Goal: Information Seeking & Learning: Learn about a topic

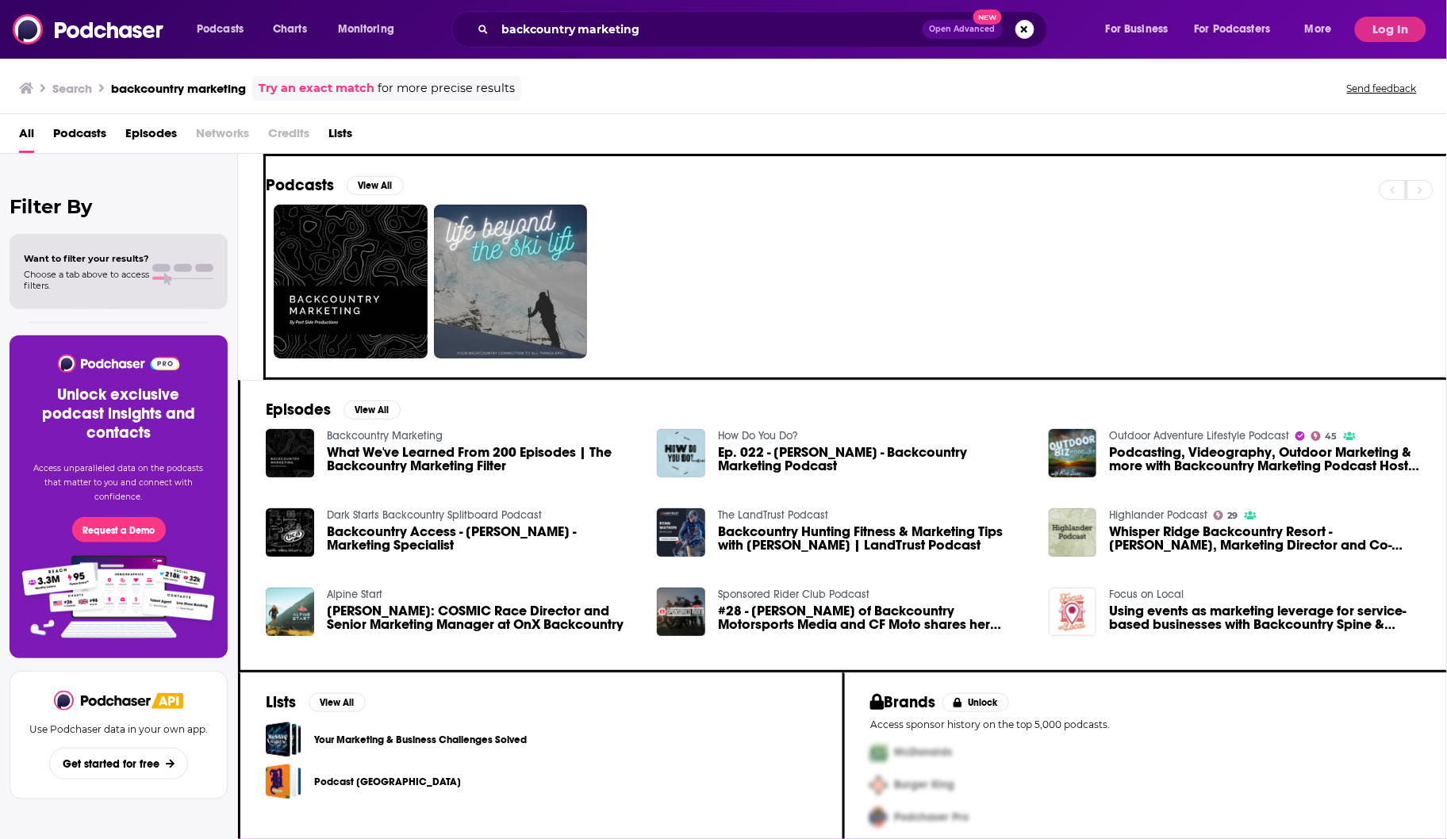
click at [281, 452] on img "What We've Learned From 200 Episodes | The Backcountry Marketing Filter" at bounding box center [290, 453] width 48 height 48
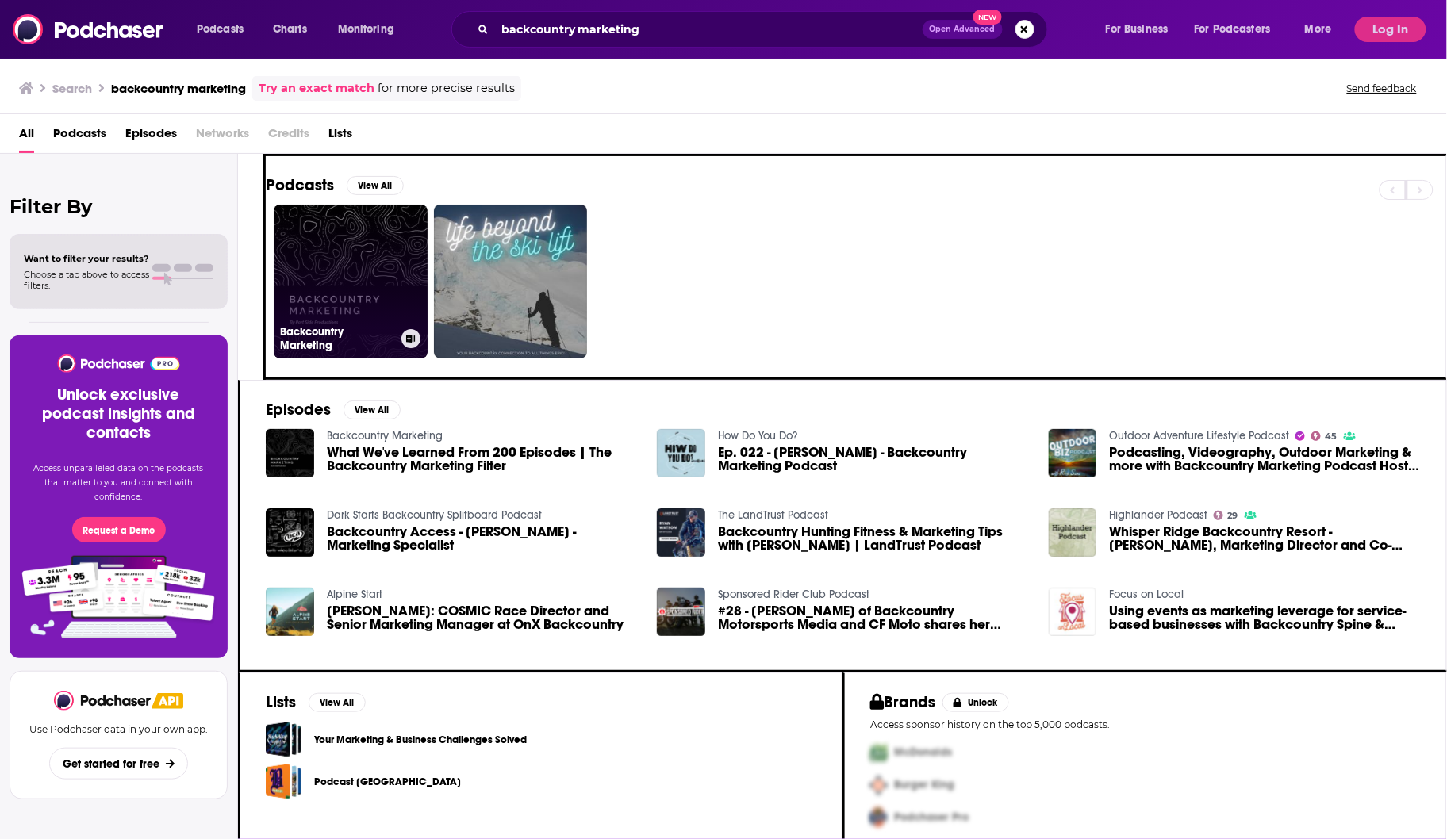
click at [339, 301] on link "Backcountry Marketing" at bounding box center [351, 282] width 154 height 154
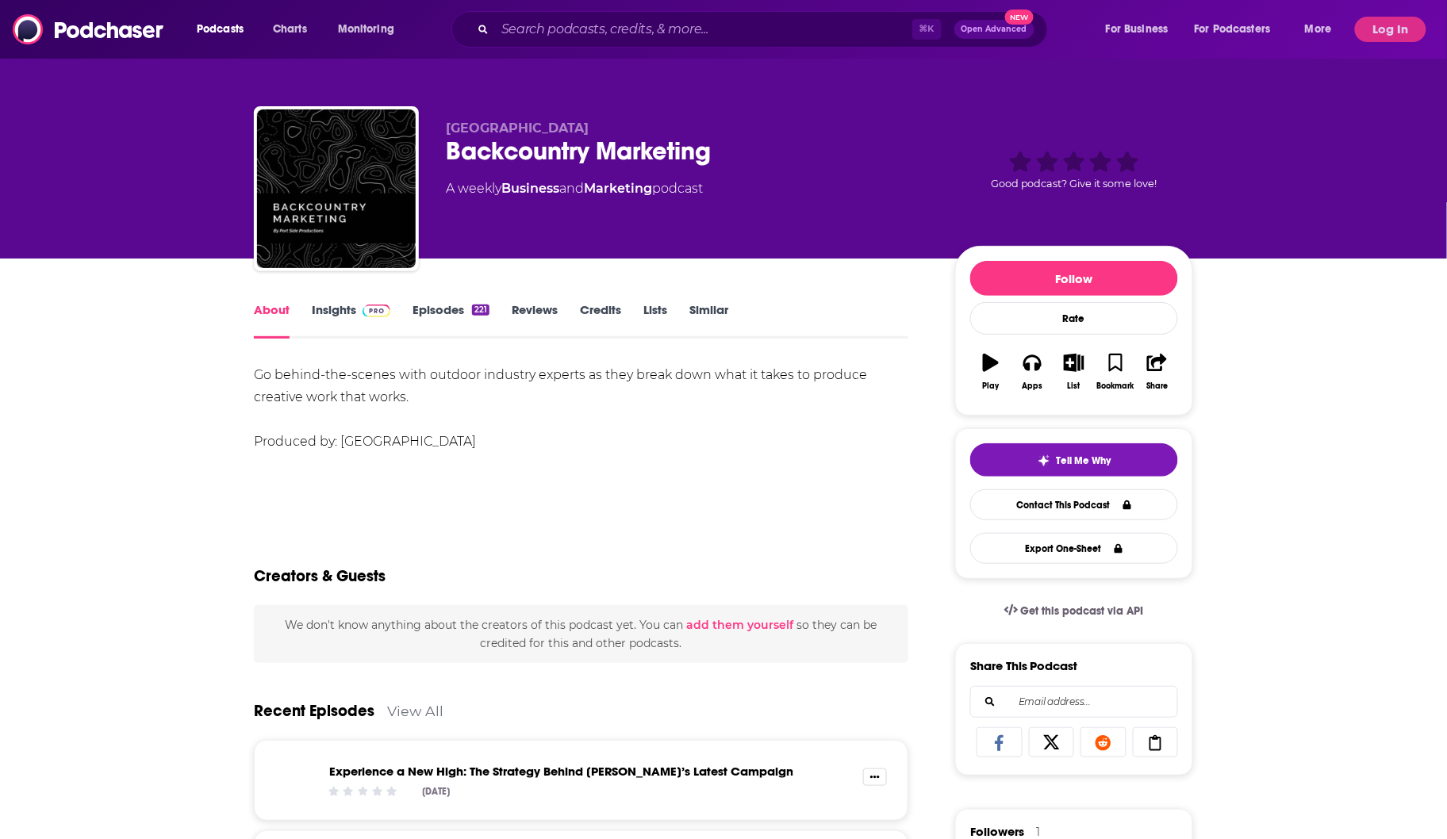
click at [343, 309] on link "Insights" at bounding box center [351, 320] width 79 height 36
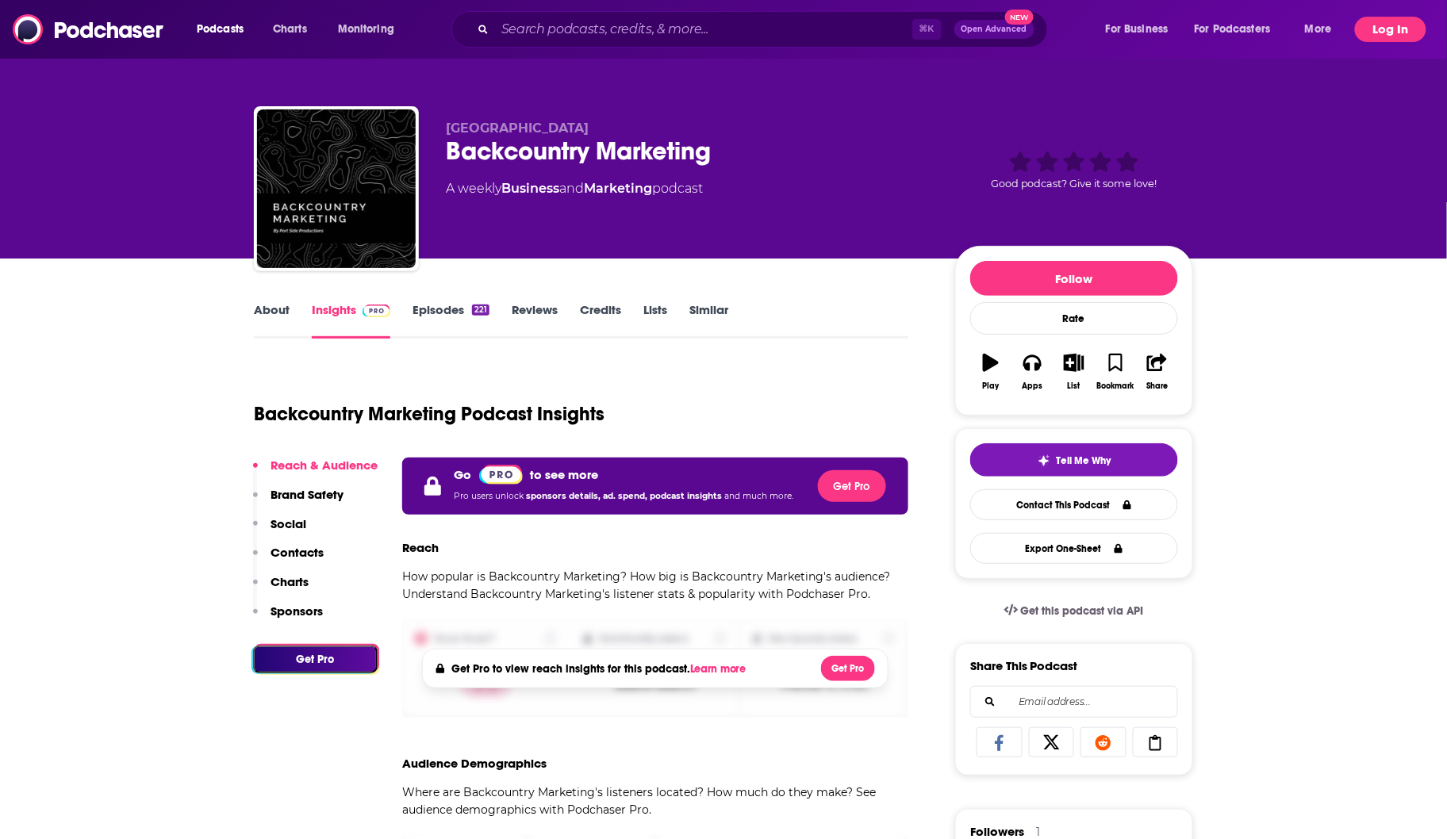
click at [1389, 27] on button "Log In" at bounding box center [1390, 29] width 71 height 25
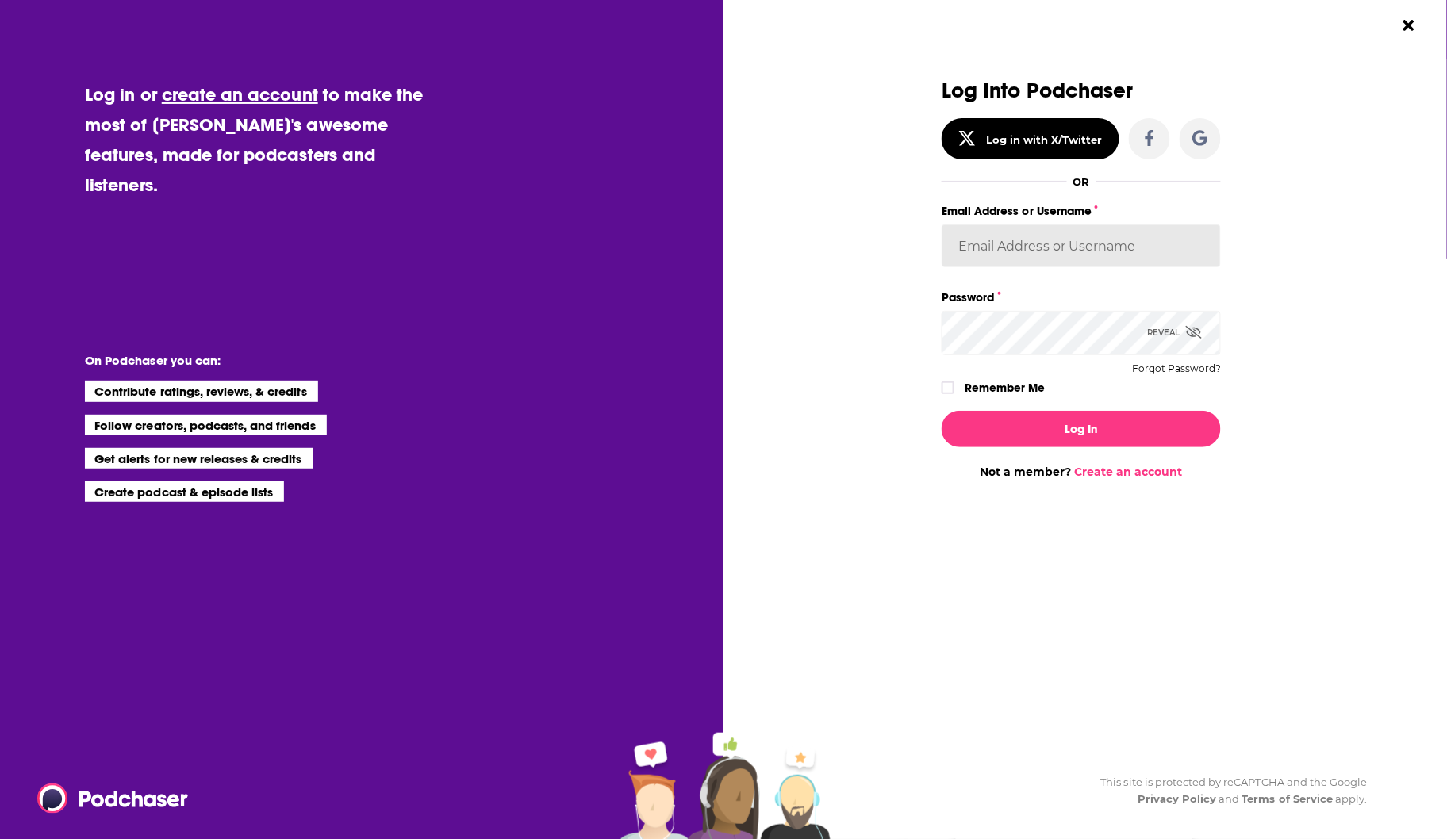
type input "backbonemedia"
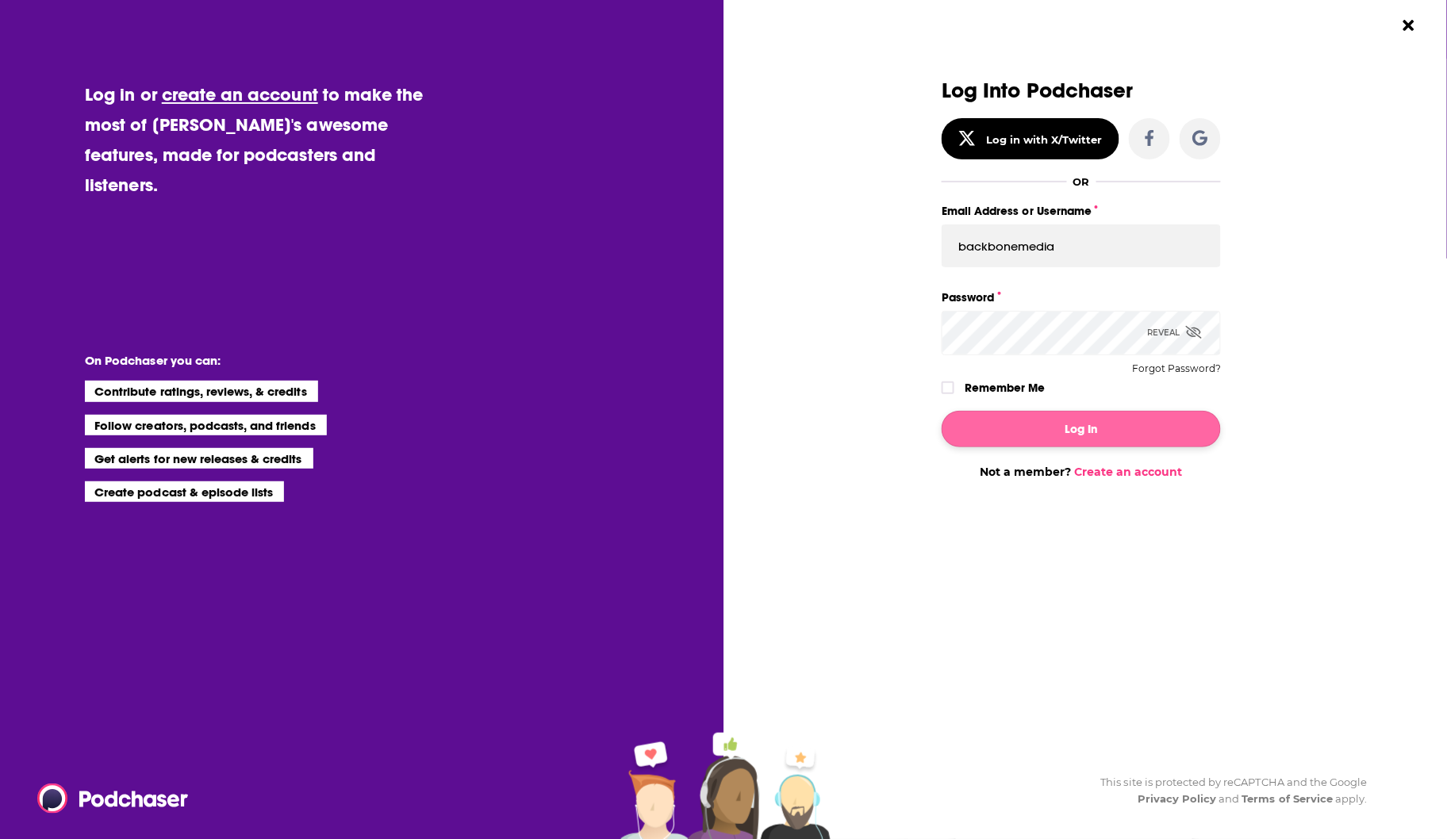
click at [1038, 438] on button "Log In" at bounding box center [1080, 429] width 279 height 36
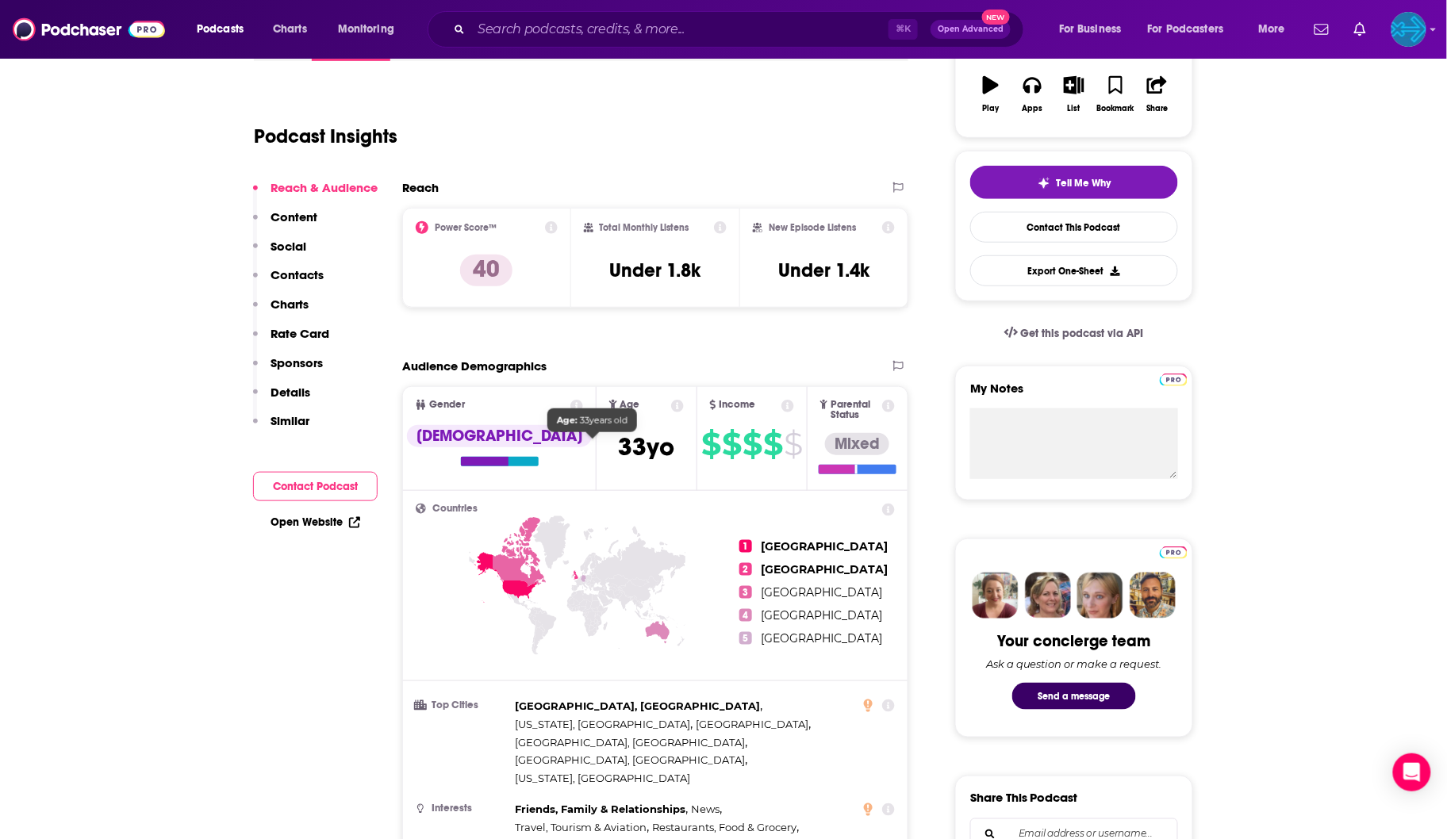
scroll to position [92, 0]
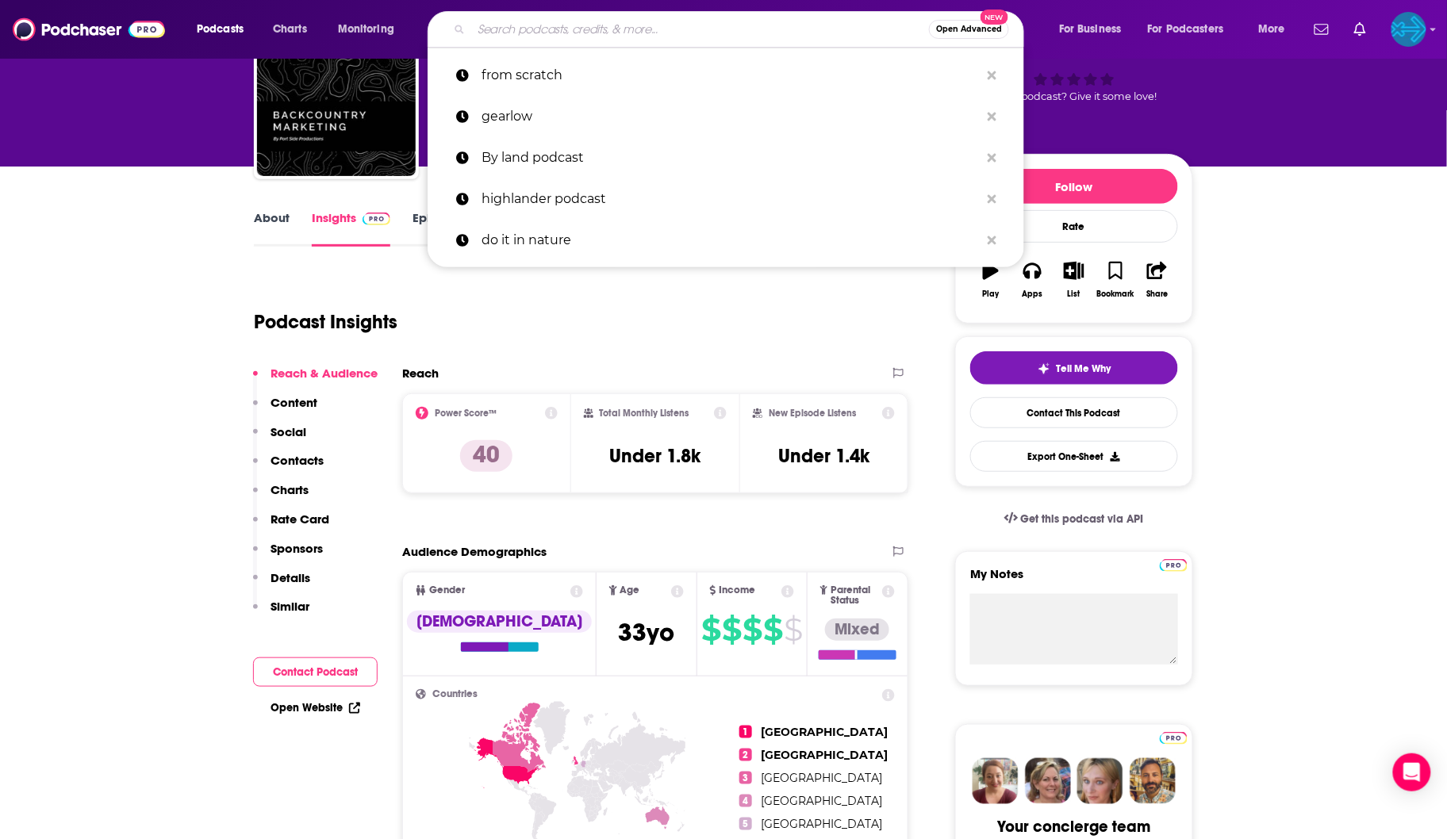
click at [654, 31] on input "Search podcasts, credits, & more..." at bounding box center [700, 29] width 458 height 25
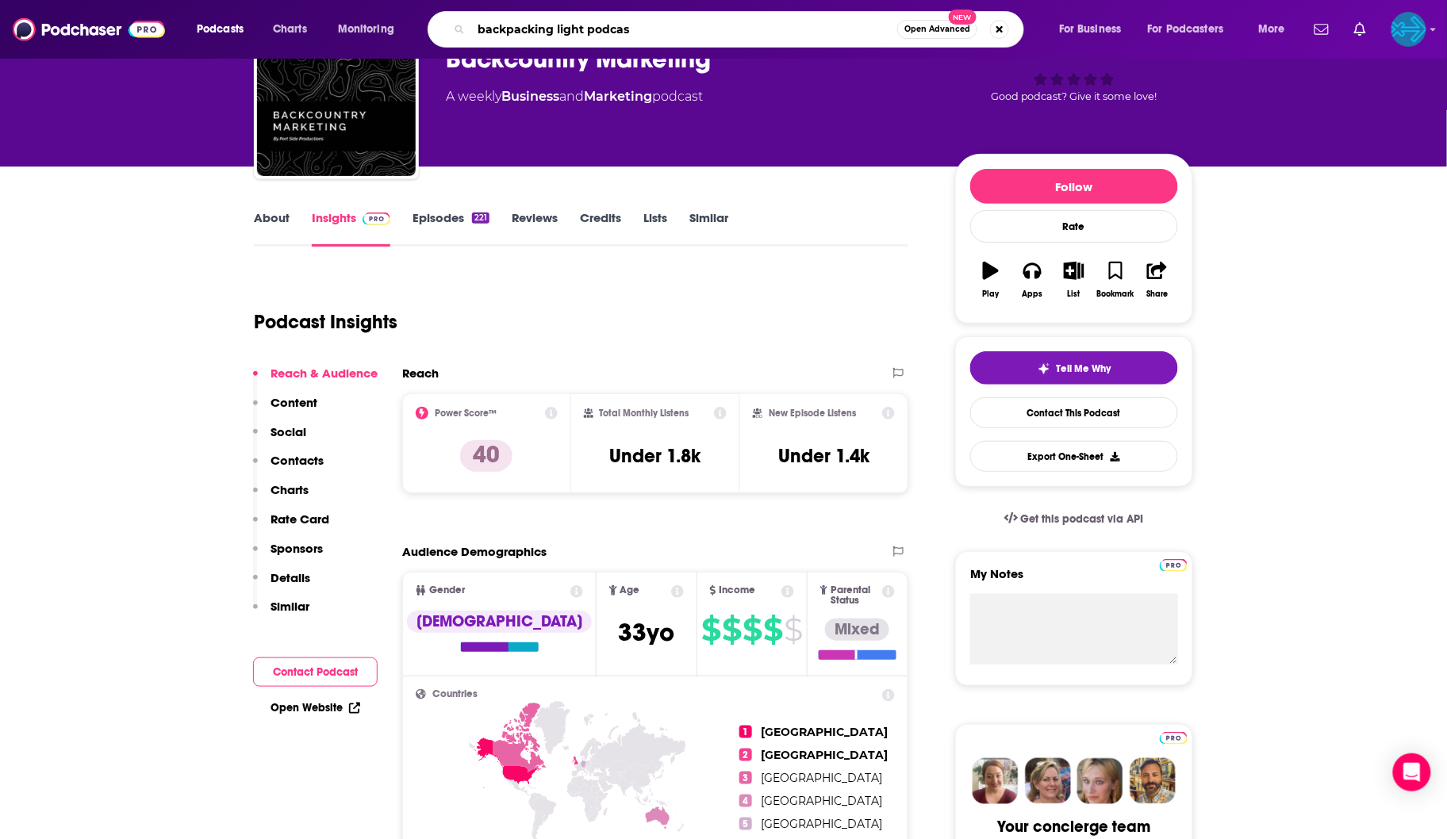
type input "backpacking light podcast"
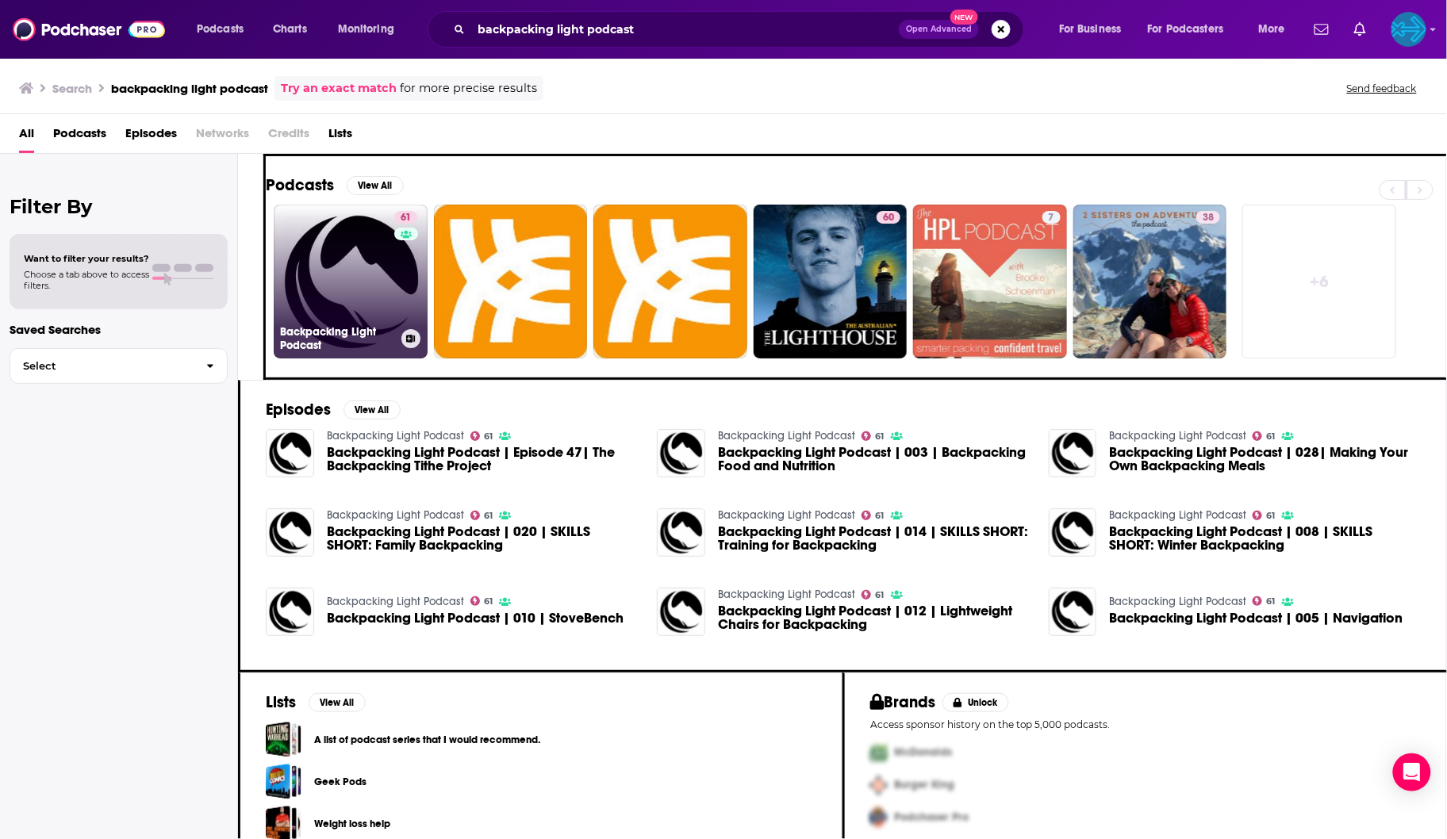
click at [355, 295] on link "61 Backpacking Light Podcast" at bounding box center [351, 282] width 154 height 154
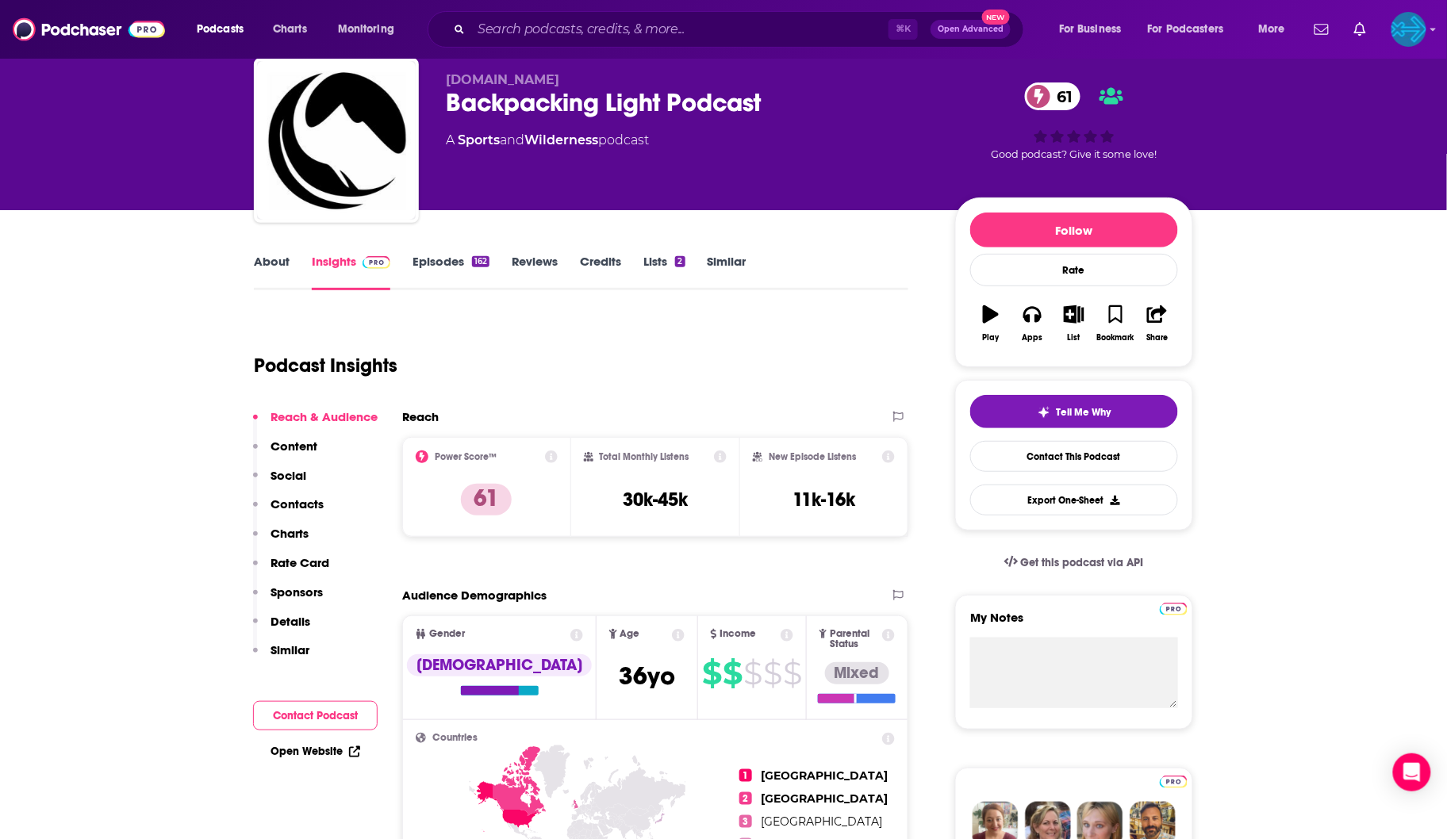
scroll to position [20, 0]
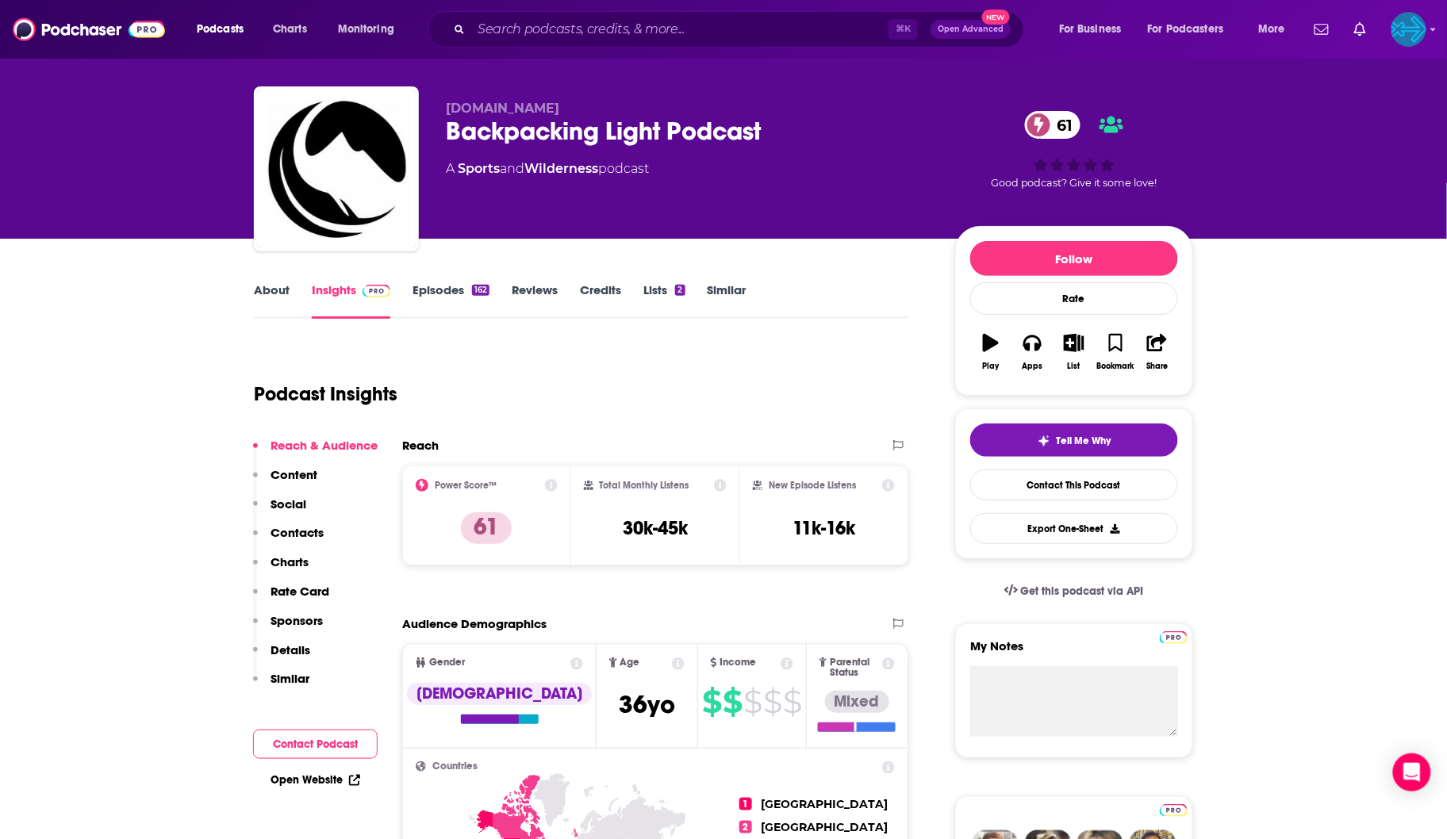
click at [439, 293] on link "Episodes 162" at bounding box center [450, 300] width 77 height 36
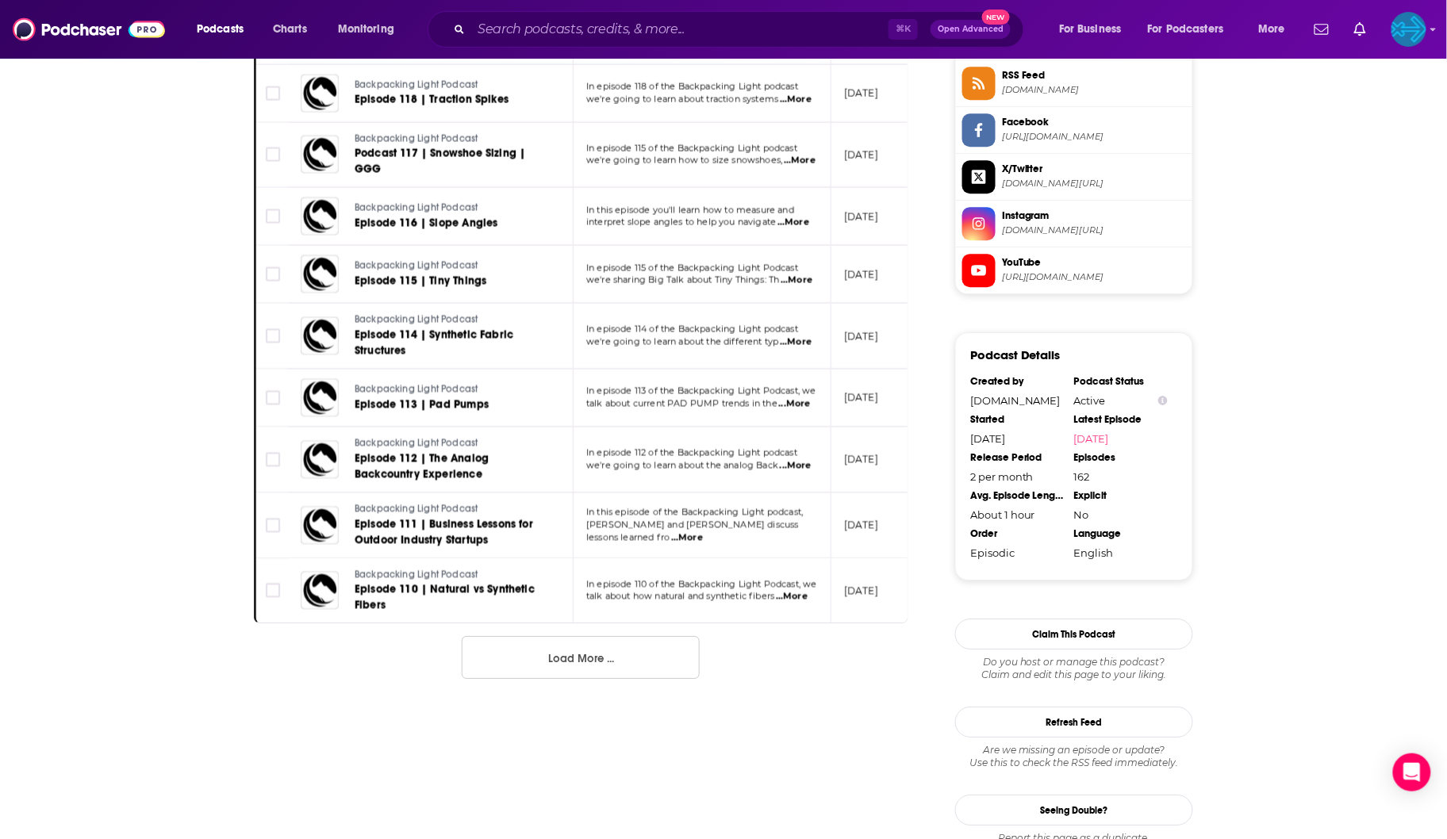
scroll to position [1481, 0]
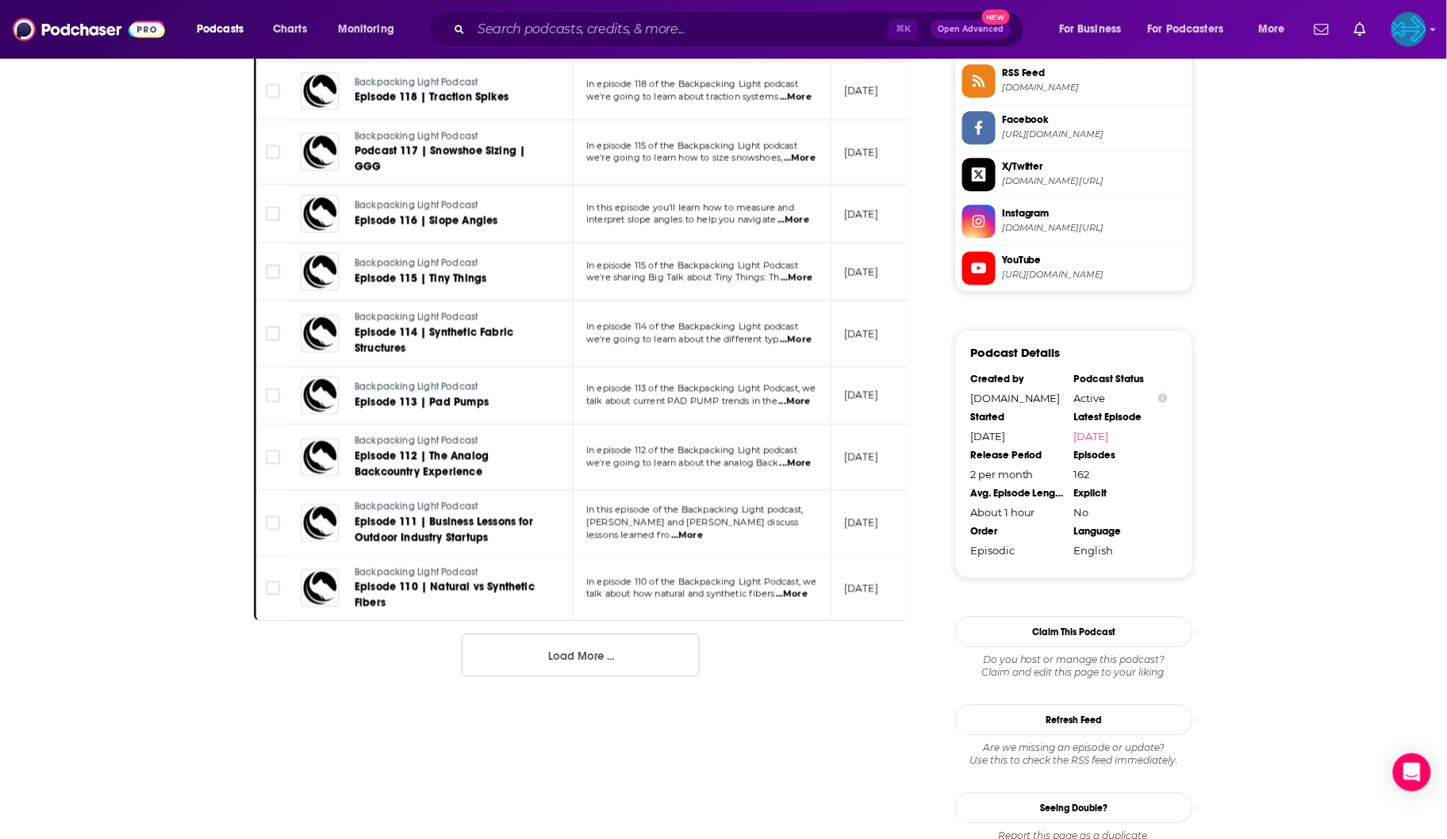
click at [615, 642] on button "Load More ..." at bounding box center [581, 655] width 238 height 43
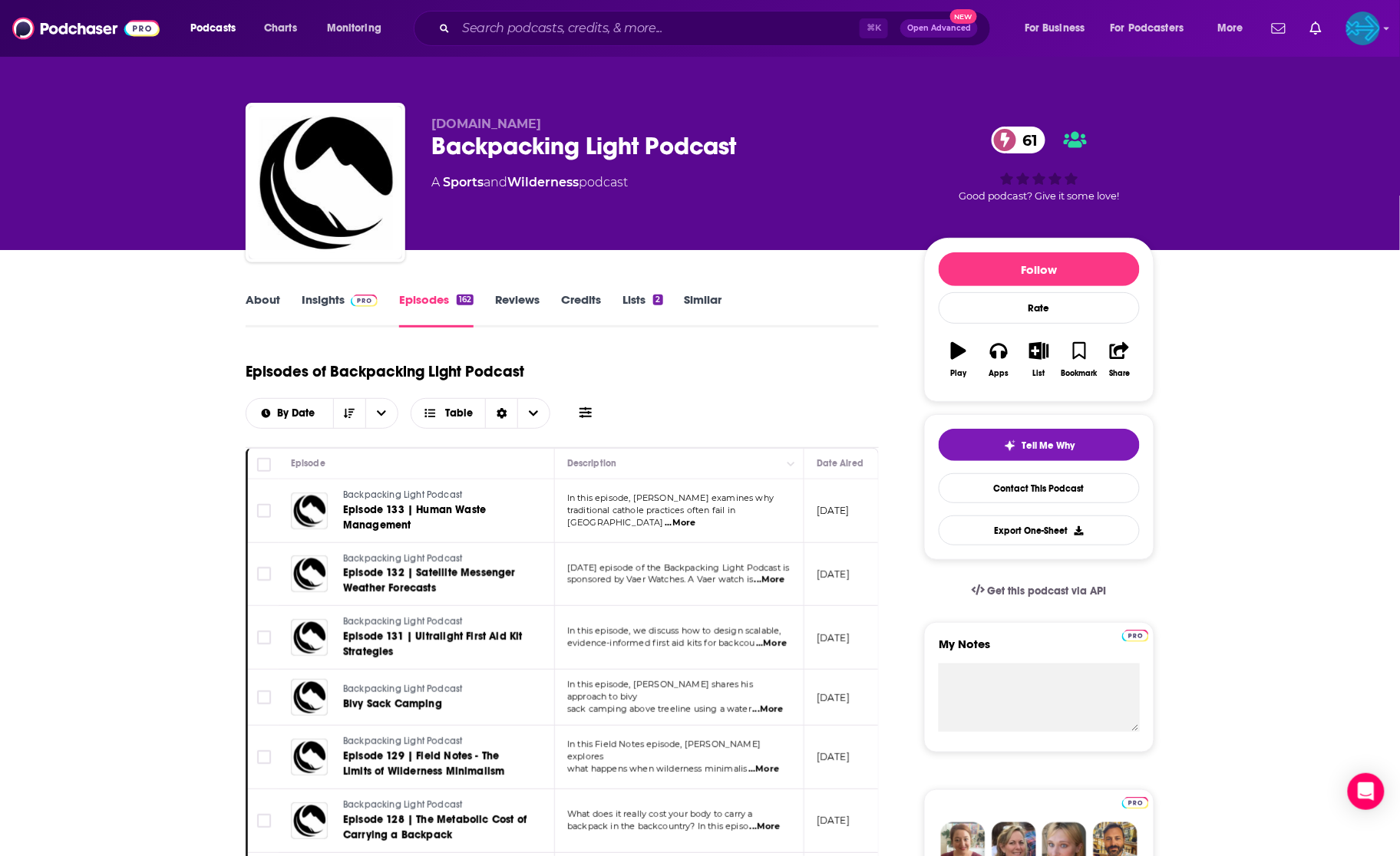
scroll to position [0, 0]
click at [332, 302] on link "Insights" at bounding box center [340, 310] width 76 height 35
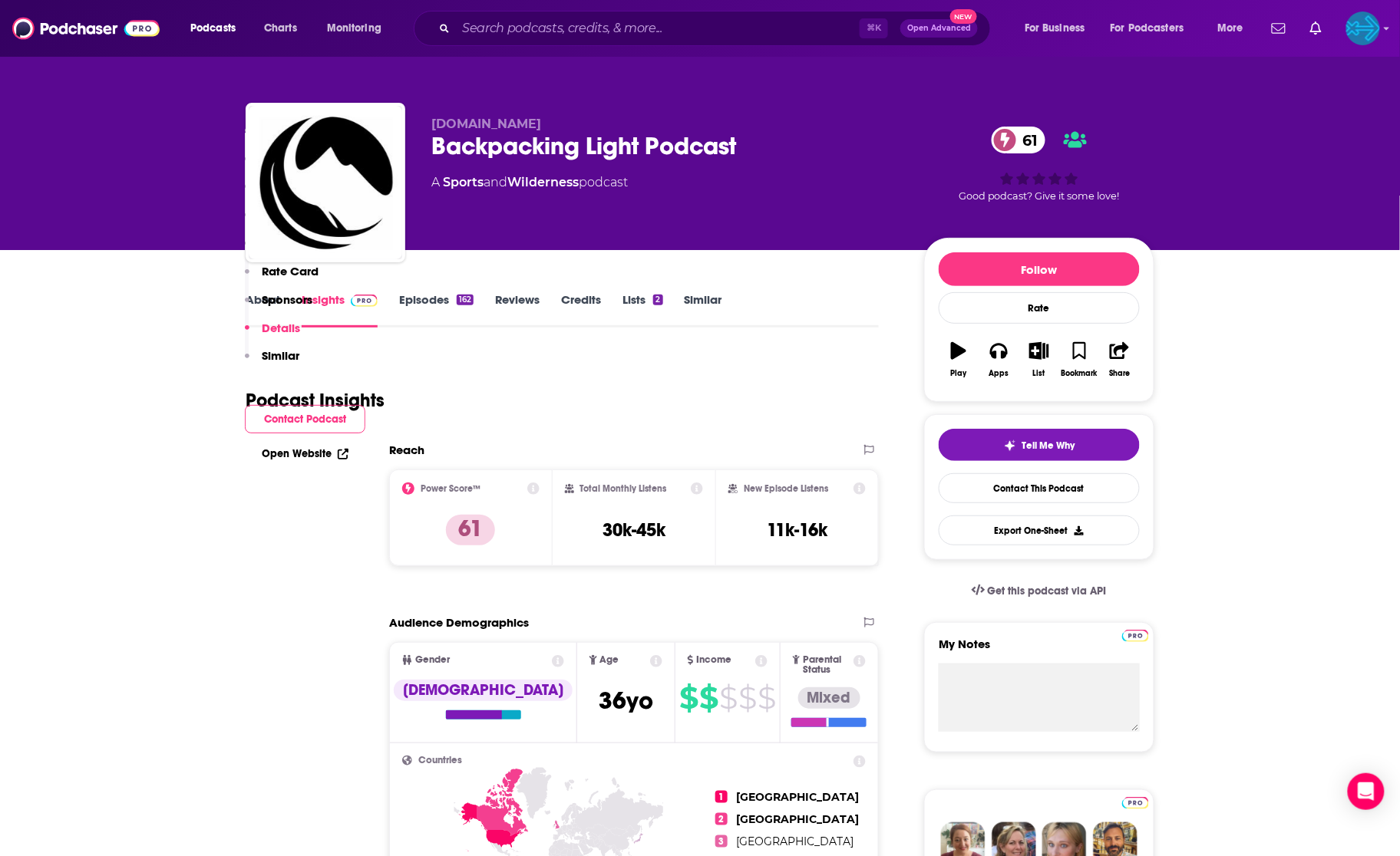
scroll to position [2995, 0]
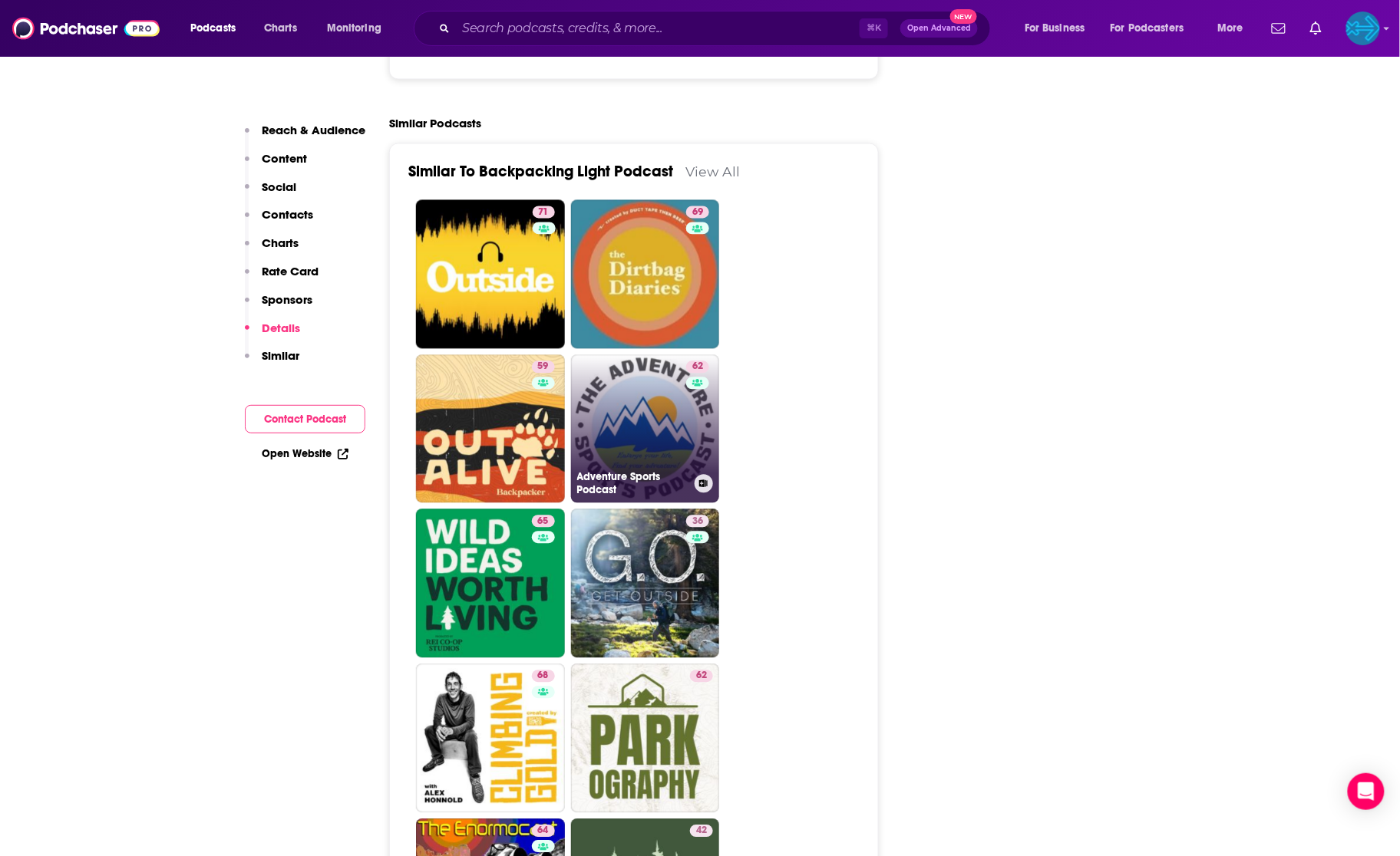
click at [688, 361] on div "62" at bounding box center [700, 416] width 27 height 110
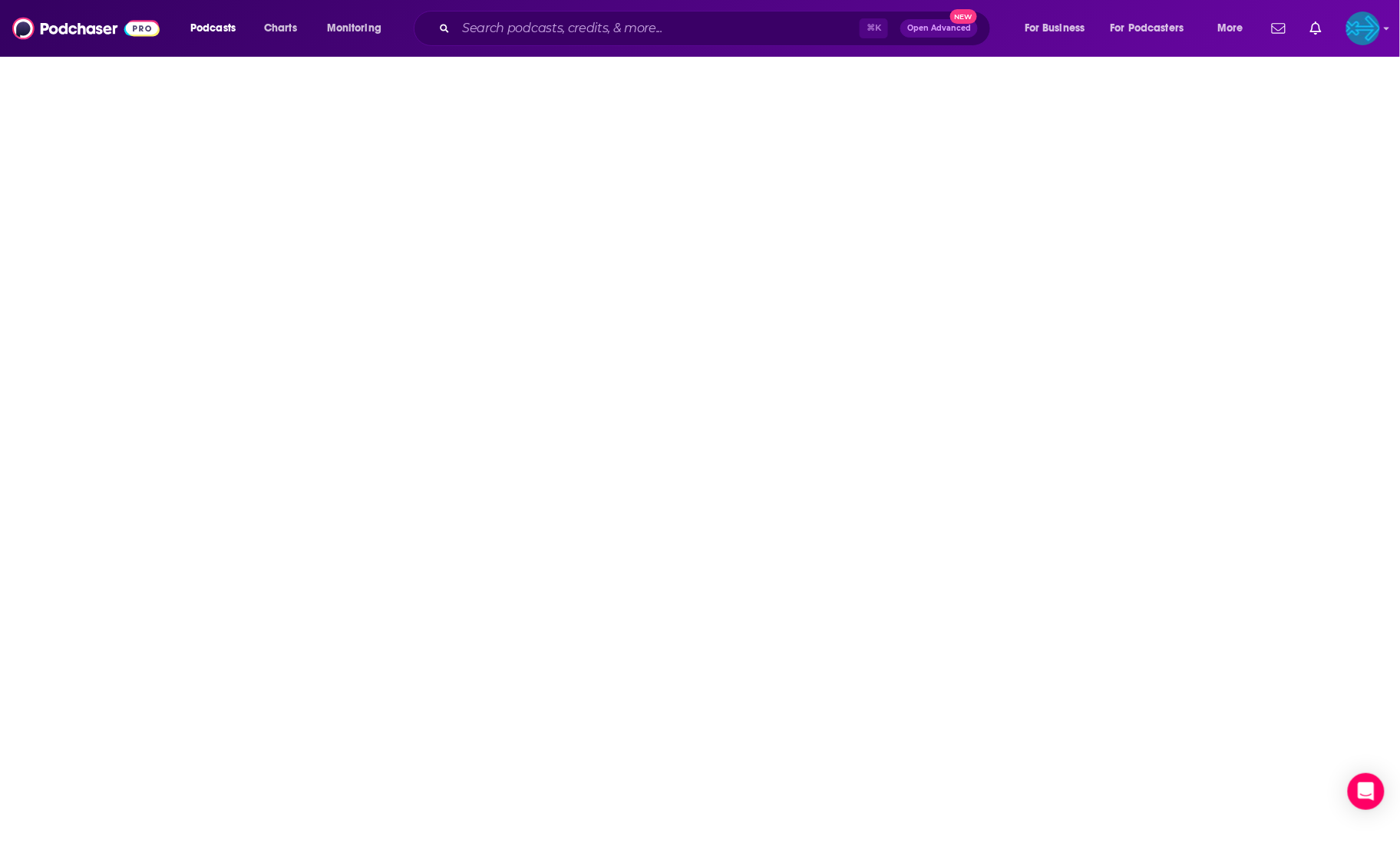
type input "[URL][DOMAIN_NAME]"
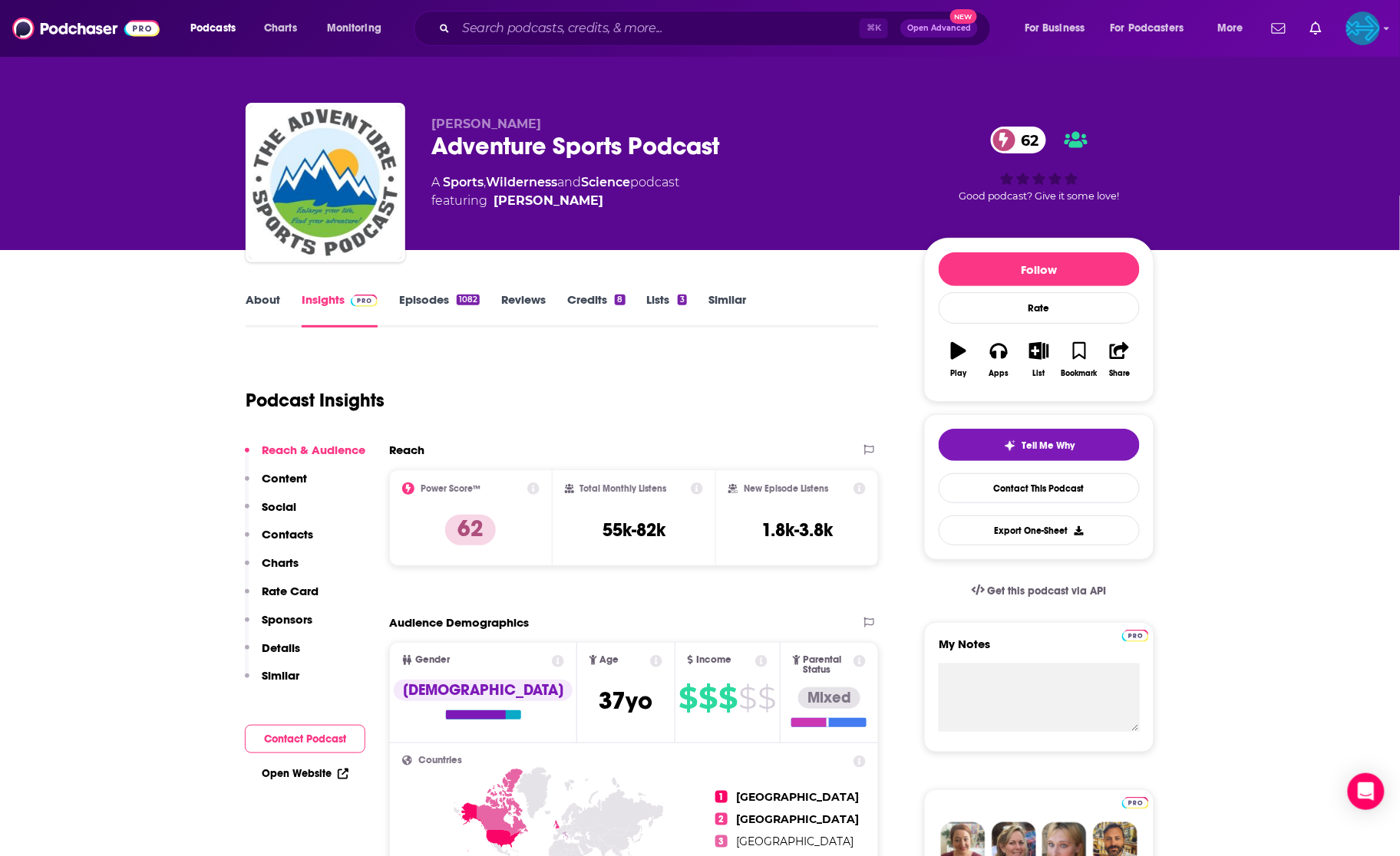
click at [423, 302] on link "Episodes 1082" at bounding box center [438, 310] width 80 height 35
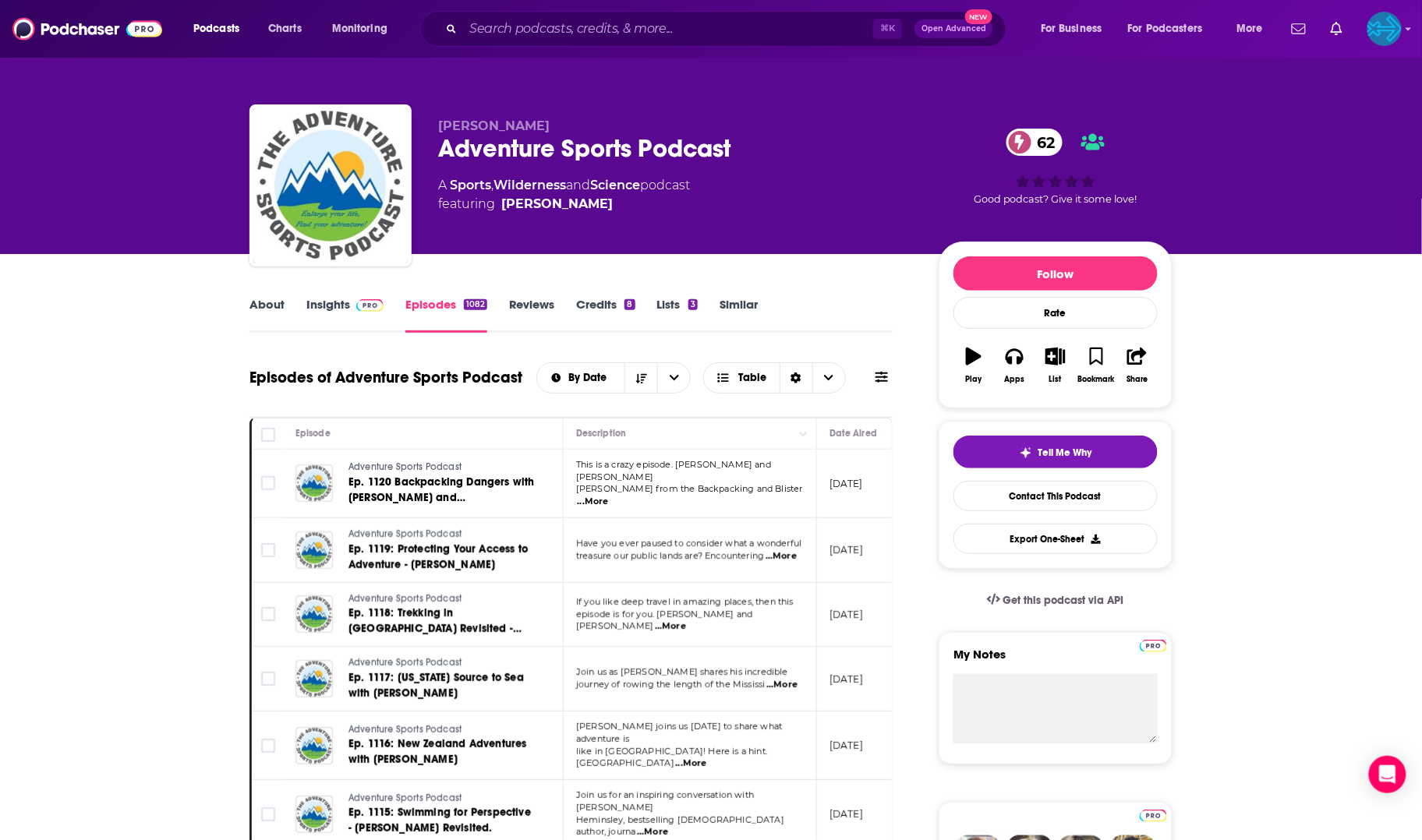
click at [338, 306] on link "Insights" at bounding box center [345, 314] width 78 height 35
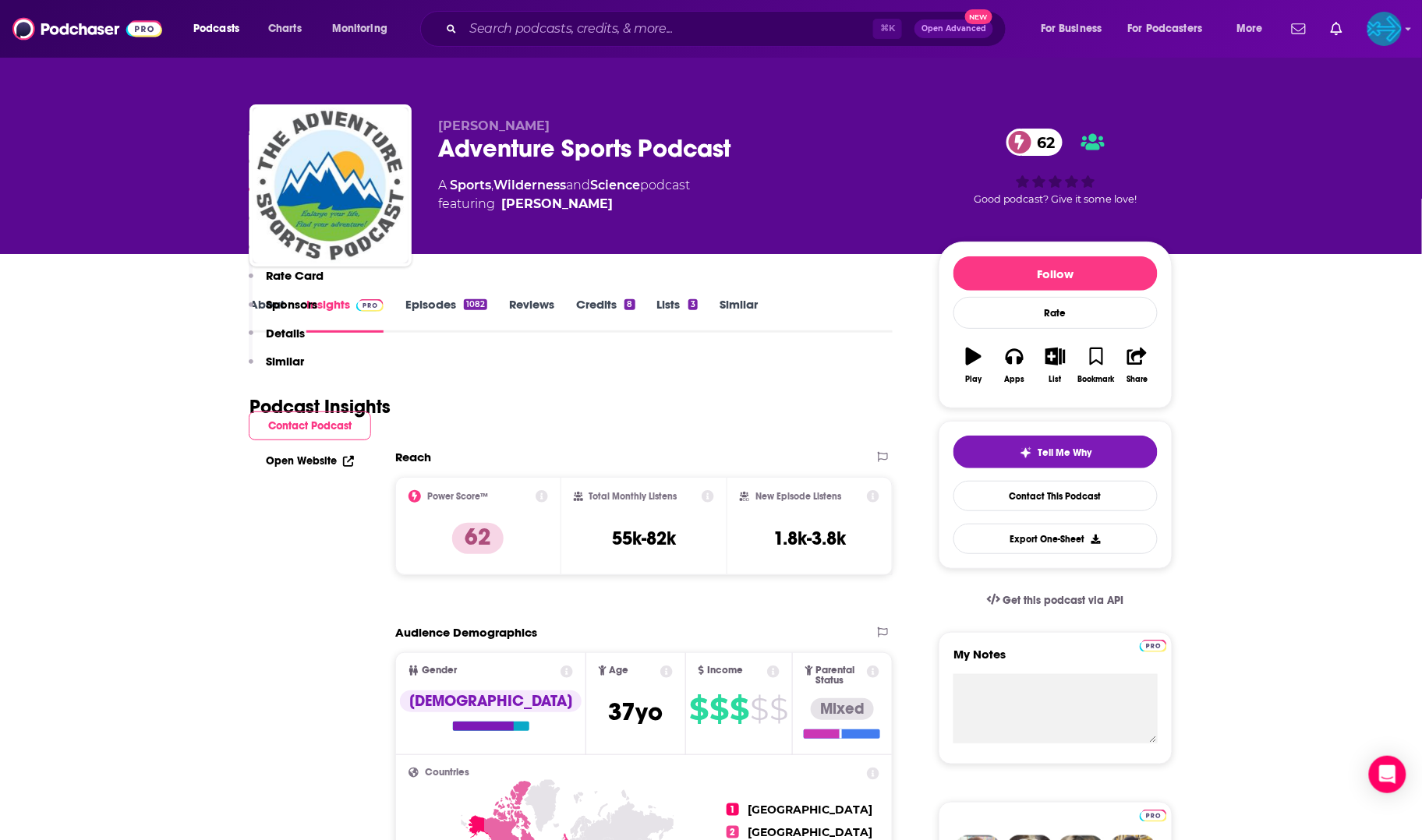
scroll to position [1107, 0]
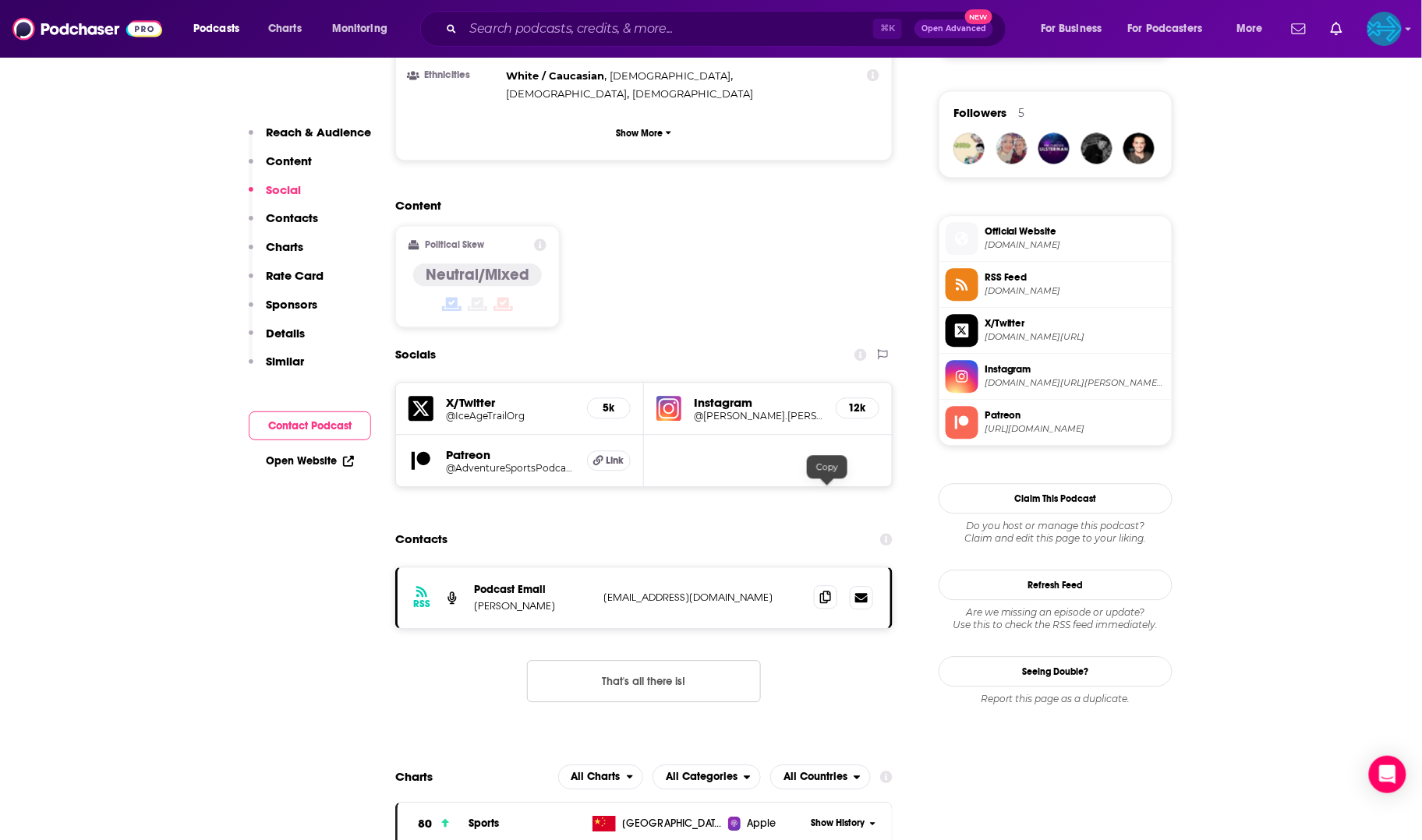
click at [830, 590] on icon at bounding box center [825, 596] width 11 height 13
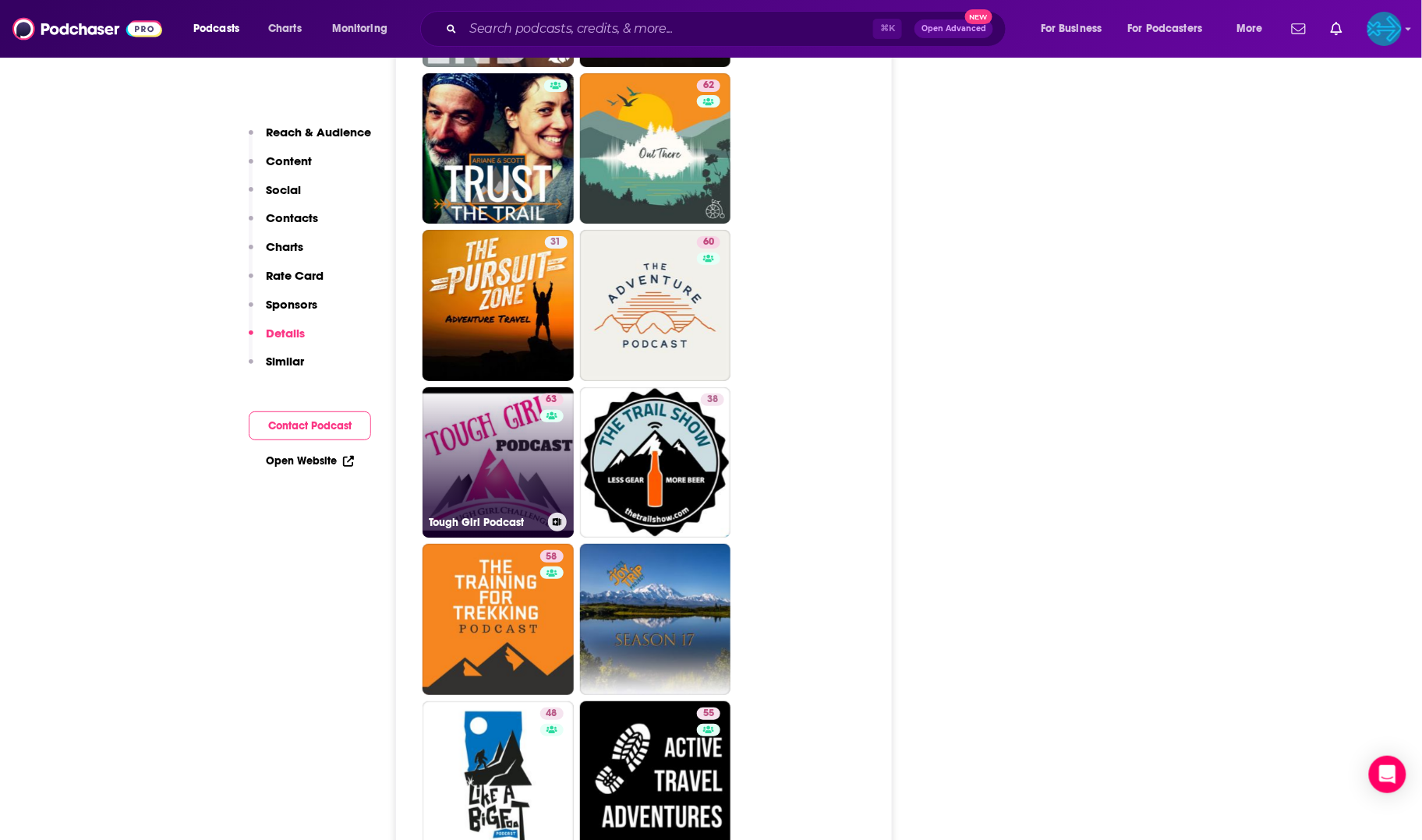
scroll to position [3746, 0]
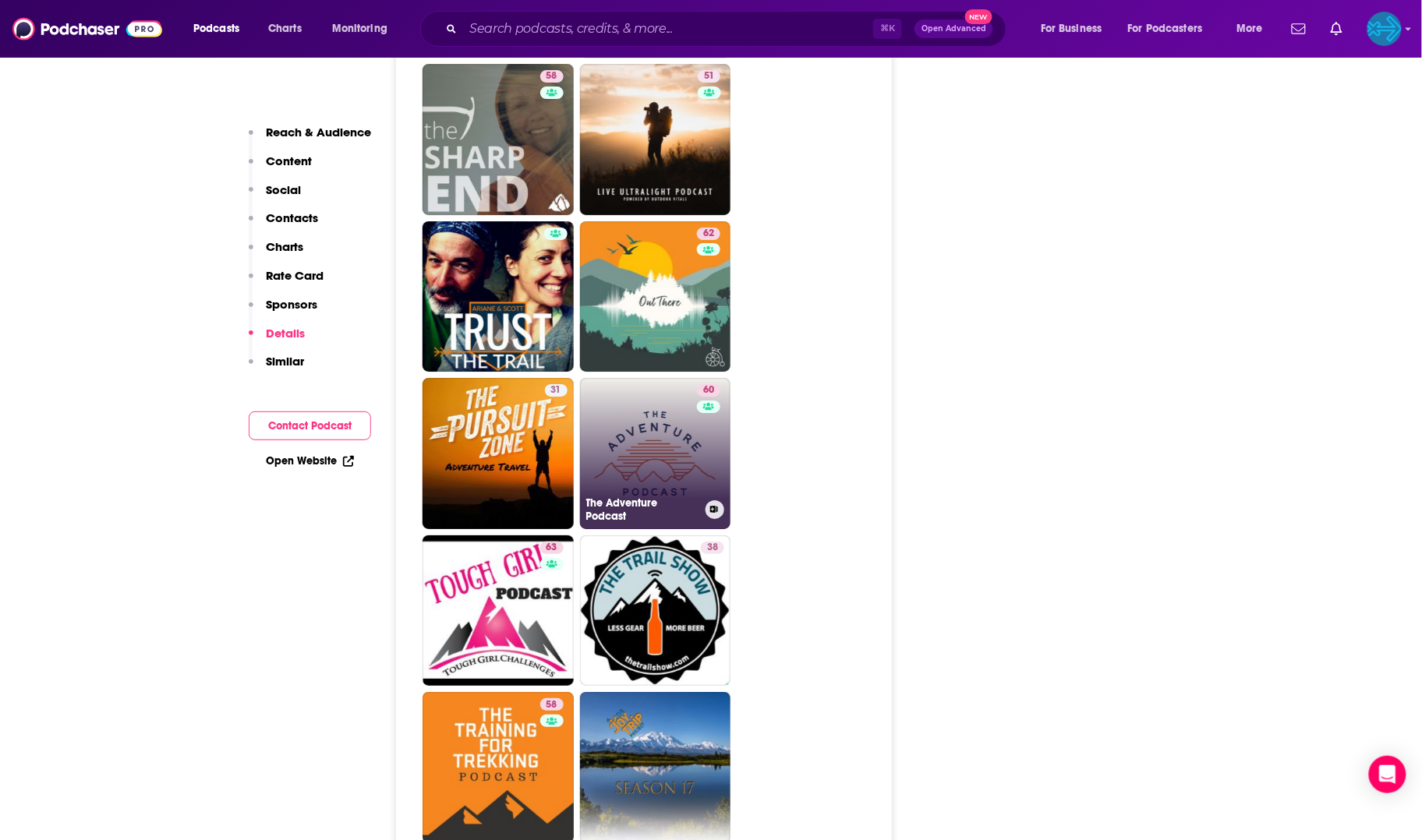
click at [688, 378] on link "60 The Adventure Podcast" at bounding box center [655, 454] width 151 height 151
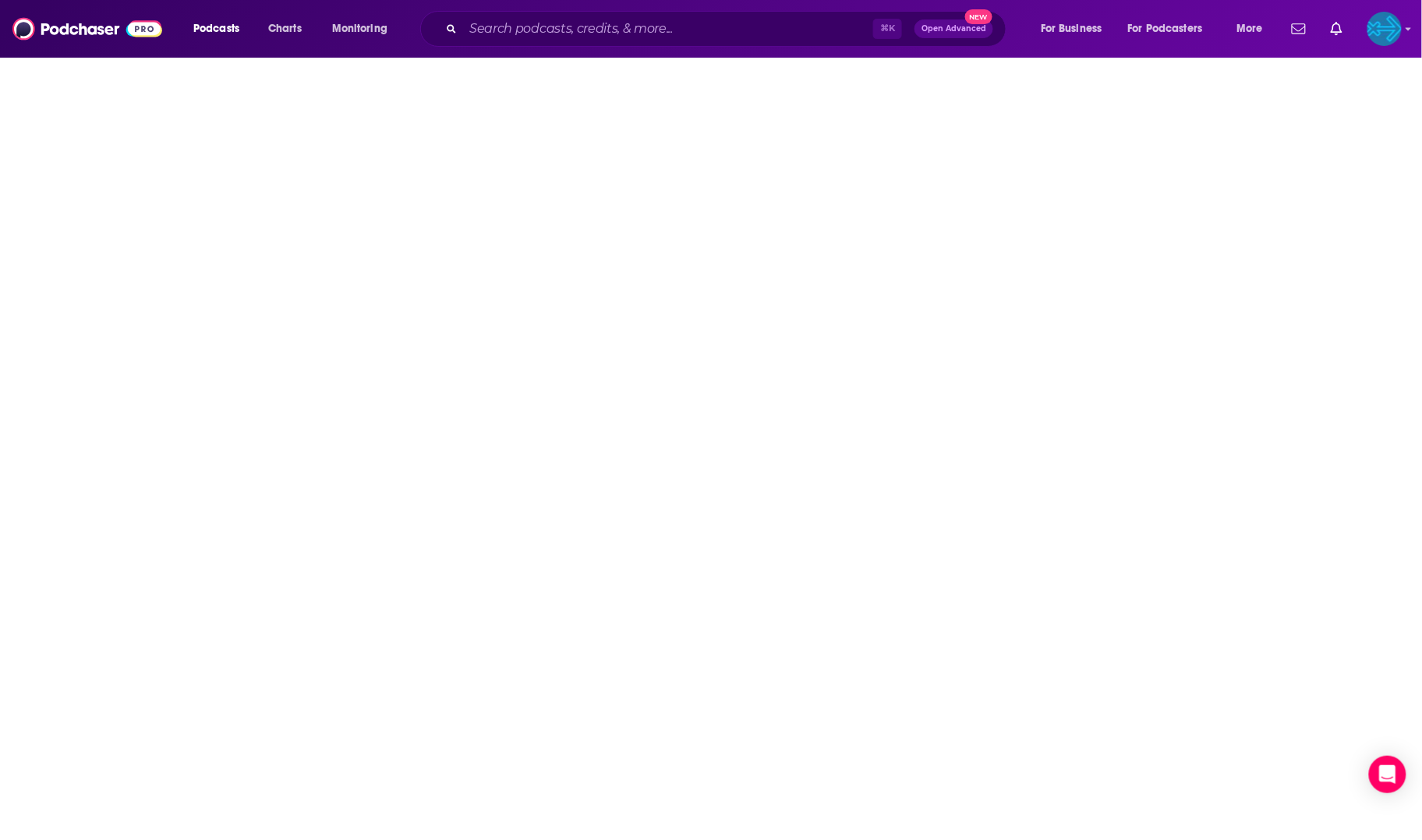
type input "[URL][DOMAIN_NAME]"
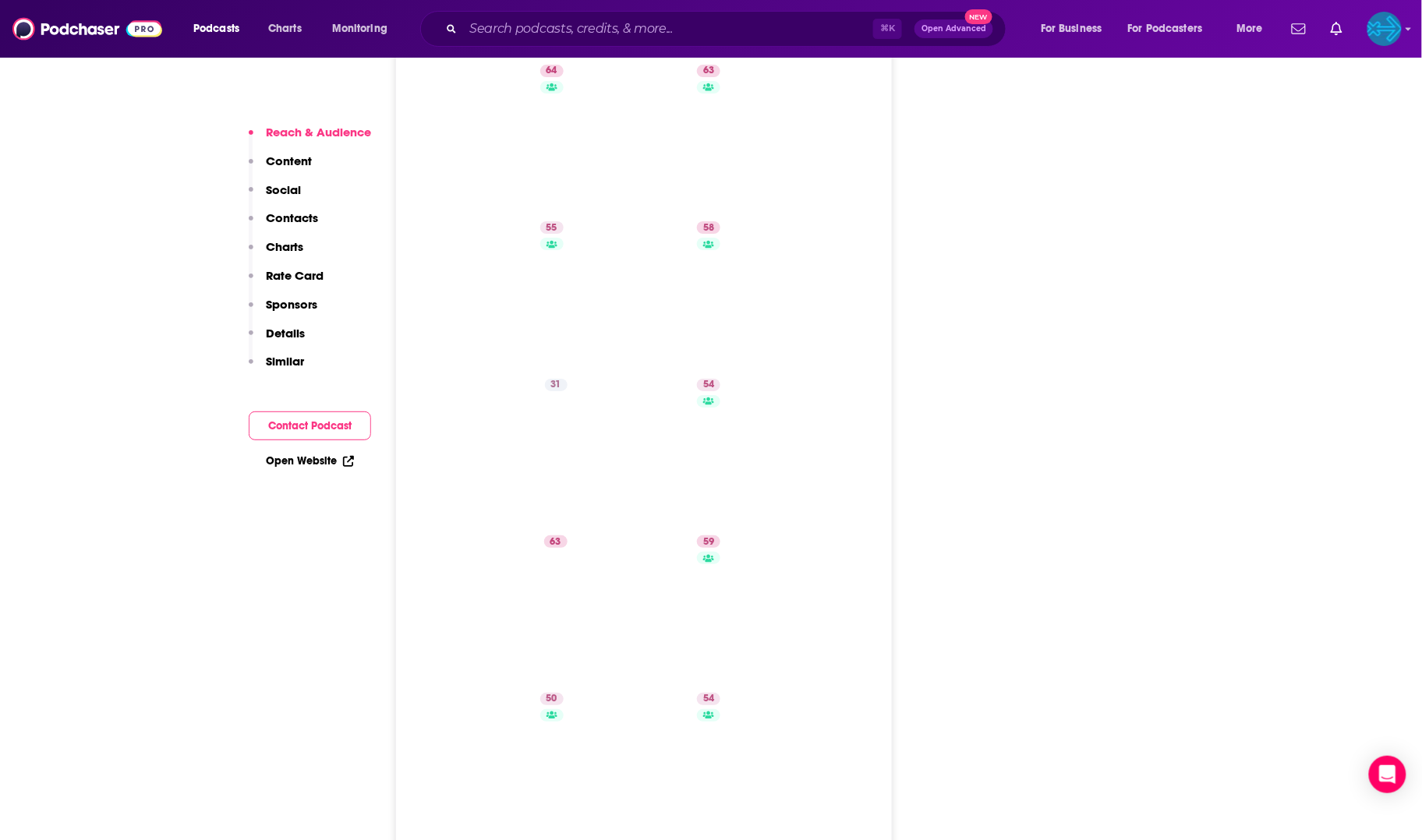
scroll to position [70, 0]
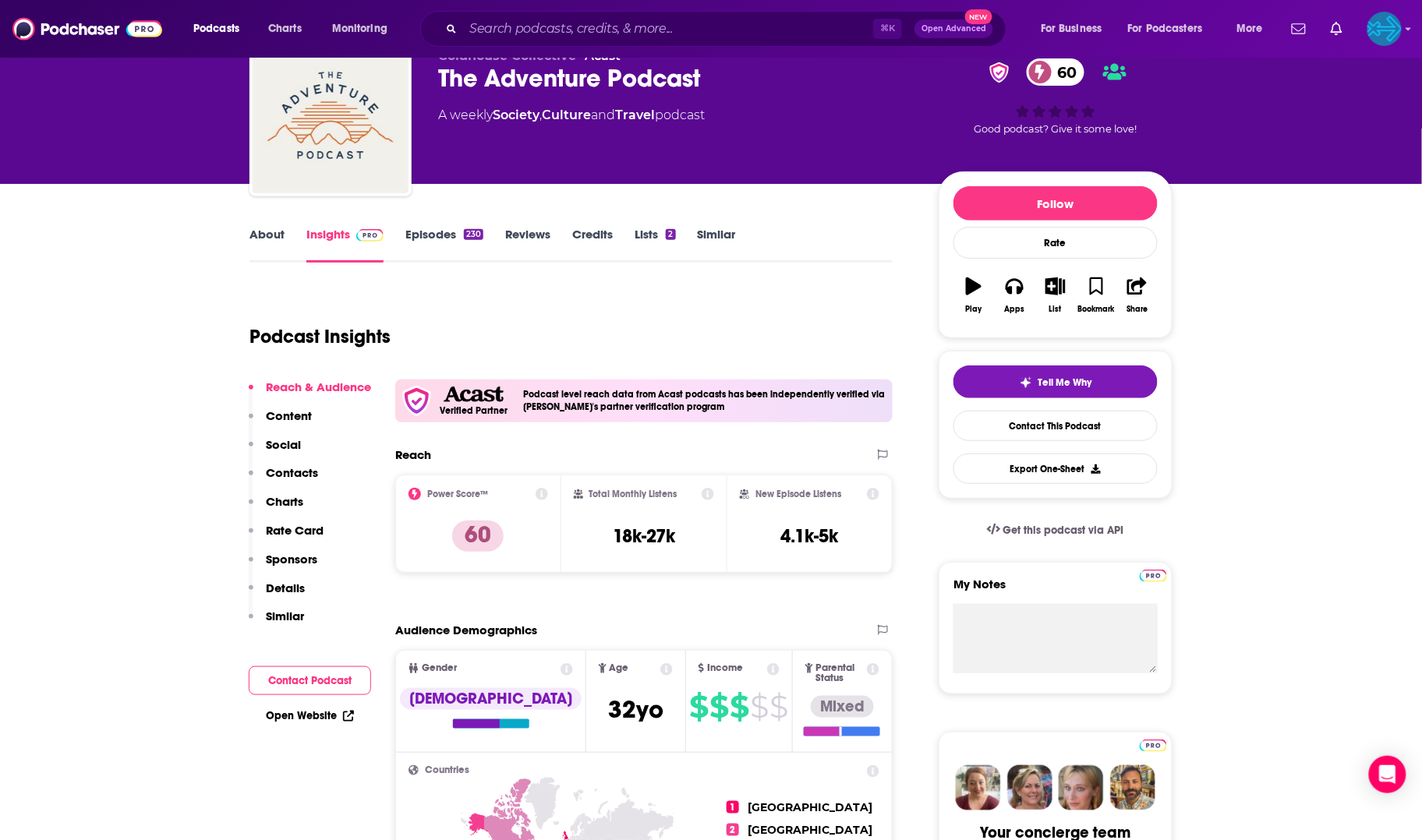
click at [437, 235] on link "Episodes 230" at bounding box center [443, 245] width 78 height 35
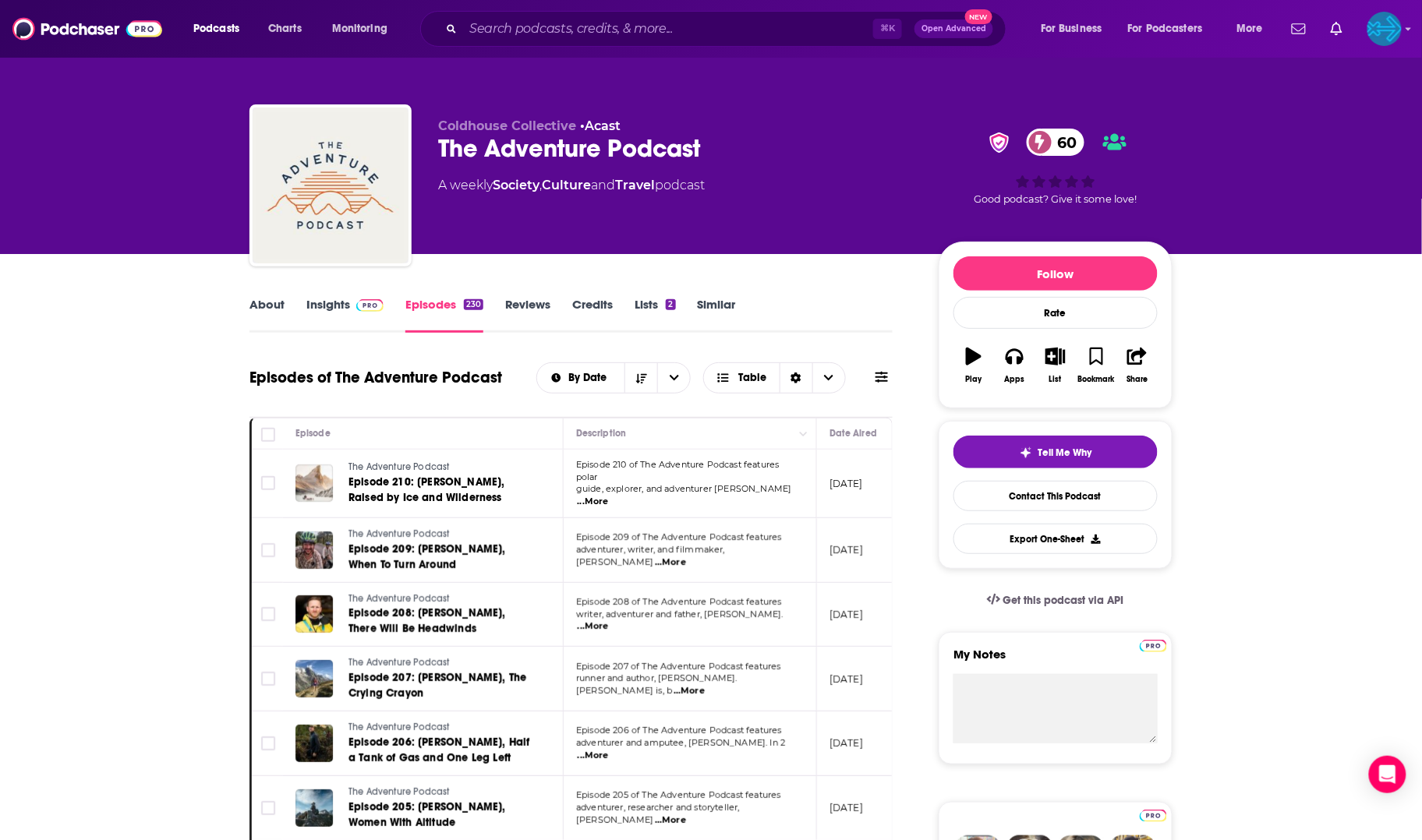
click at [329, 302] on link "Insights" at bounding box center [345, 314] width 78 height 35
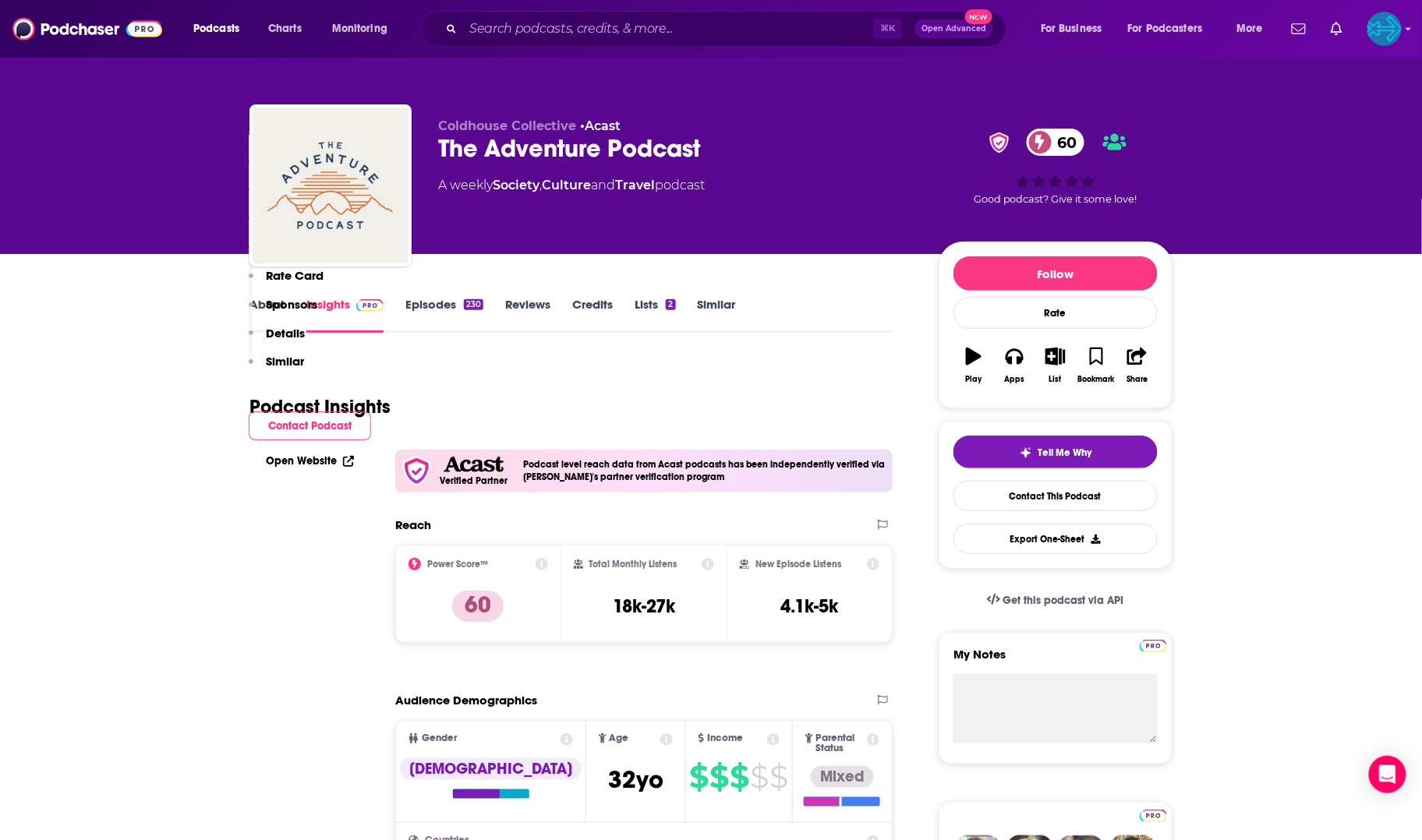
scroll to position [1301, 0]
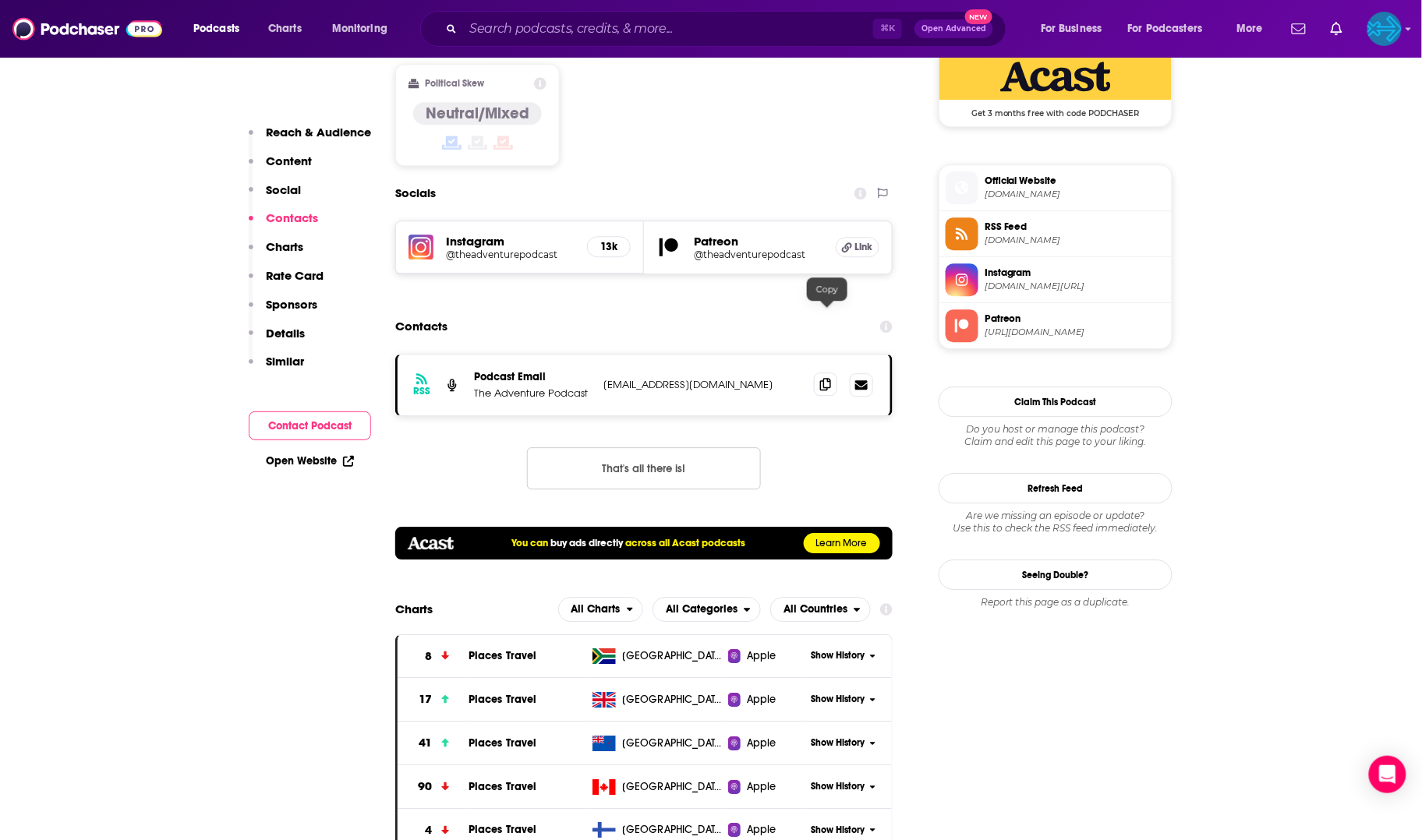
click at [830, 378] on icon at bounding box center [825, 384] width 11 height 13
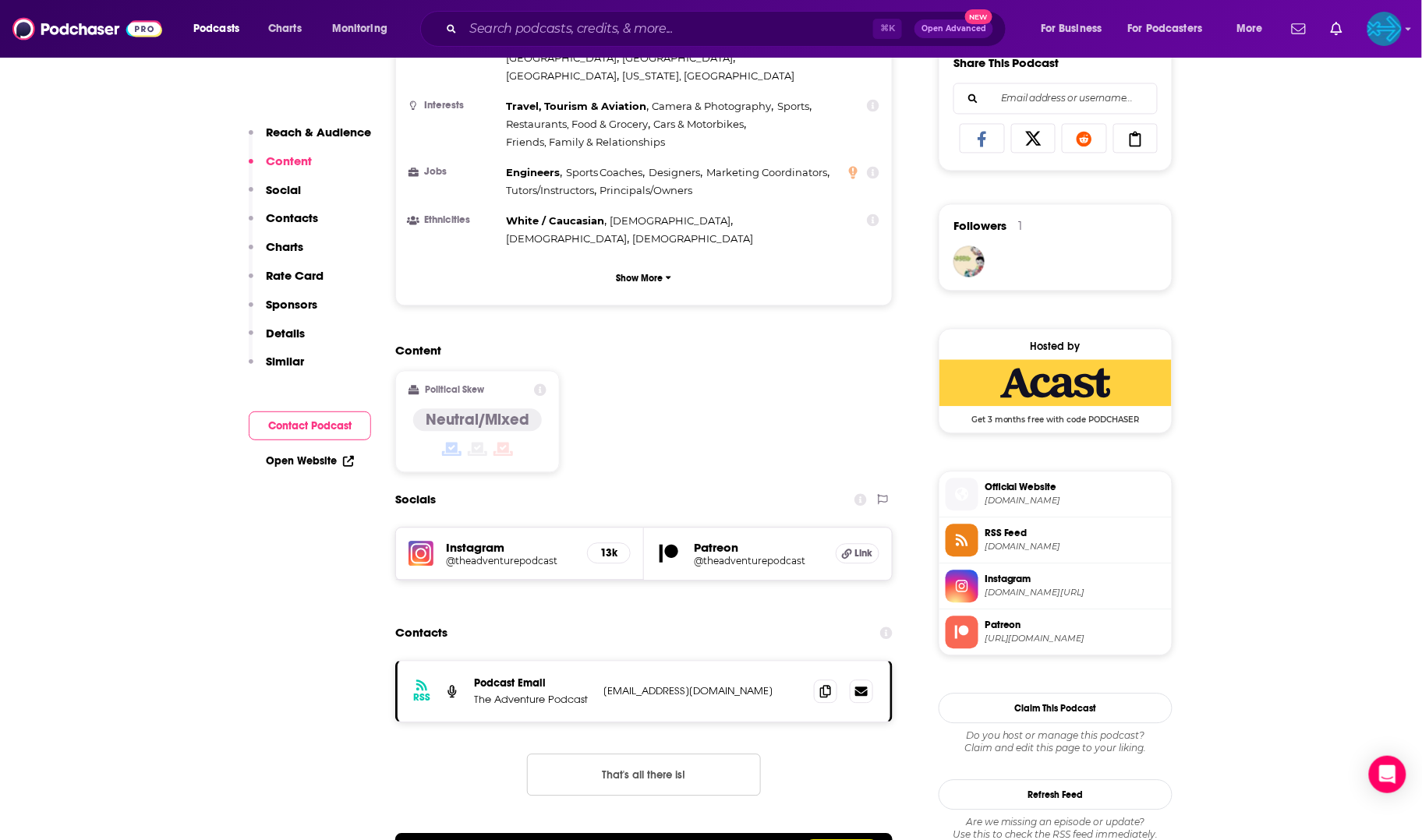
scroll to position [1073, 0]
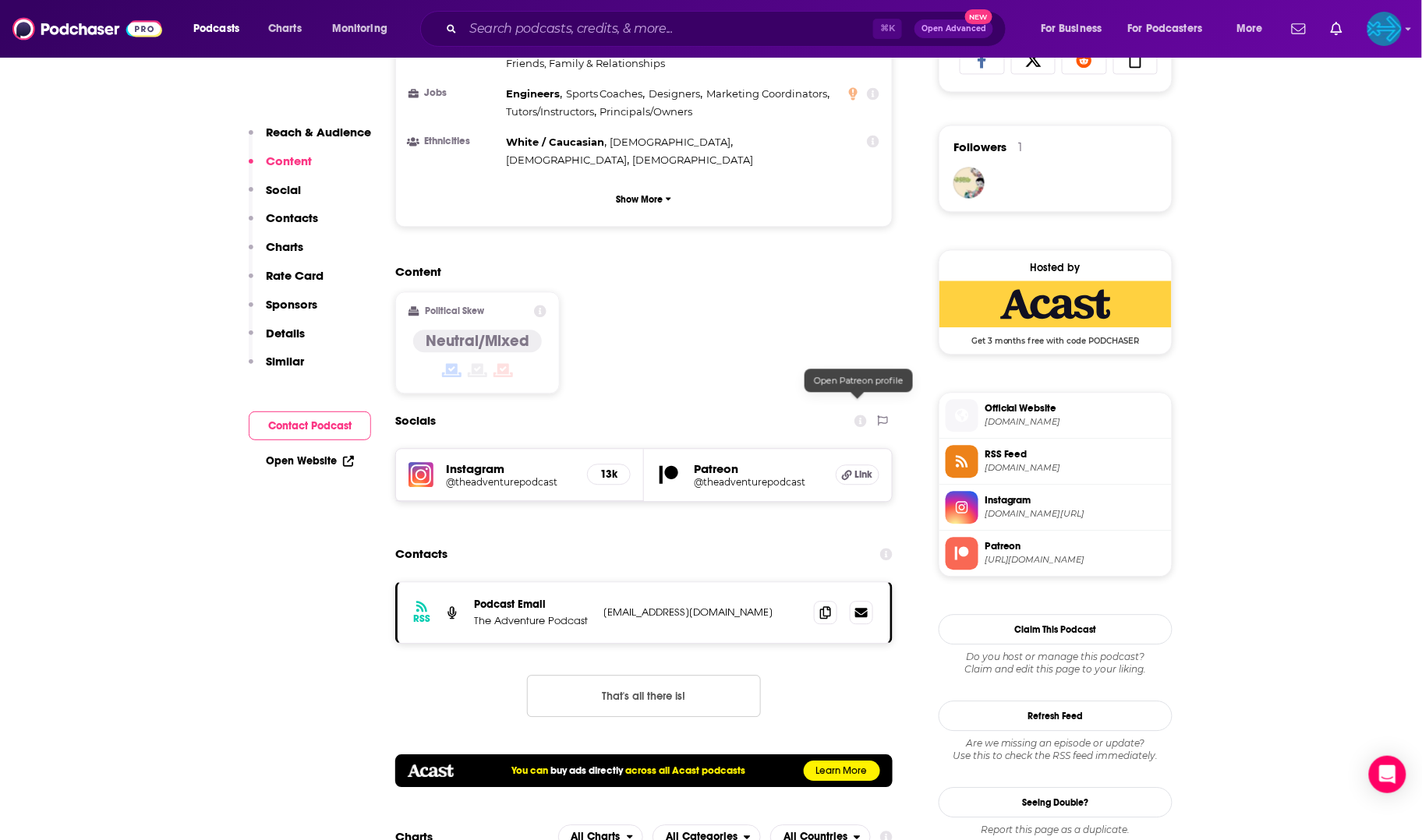
click at [858, 469] on span "Link" at bounding box center [863, 475] width 18 height 13
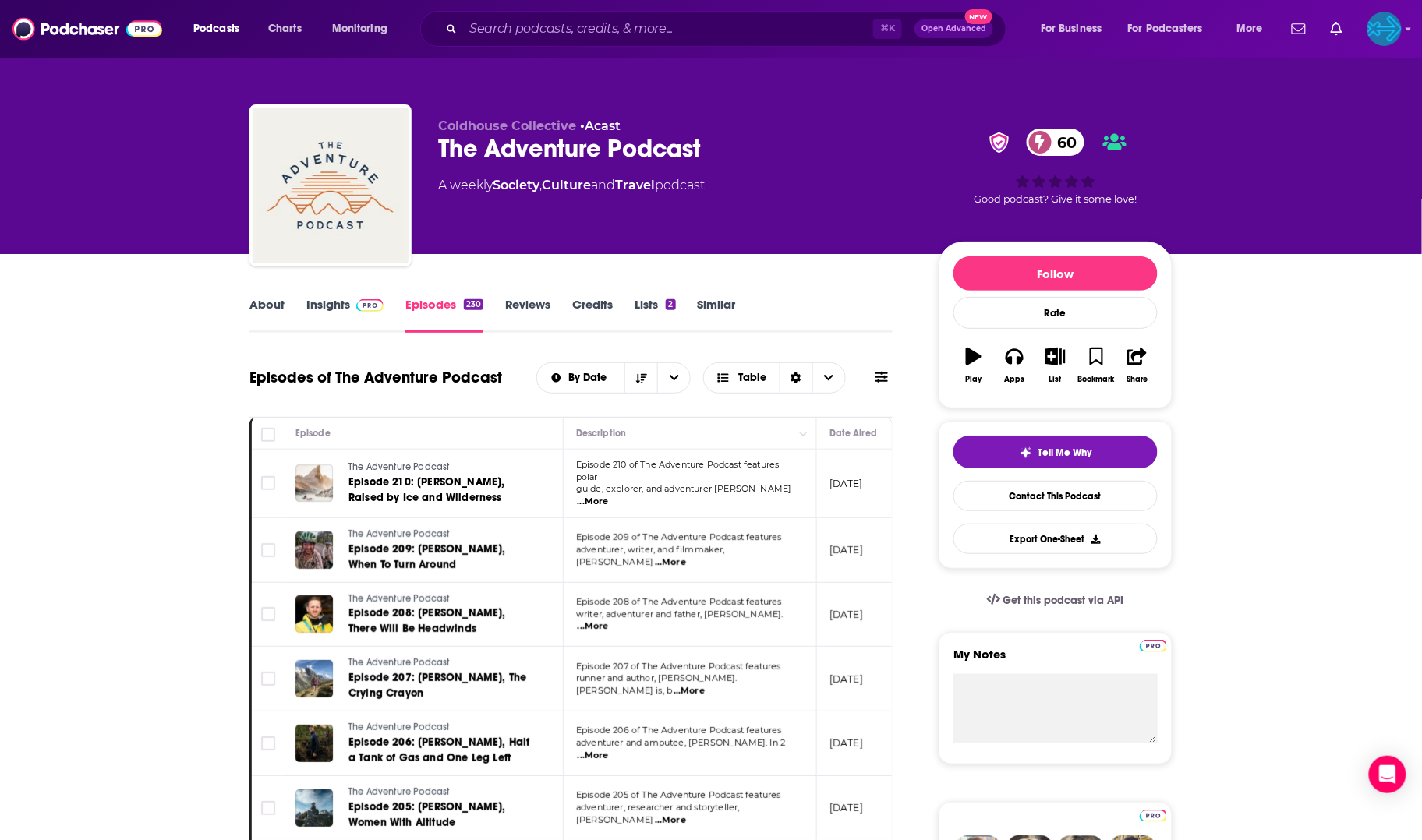
click at [333, 300] on link "Insights" at bounding box center [345, 314] width 78 height 35
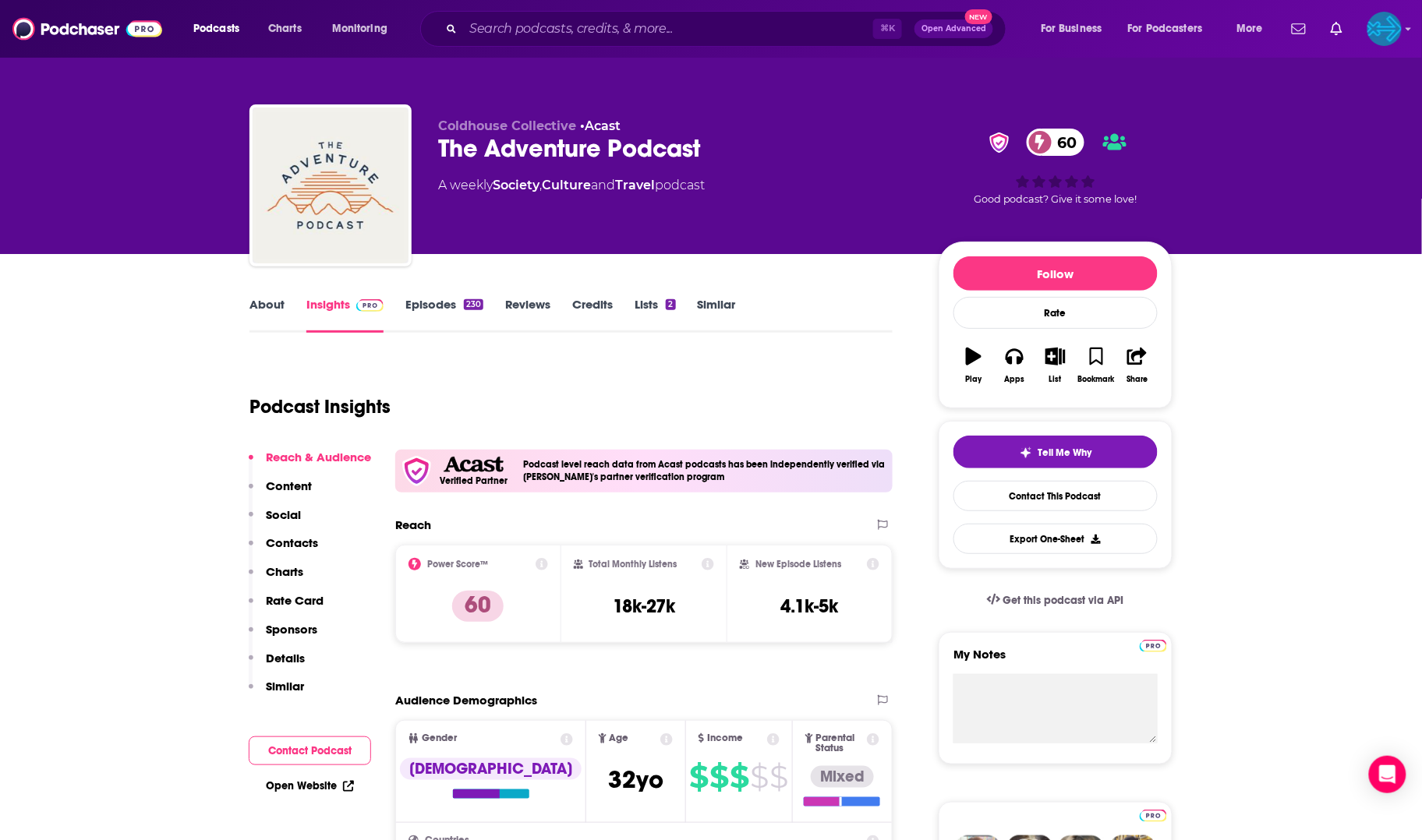
scroll to position [520, 0]
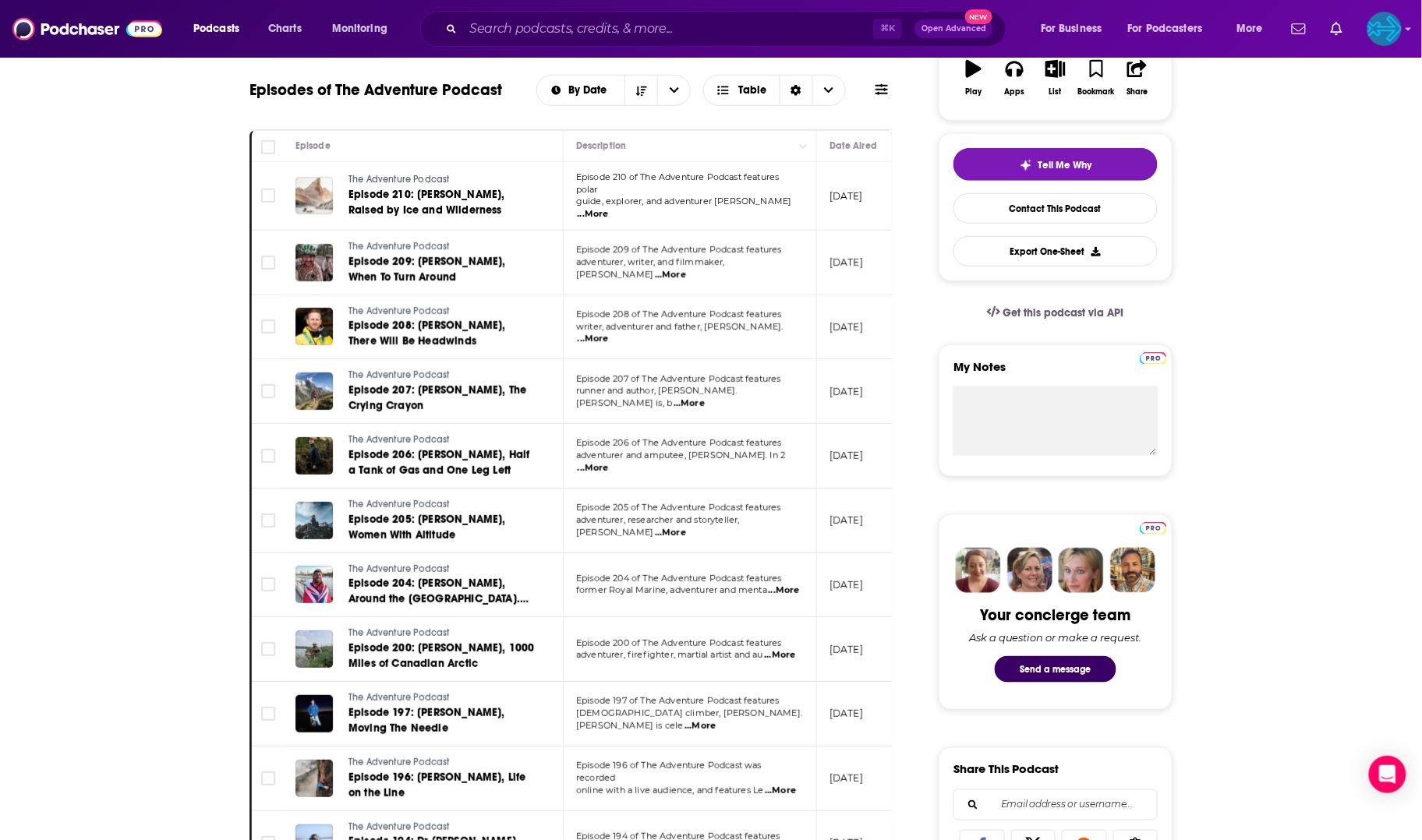
scroll to position [614, 0]
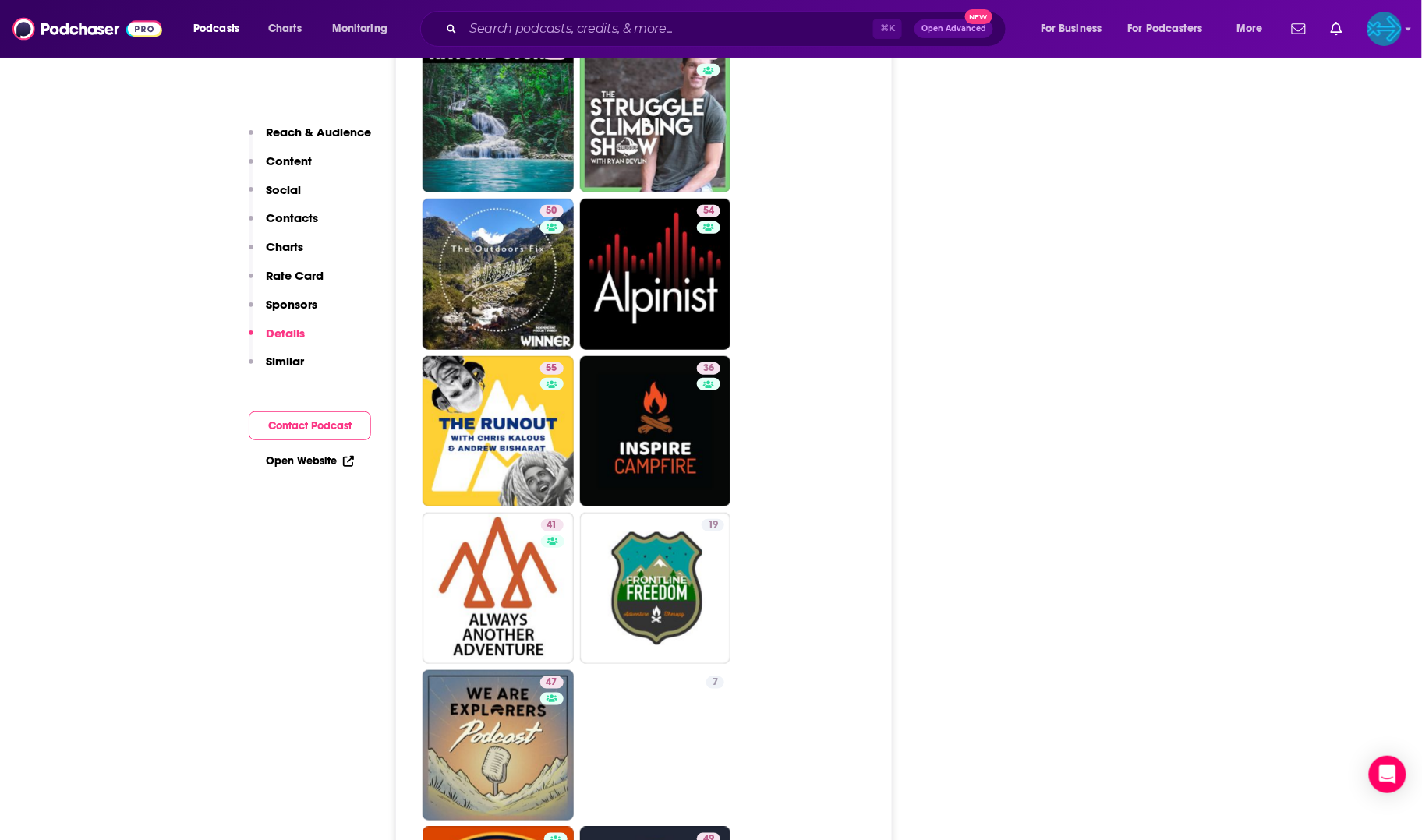
scroll to position [4234, 0]
click at [515, 30] on input "Search podcasts, credits, & more..." at bounding box center [667, 28] width 410 height 25
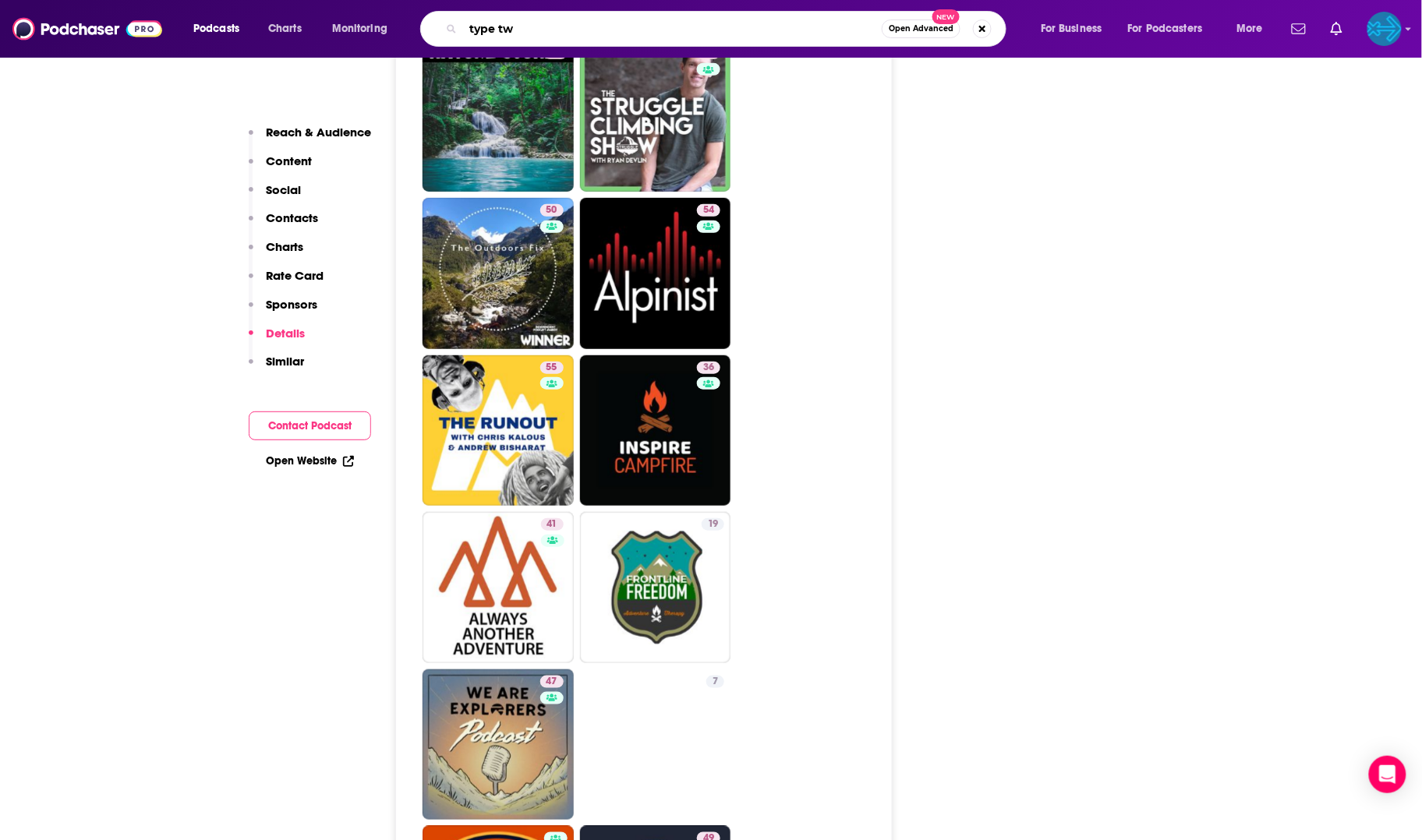
type input "type two"
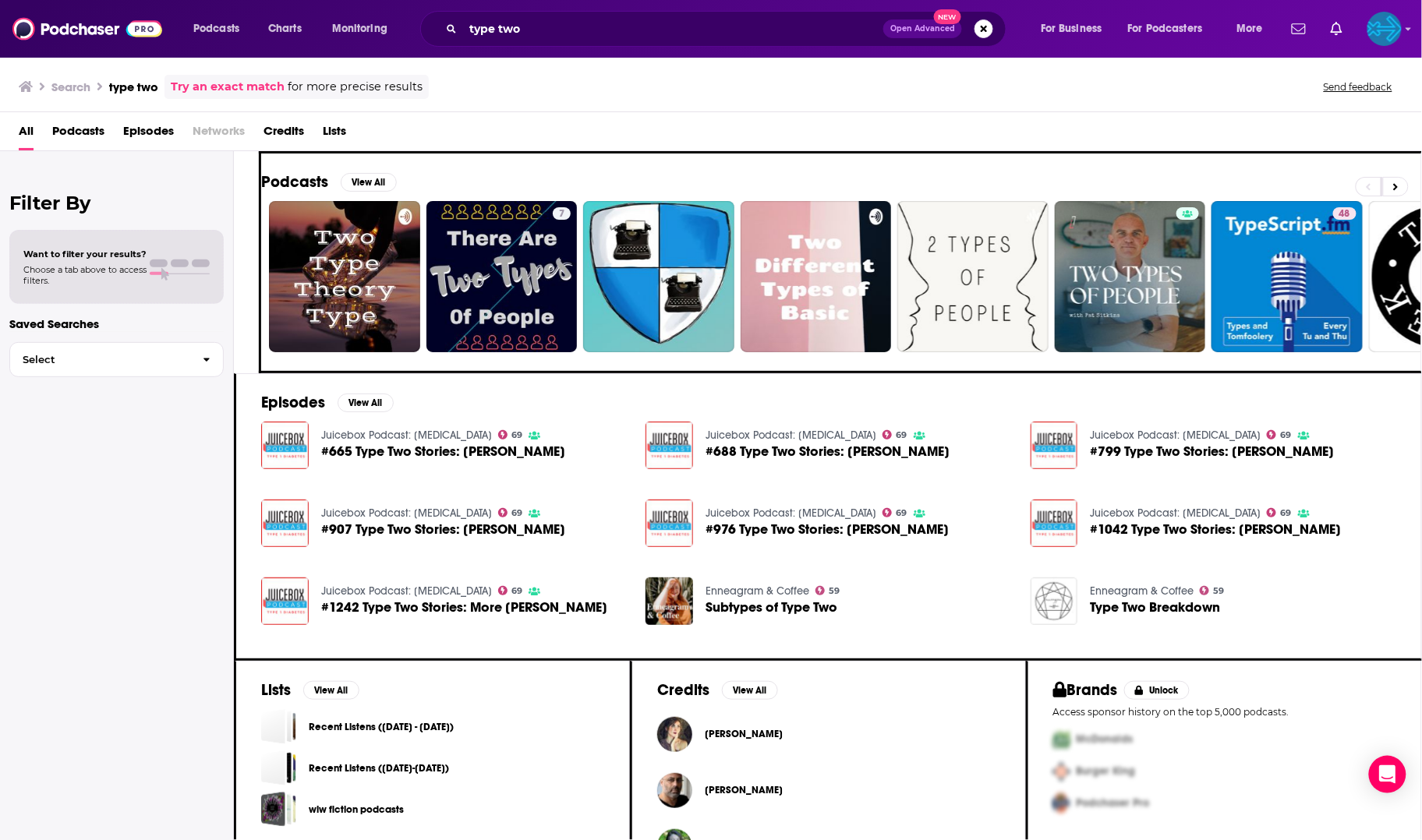
click at [80, 122] on span "Podcasts" at bounding box center [78, 135] width 52 height 32
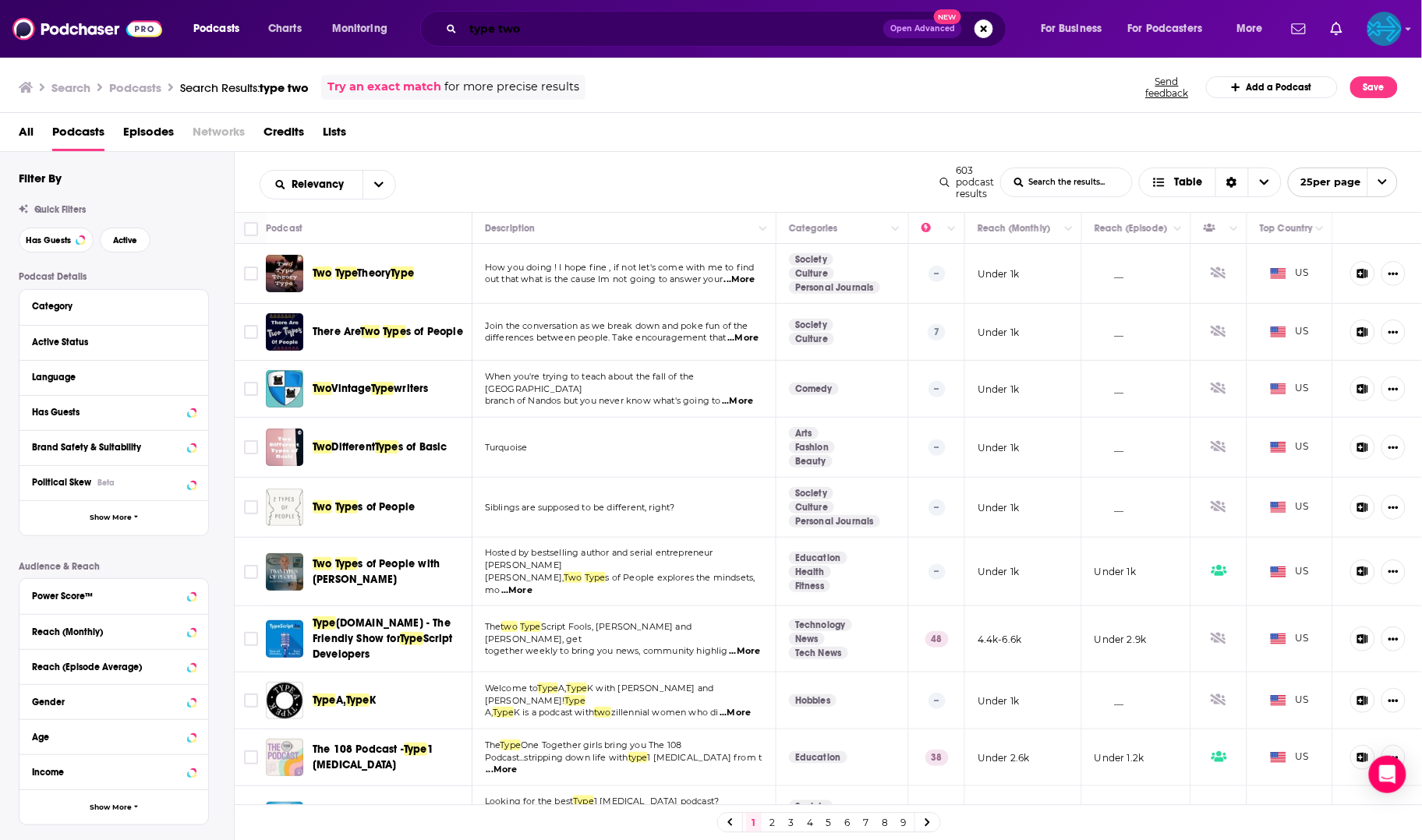
click at [585, 32] on input "type two" at bounding box center [672, 28] width 420 height 25
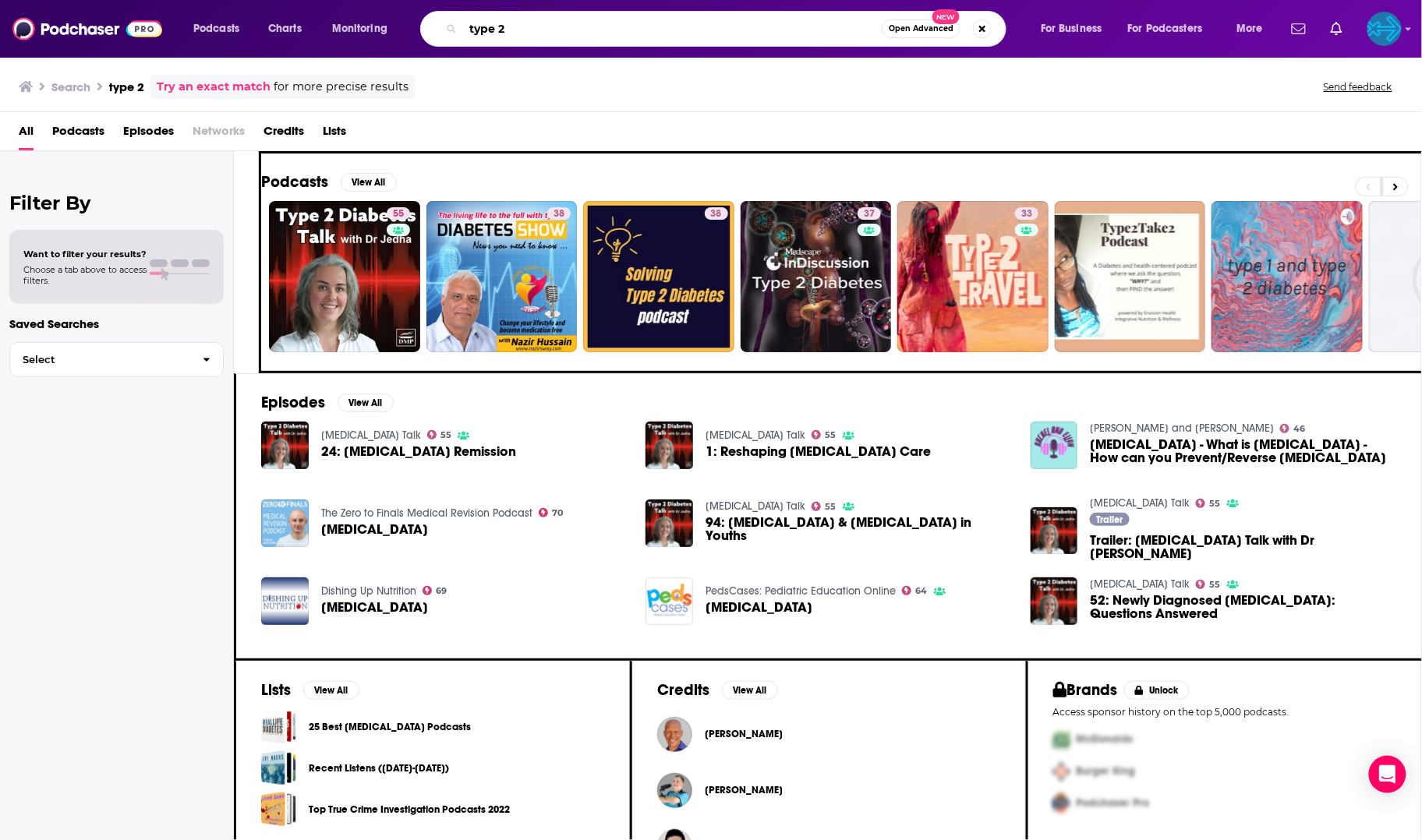
click at [533, 25] on input "type 2" at bounding box center [672, 28] width 419 height 25
type input "type 2 fun"
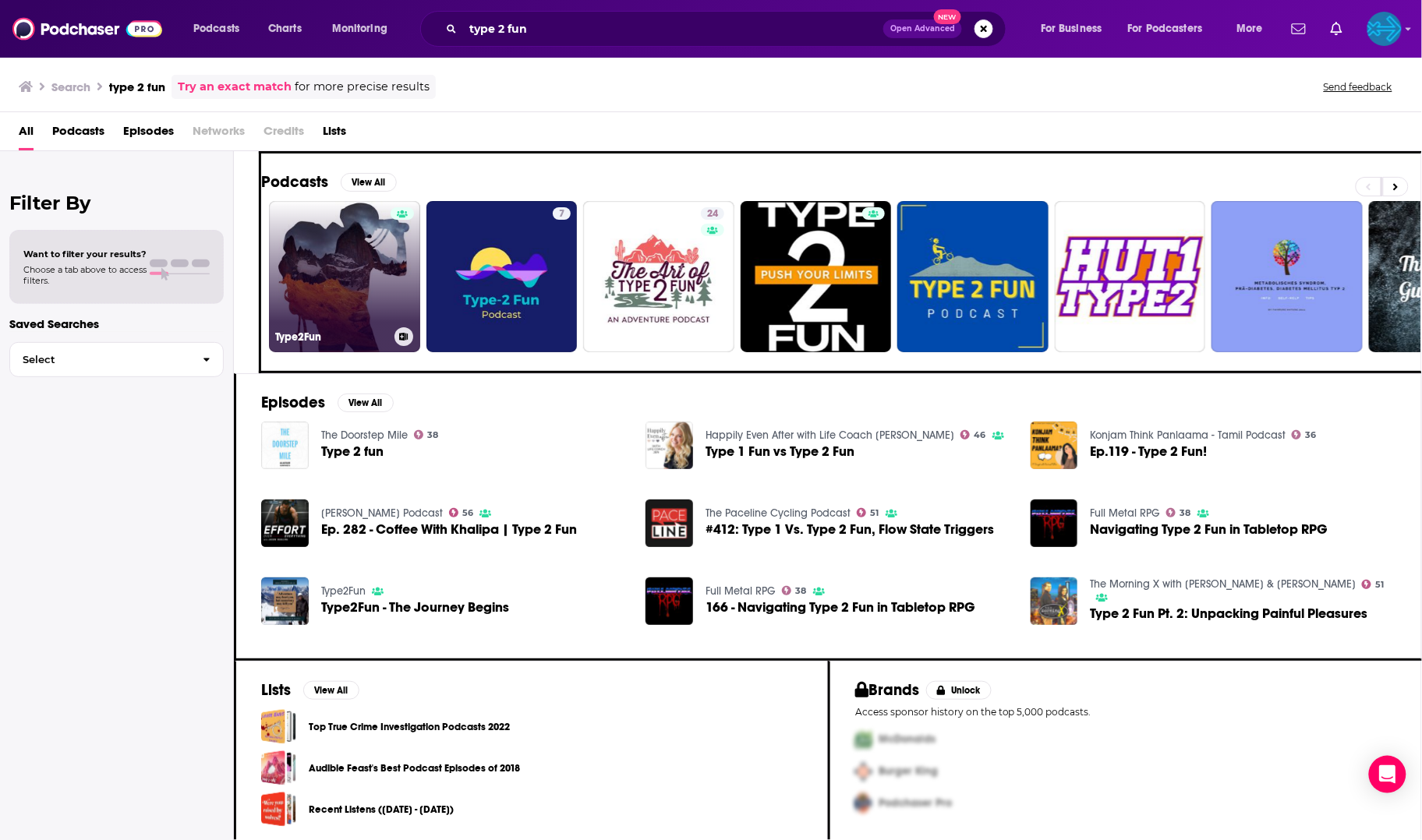
click at [379, 222] on link "Type2Fun" at bounding box center [345, 277] width 151 height 151
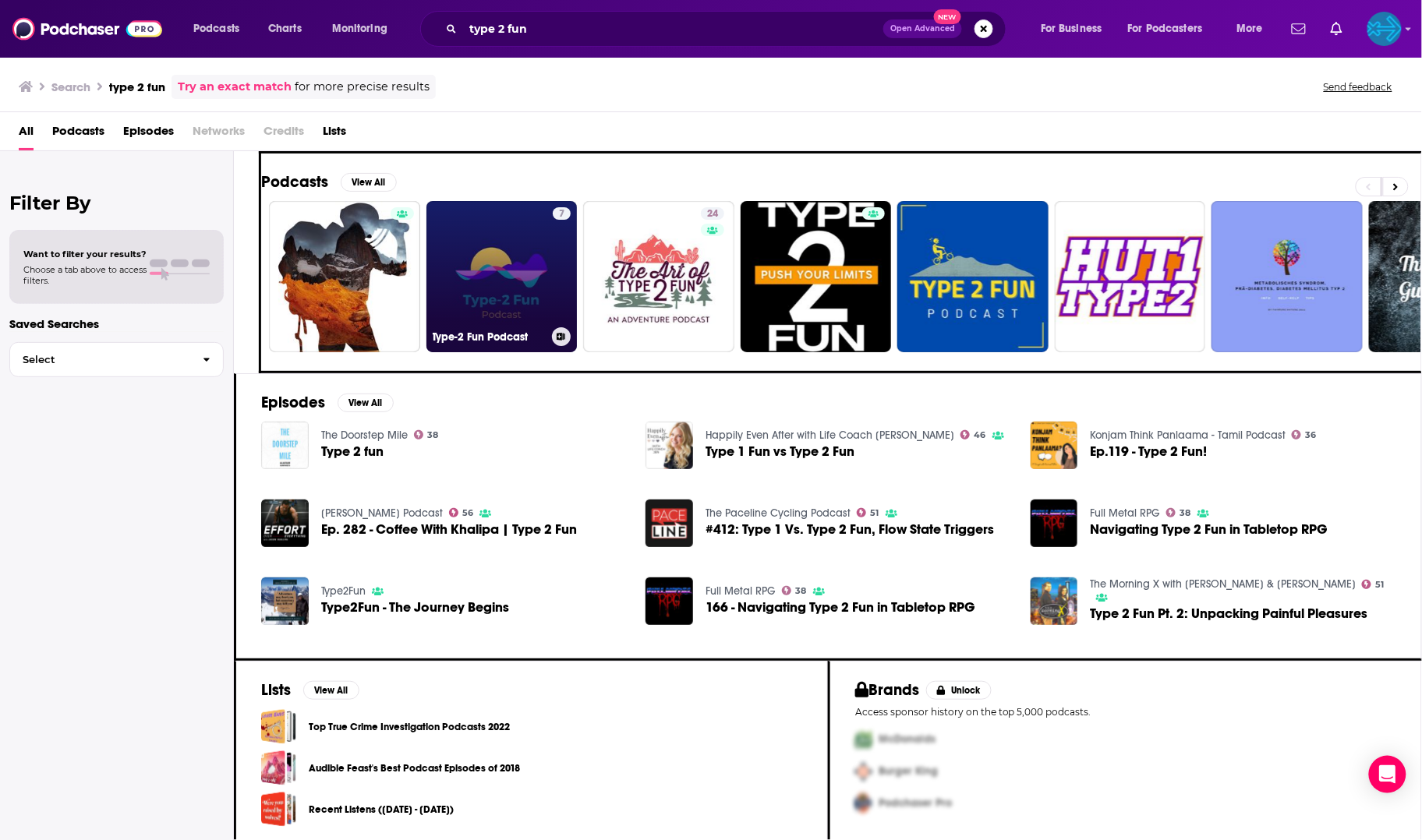
click at [492, 239] on link "7 Type-2 Fun Podcast" at bounding box center [502, 277] width 151 height 151
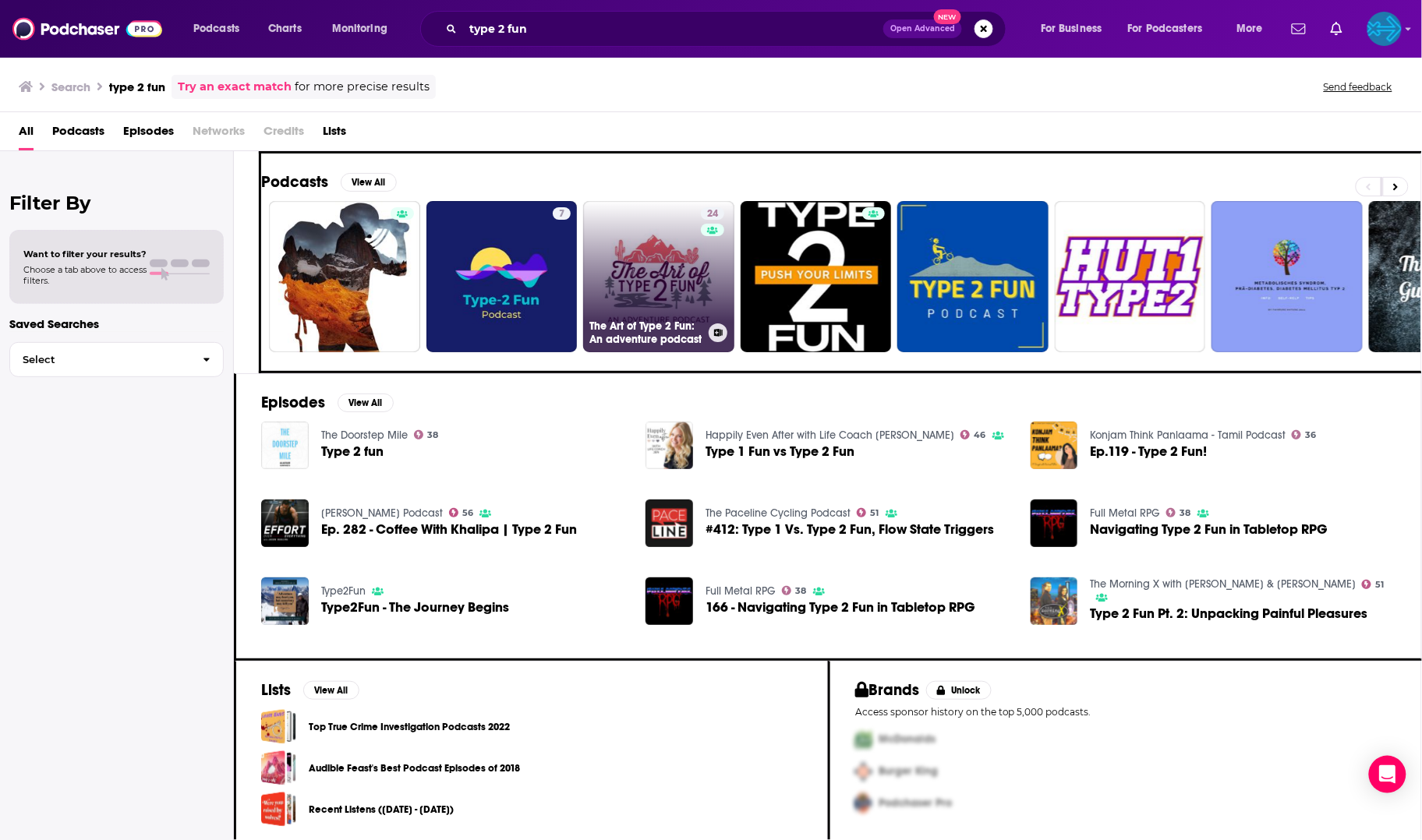
click at [627, 284] on link "24 The Art of Type 2 Fun: An adventure podcast" at bounding box center [658, 277] width 151 height 151
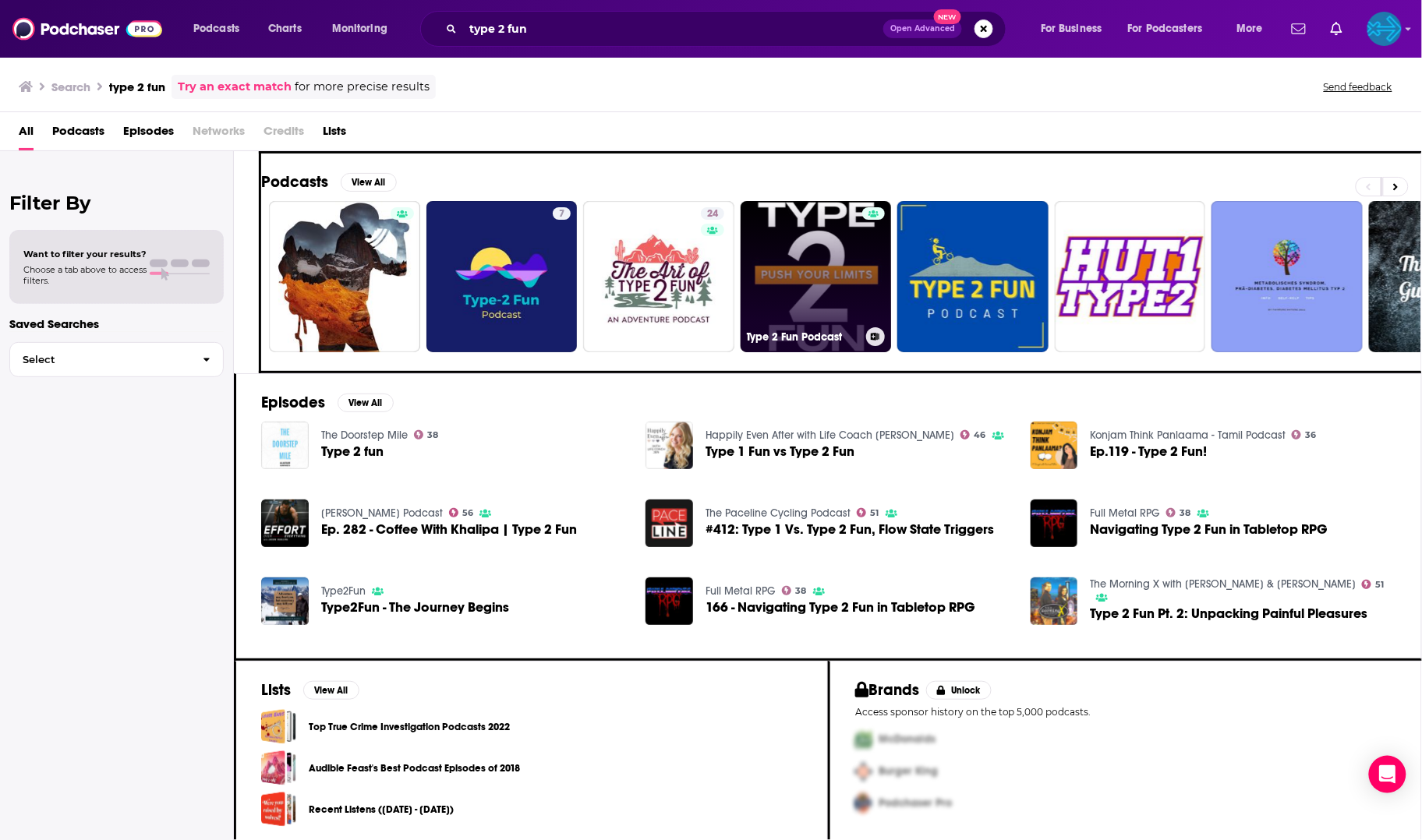
click at [818, 265] on link "Type 2 Fun Podcast" at bounding box center [816, 277] width 151 height 151
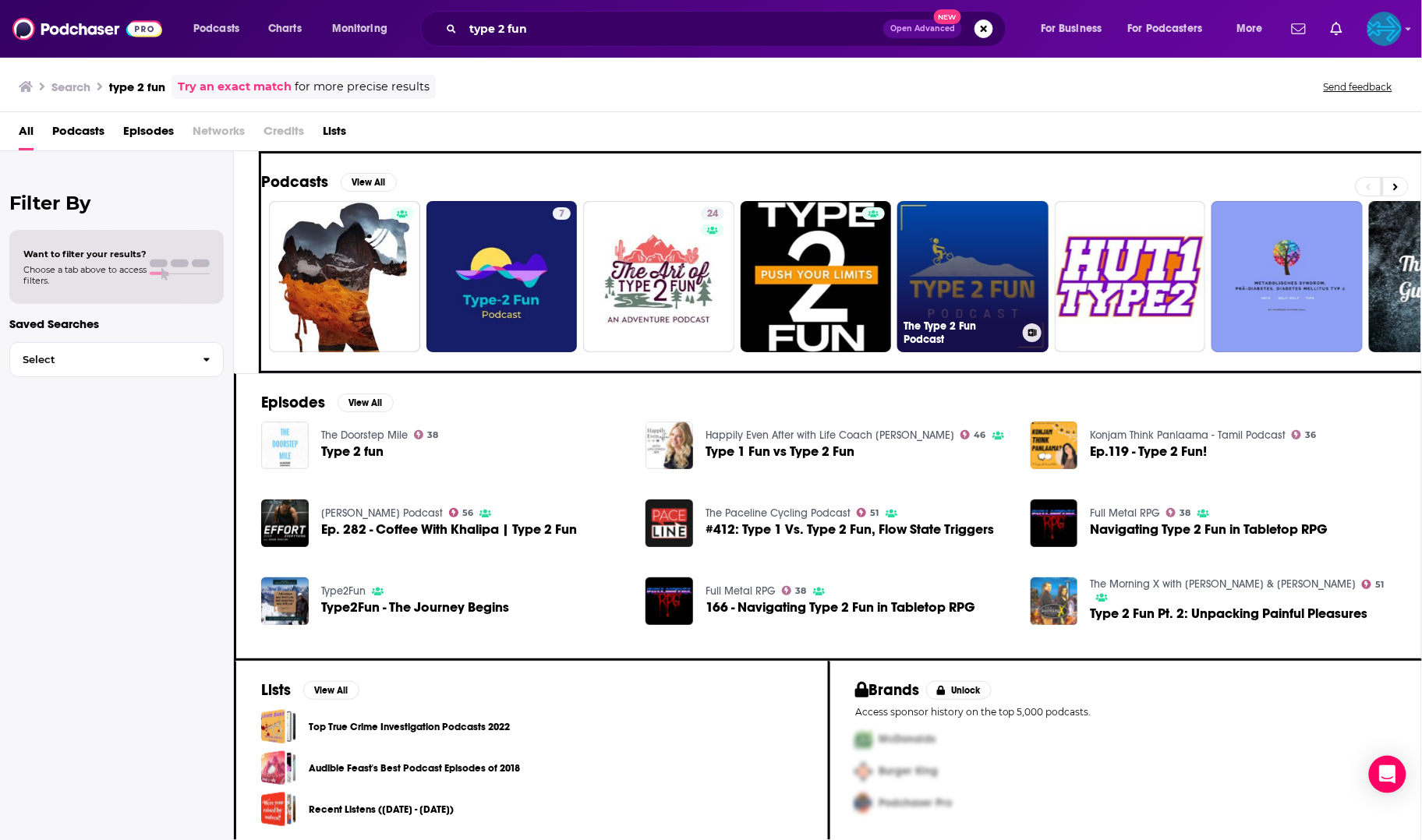
click at [974, 217] on link "The Type 2 Fun Podcast" at bounding box center [973, 277] width 151 height 151
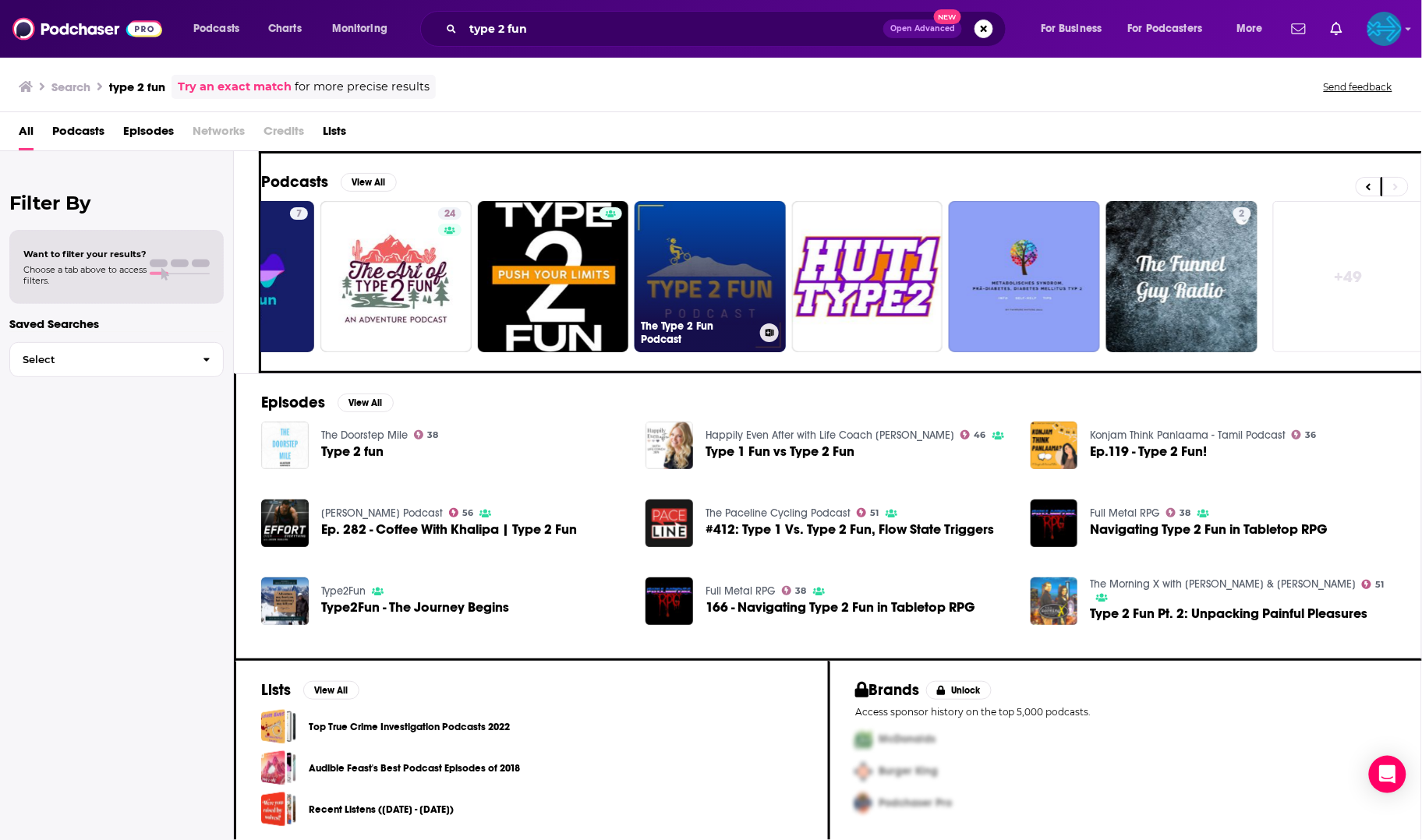
scroll to position [0, 261]
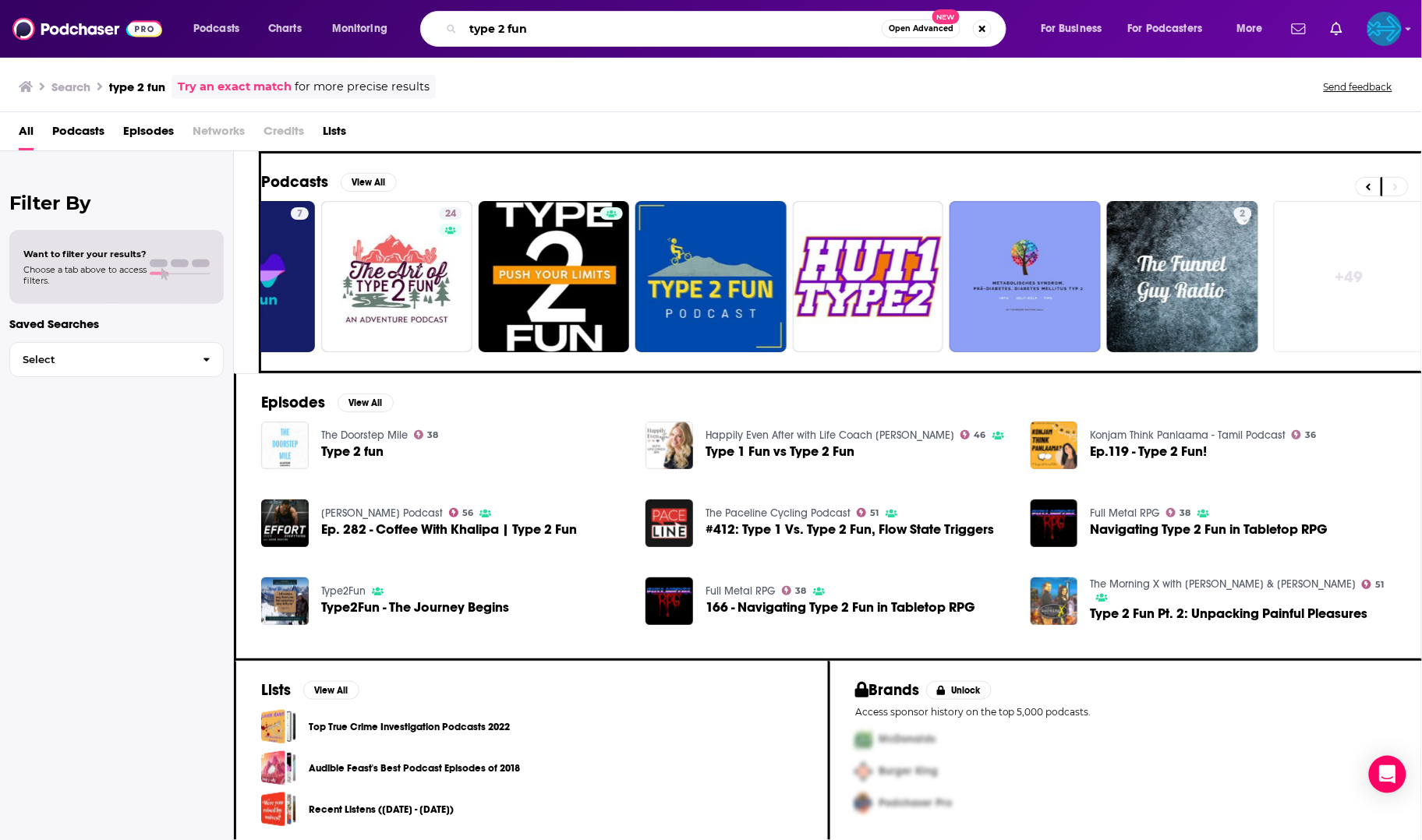
click at [609, 38] on input "type 2 fun" at bounding box center [672, 28] width 419 height 25
type input "type 2"
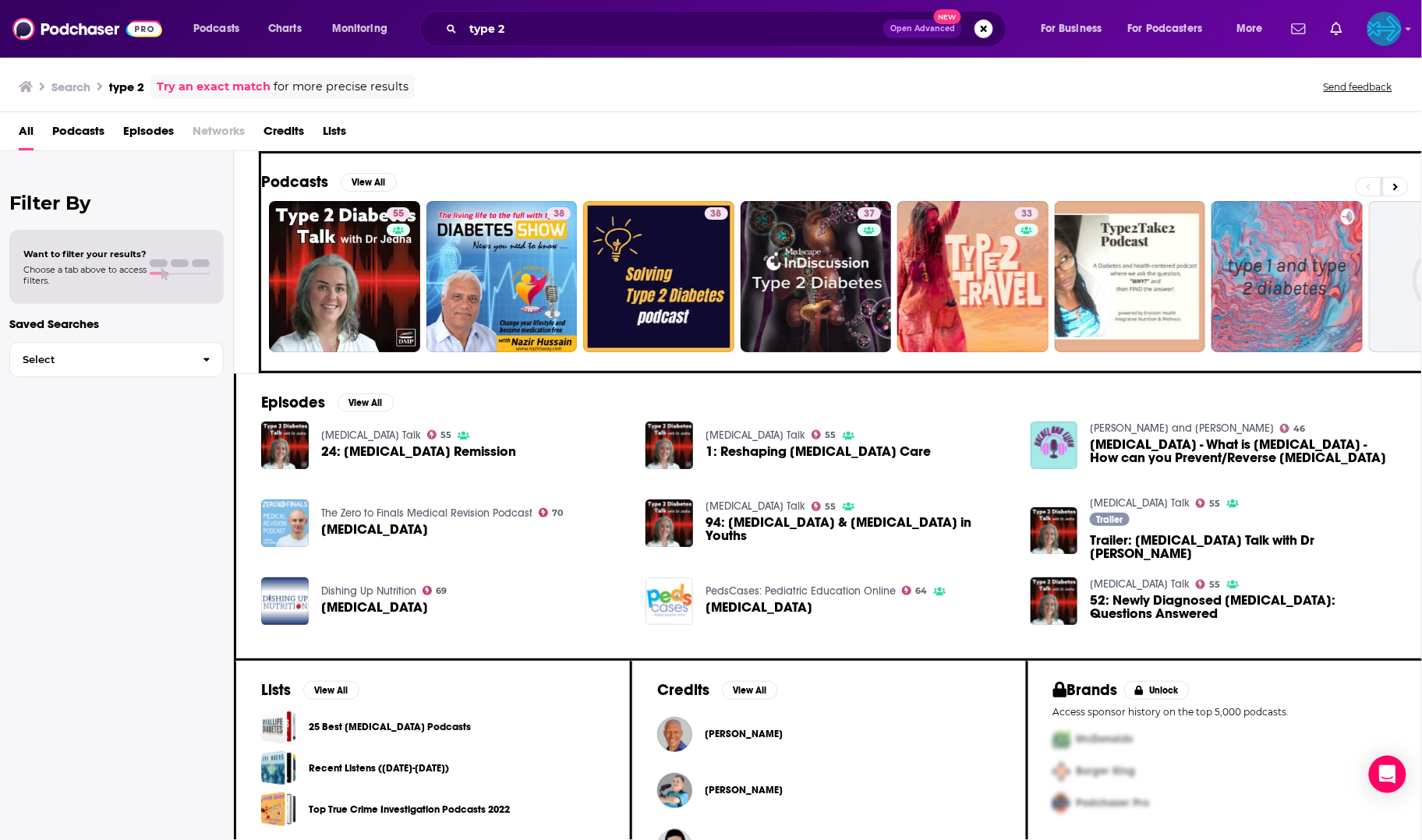
click at [233, 84] on link "Try an exact match" at bounding box center [213, 86] width 114 height 18
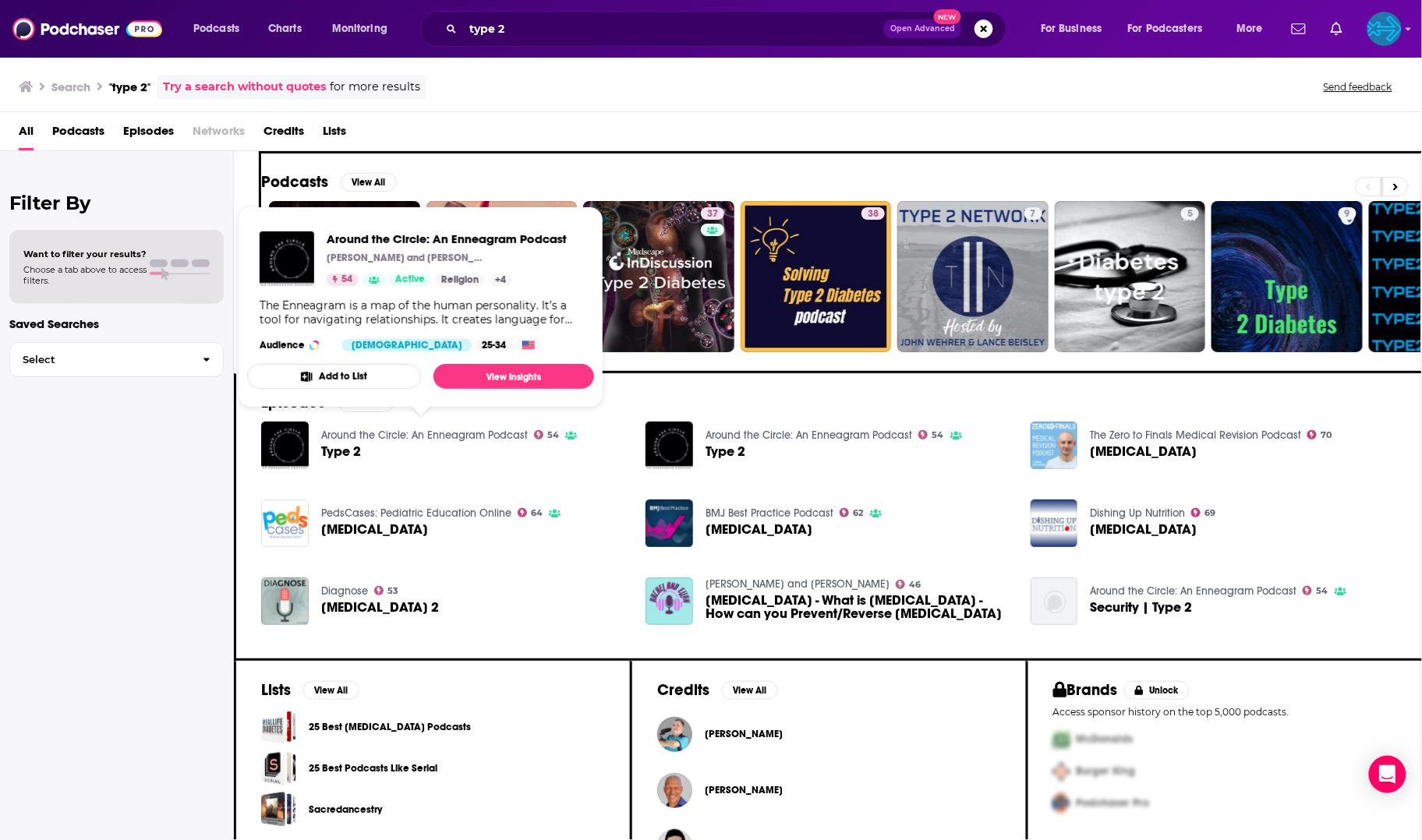
click at [435, 428] on link "Around the Circle: An Enneagram Podcast" at bounding box center [425, 434] width 206 height 13
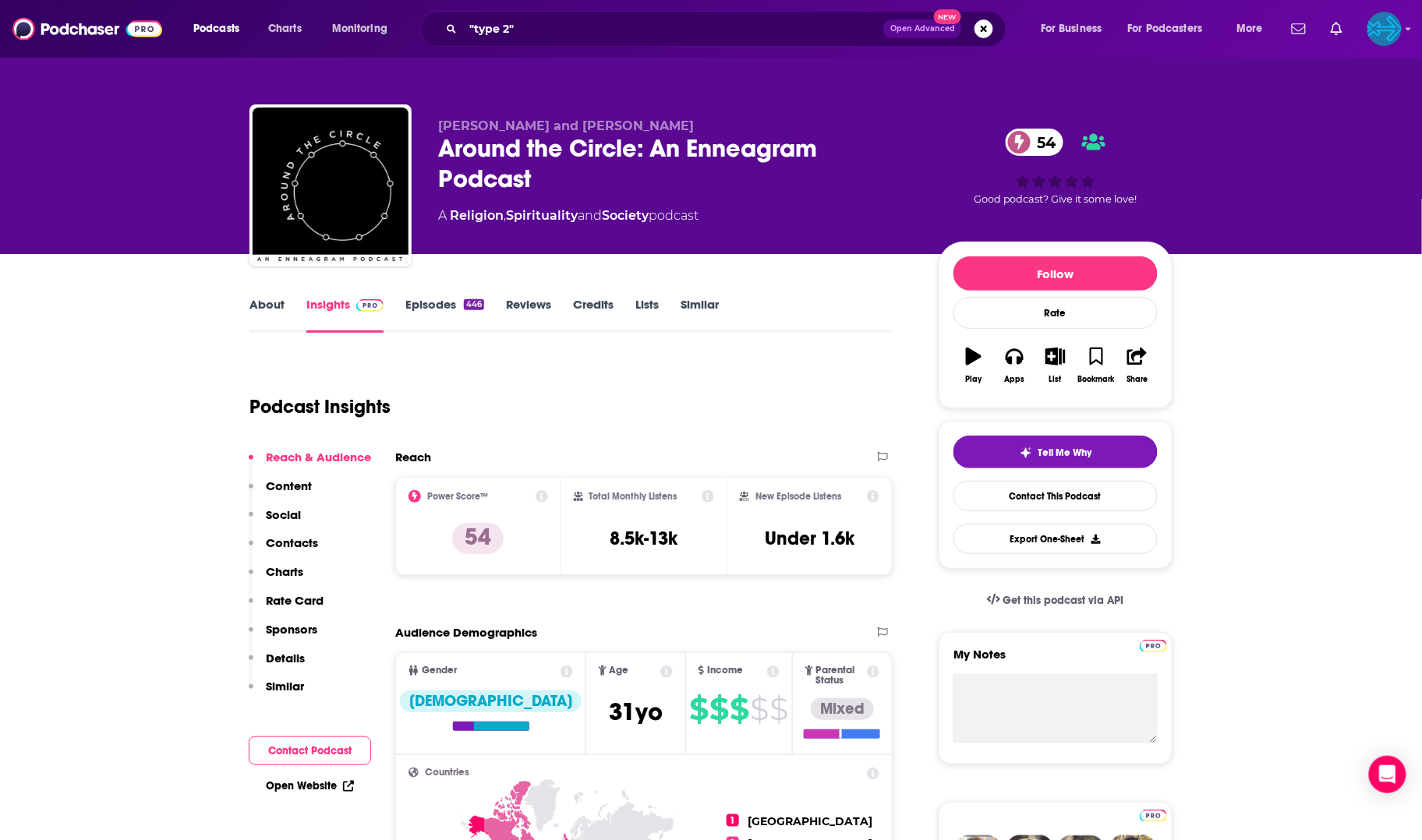
scroll to position [16, 0]
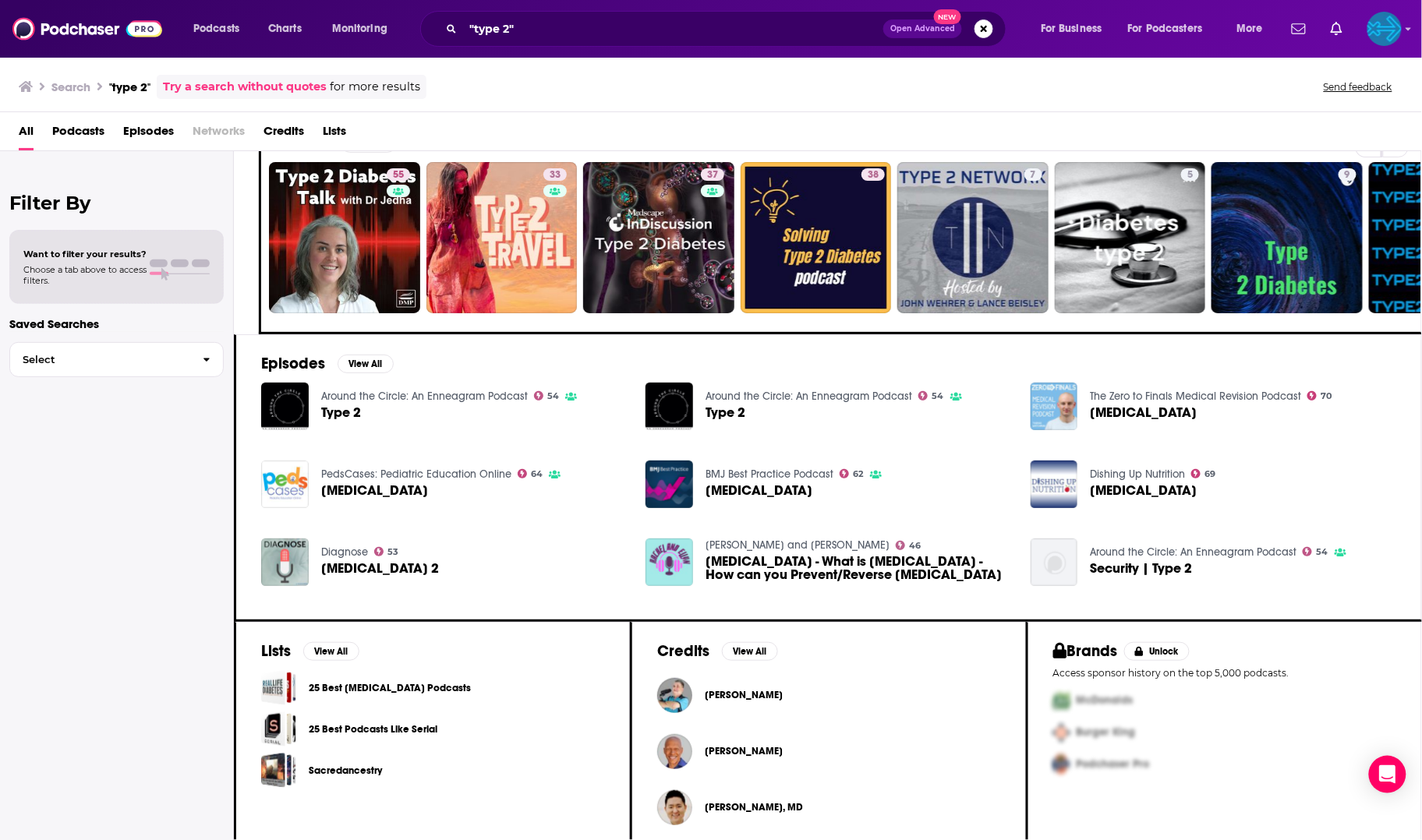
scroll to position [38, 0]
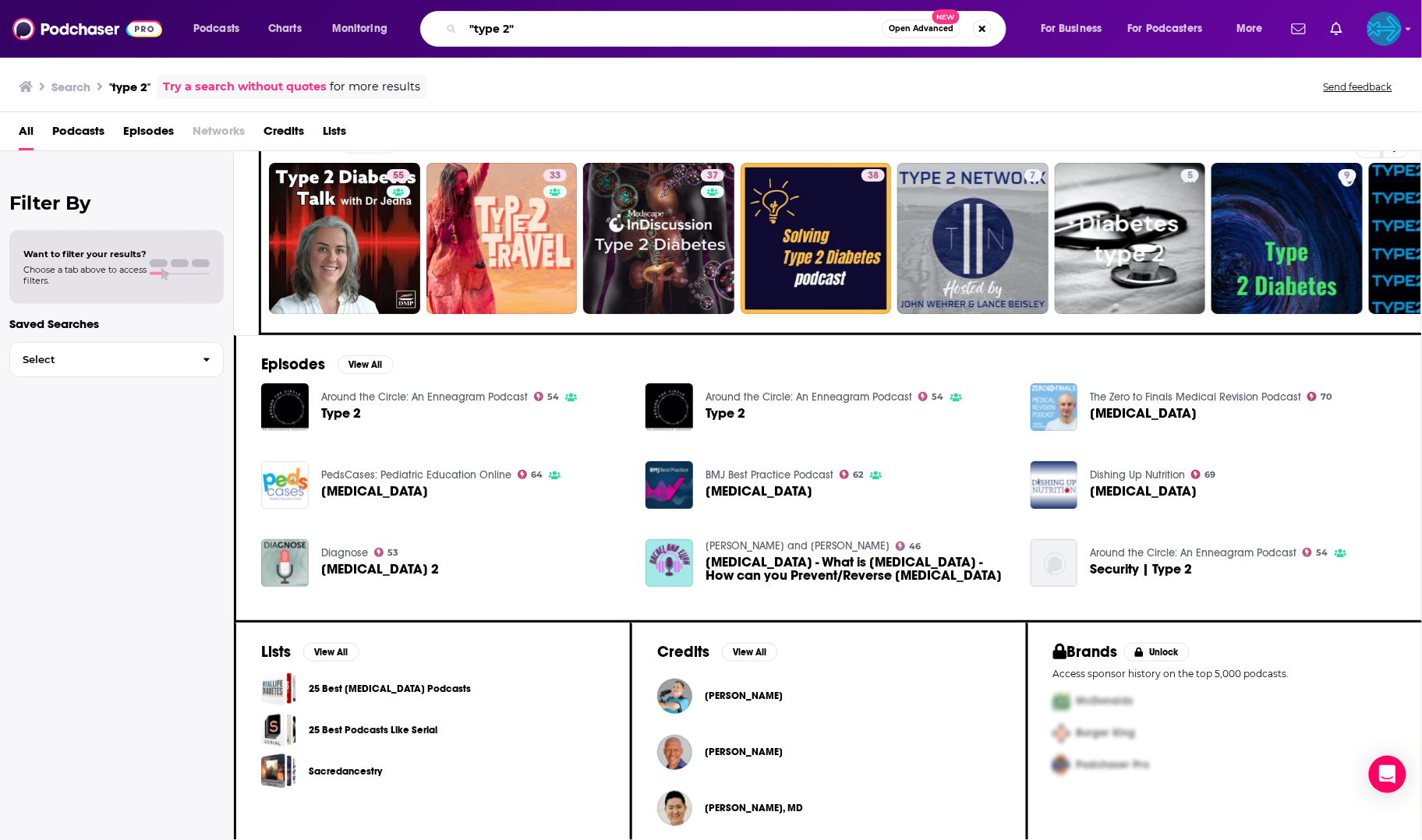
drag, startPoint x: 558, startPoint y: 28, endPoint x: 413, endPoint y: -7, distance: 149.2
click at [413, 0] on html "Podcasts Charts Monitoring "type 2" Open Advanced New For Business For Podcaste…" at bounding box center [711, 420] width 1422 height 840
type input "unventured"
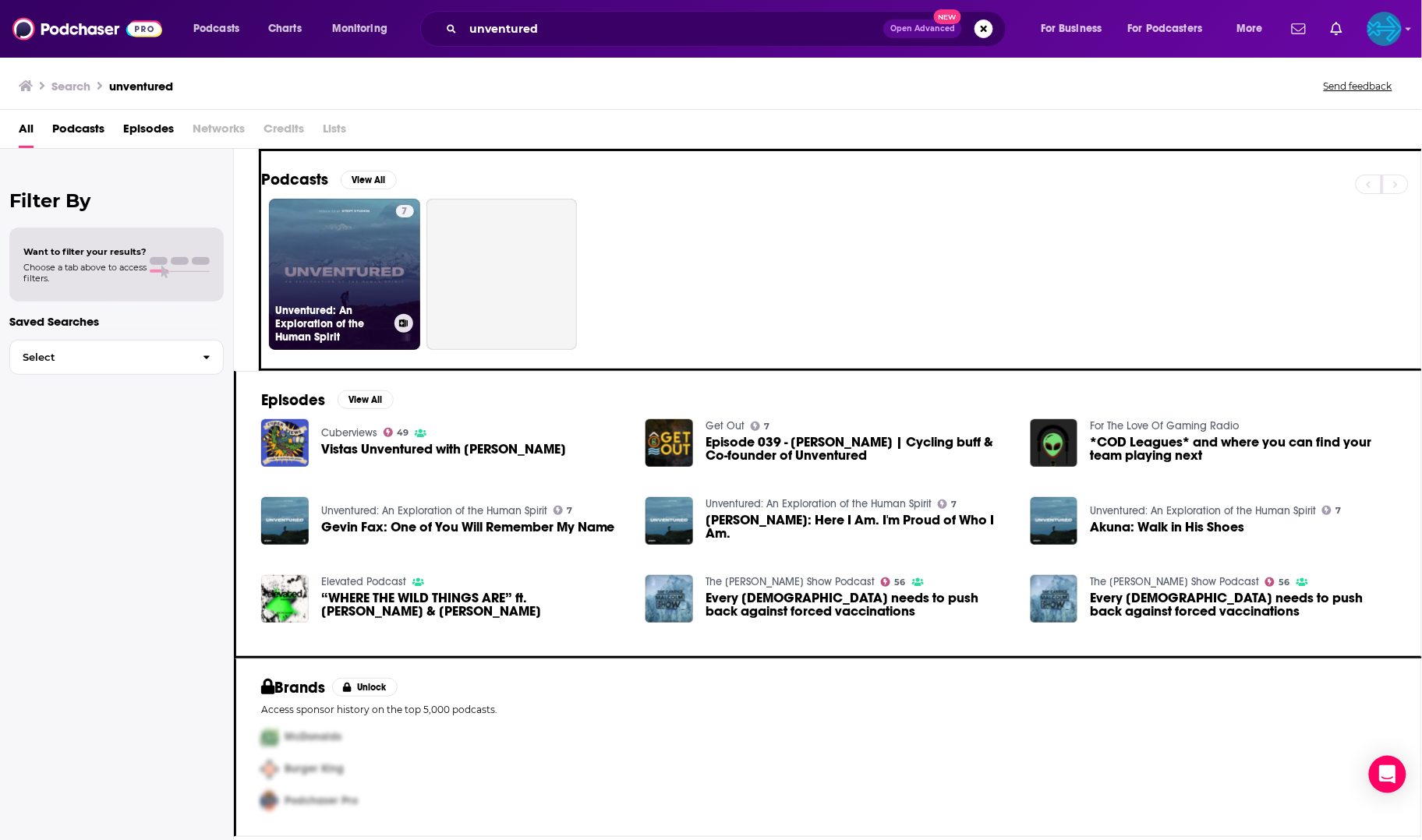
click at [309, 261] on link "7 Unventured: An Exploration of the Human Spirit" at bounding box center [345, 274] width 151 height 151
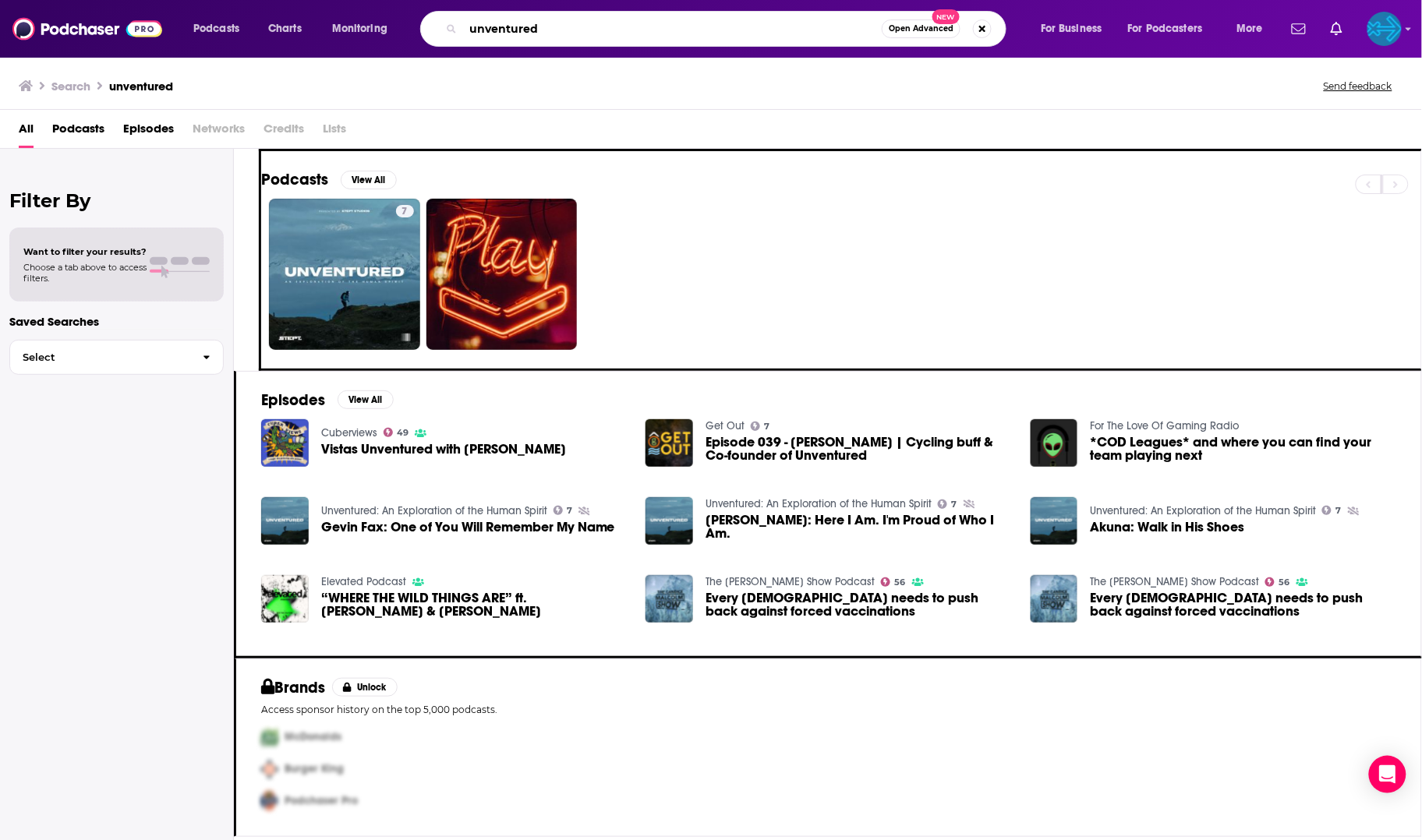
drag, startPoint x: 756, startPoint y: 25, endPoint x: 619, endPoint y: -2, distance: 139.6
click at [619, 0] on html "Podcasts Charts Monitoring unventured Open Advanced New For Business For Podcas…" at bounding box center [711, 420] width 1422 height 840
type input "kore outdoors"
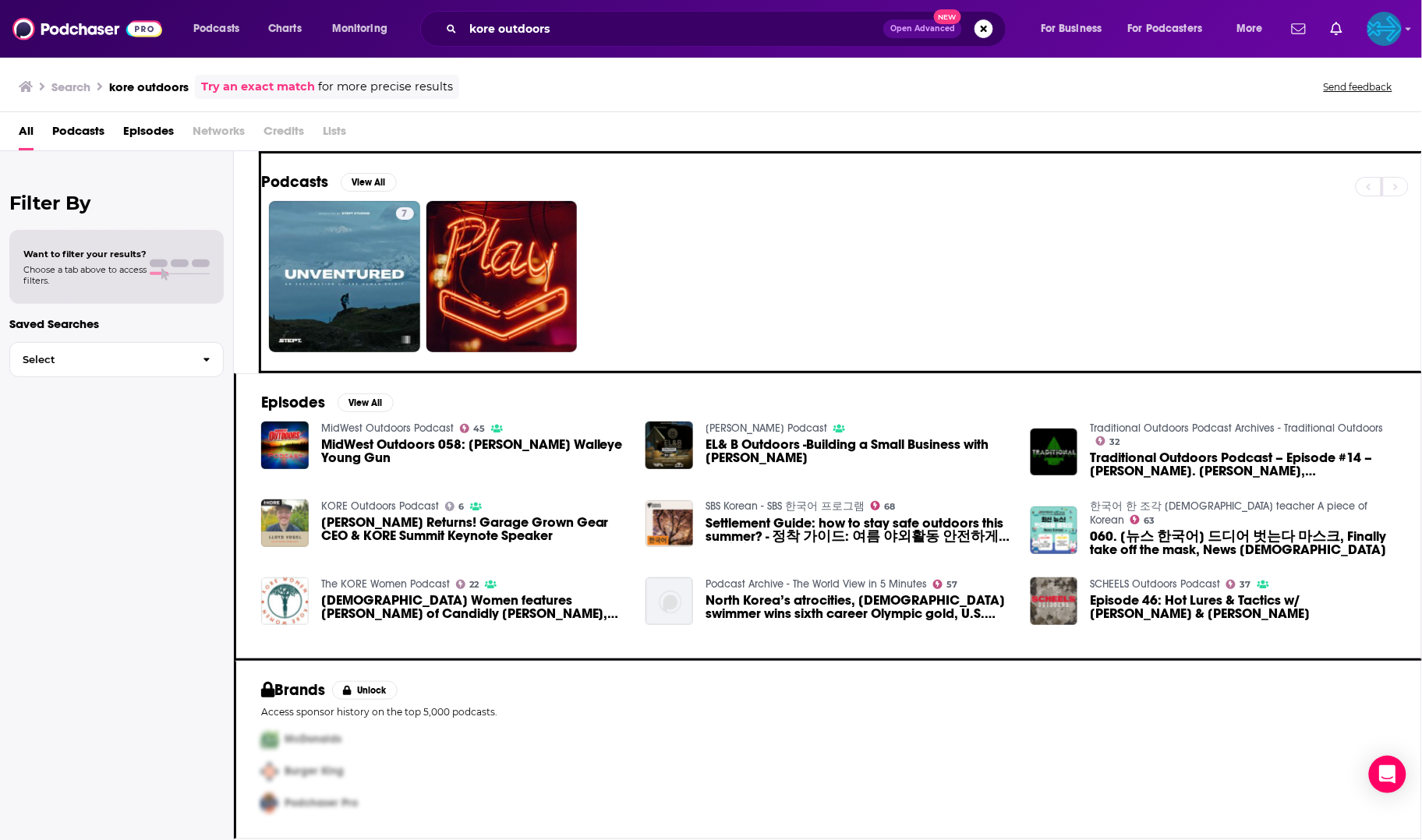
click at [661, 47] on div "Podcasts Charts Monitoring kore outdoors Open Advanced New For Business For Pod…" at bounding box center [711, 28] width 1422 height 58
click at [657, 28] on input "kore outdoors" at bounding box center [672, 28] width 420 height 25
click at [621, 30] on input "kore outdoors" at bounding box center [672, 28] width 420 height 25
click at [979, 27] on button "Search podcasts, credits, & more..." at bounding box center [983, 28] width 19 height 19
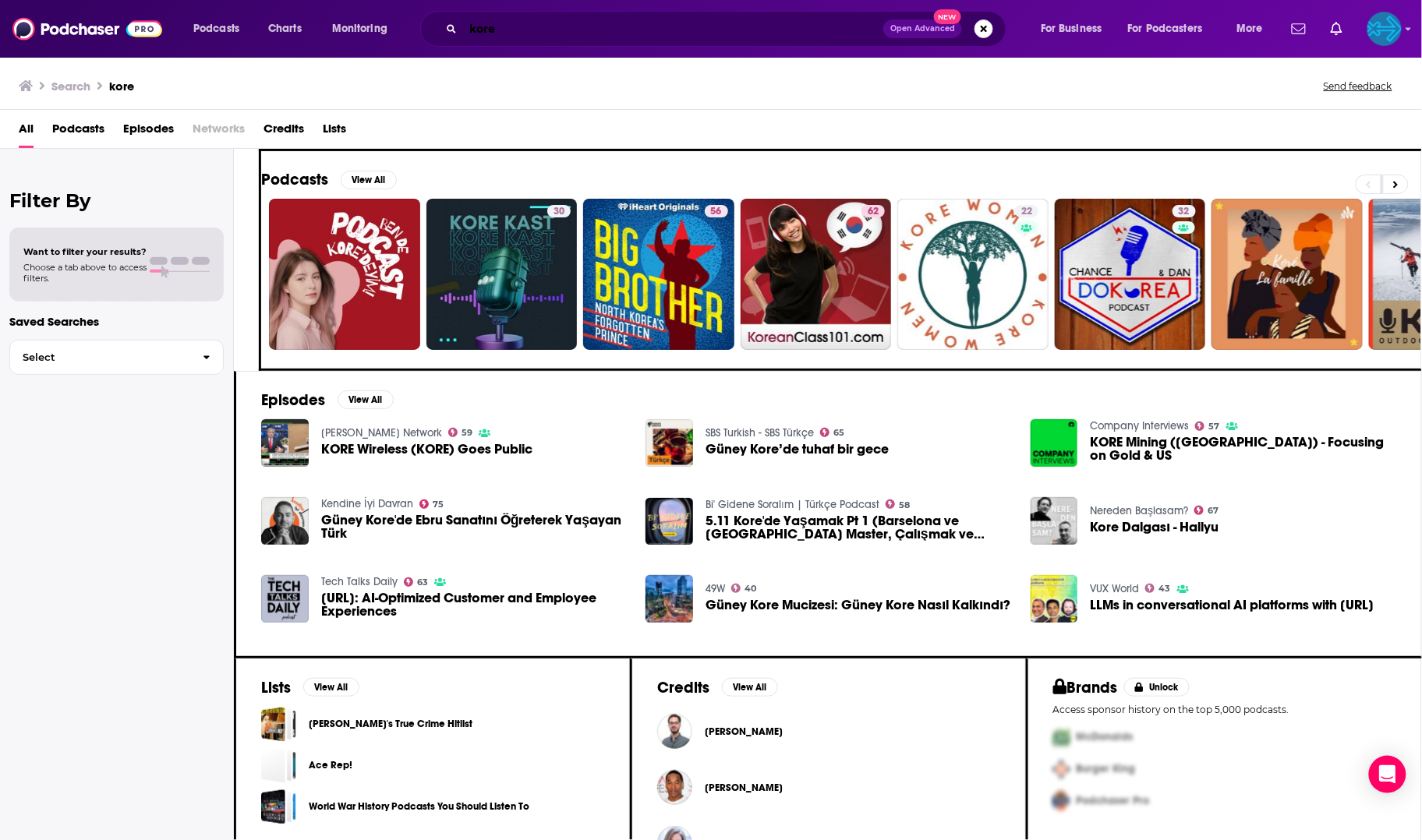
click at [600, 34] on input "kore" at bounding box center [672, 28] width 420 height 25
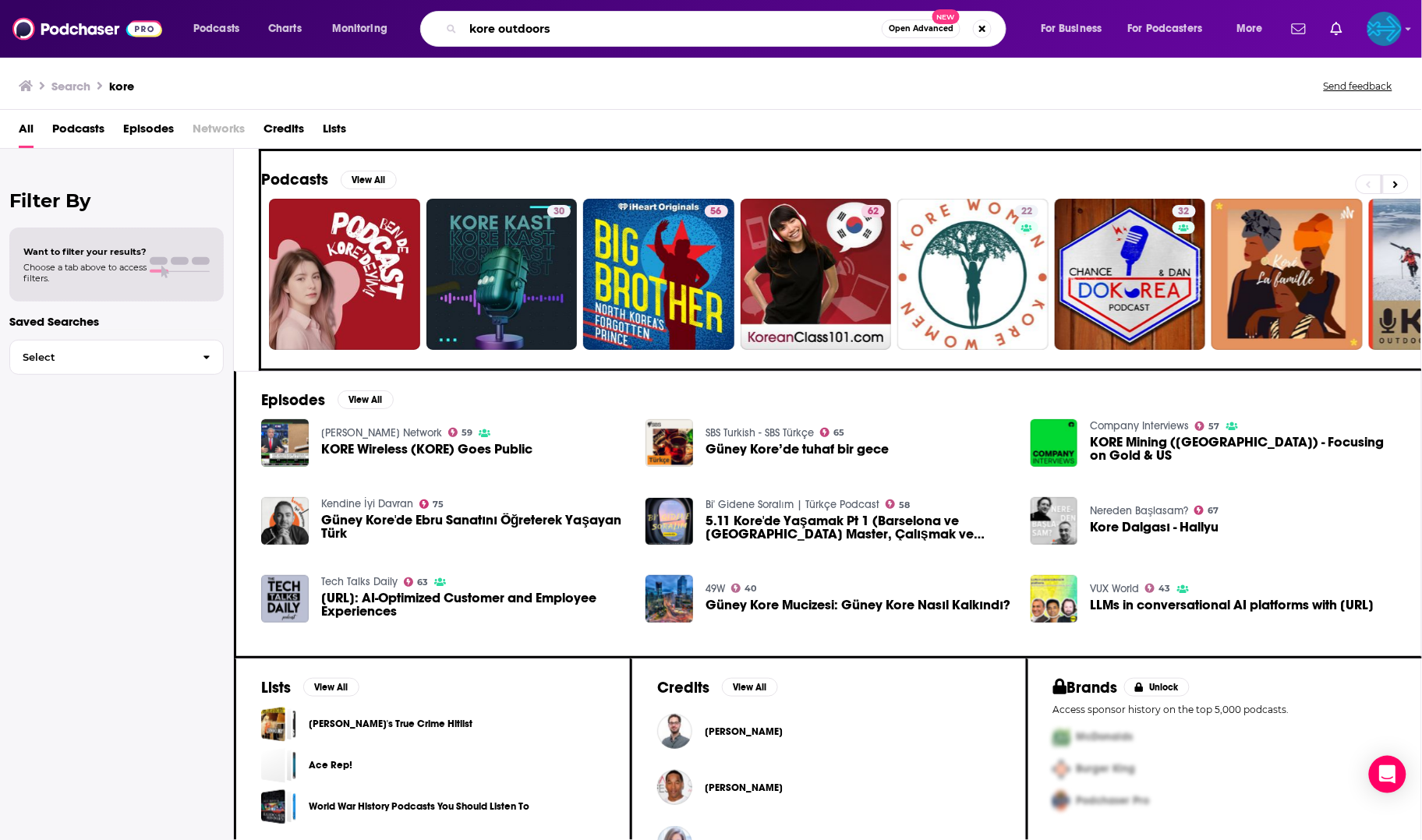
type input "kore outdoors"
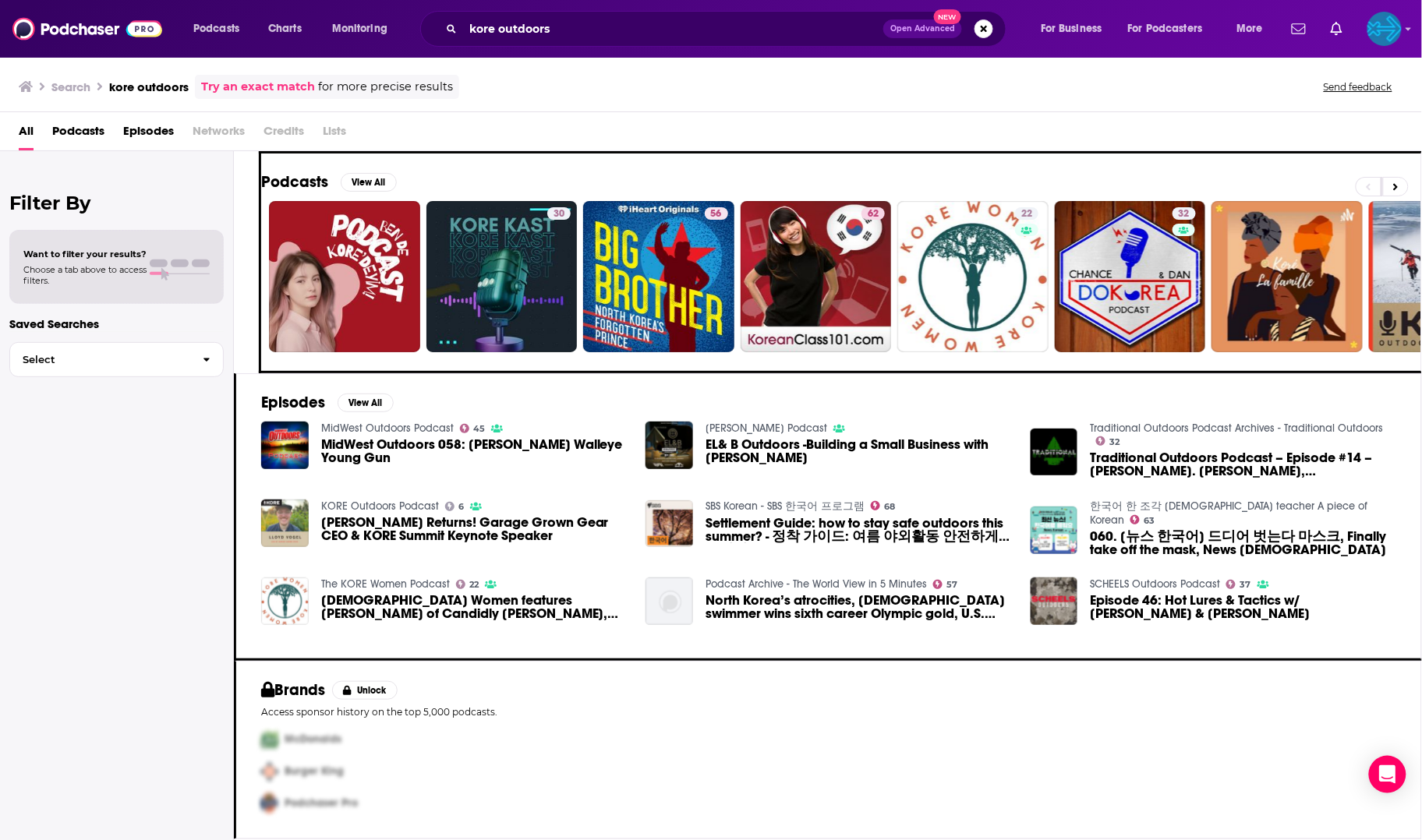
click at [299, 87] on link "Try an exact match" at bounding box center [258, 86] width 114 height 18
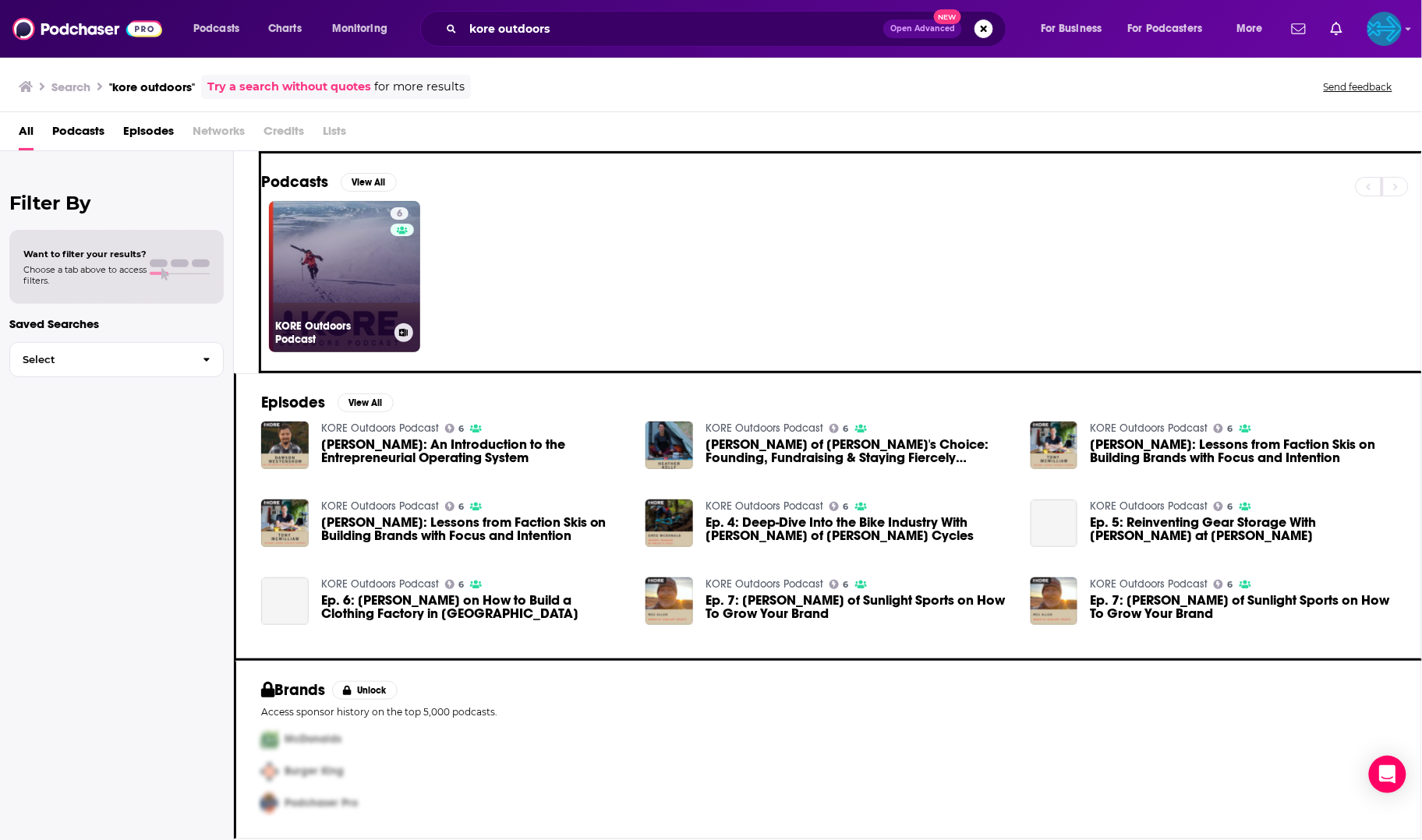
click at [355, 282] on link "6 KORE Outdoors Podcast" at bounding box center [345, 277] width 151 height 151
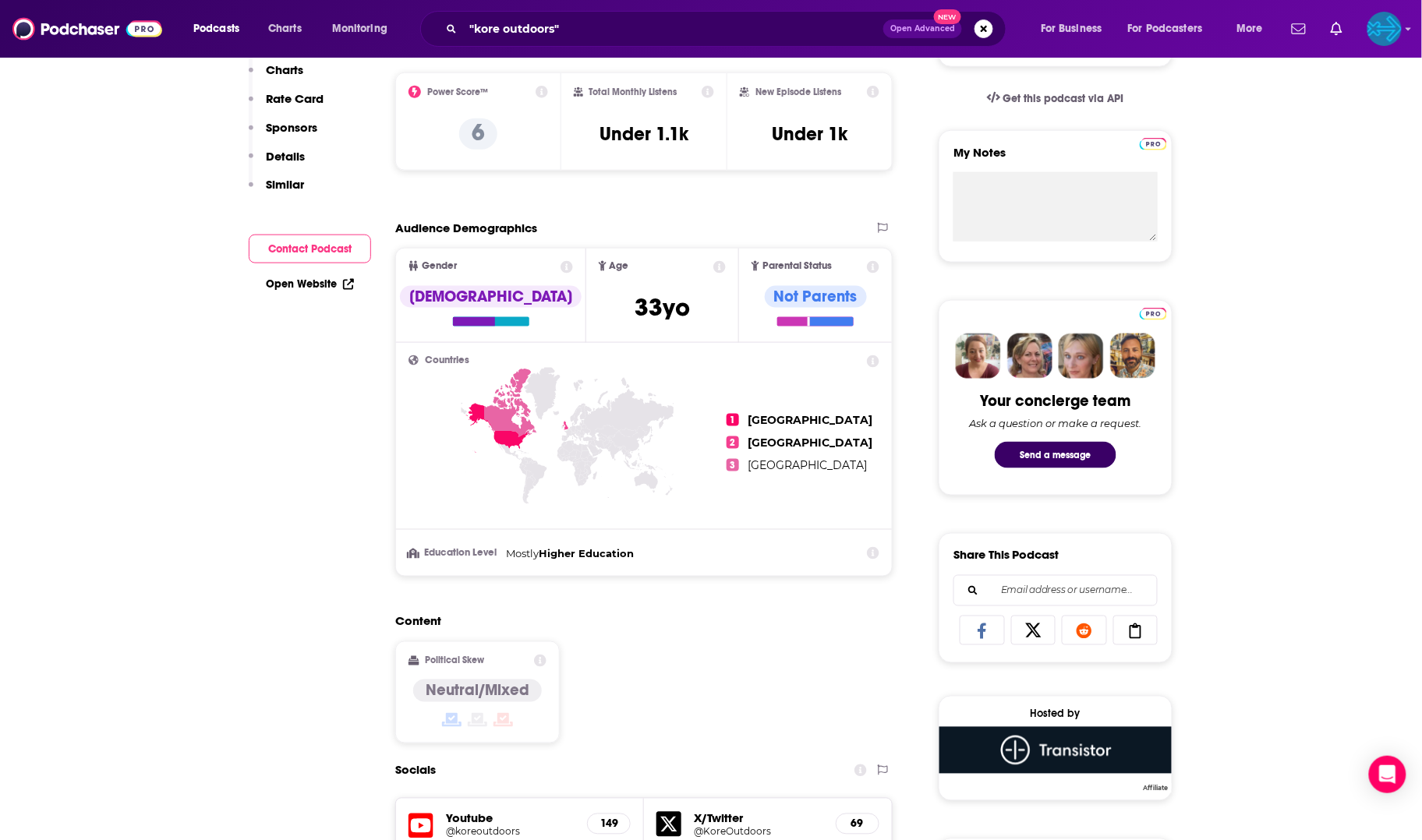
scroll to position [191, 0]
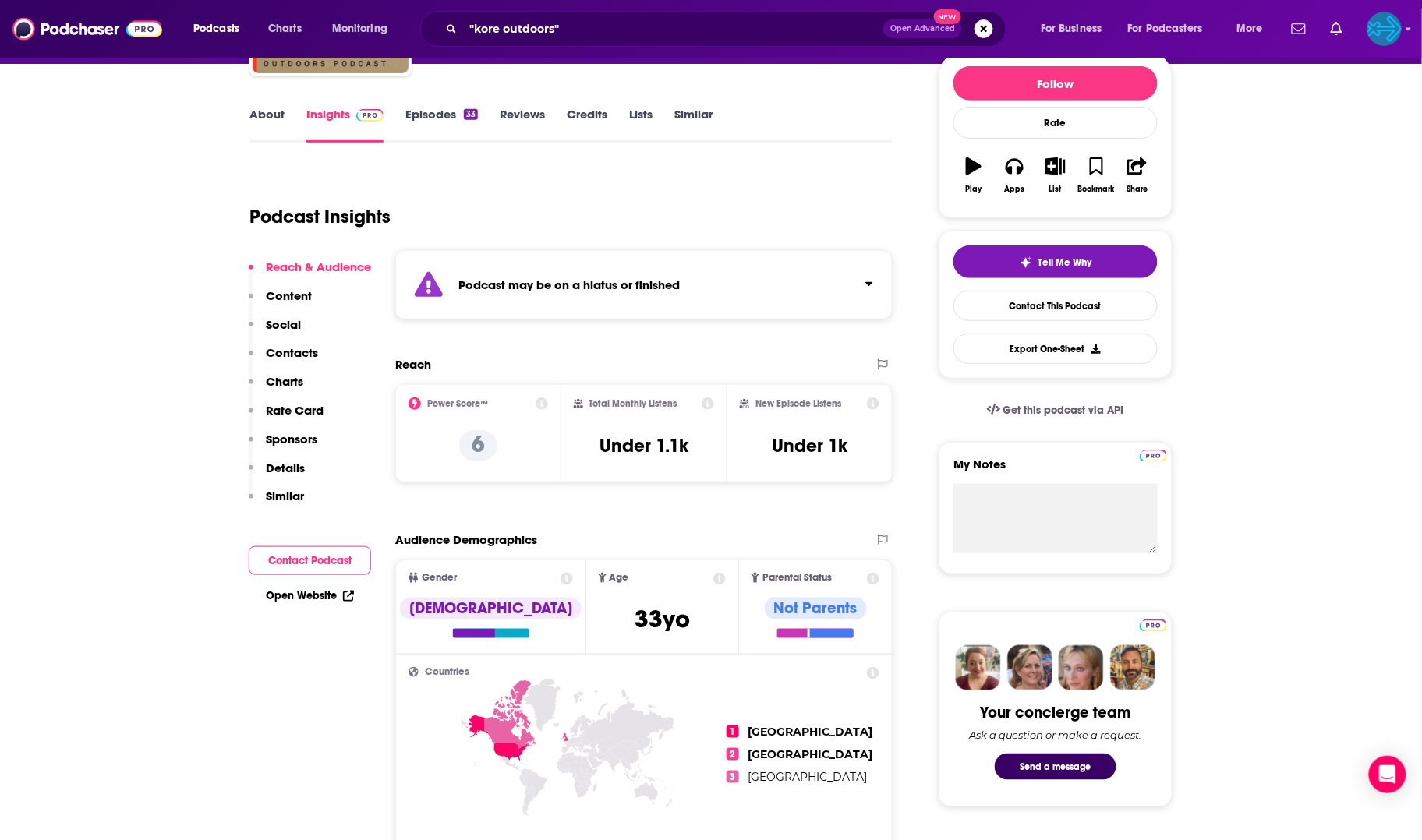
click at [424, 107] on link "Episodes 33" at bounding box center [441, 125] width 73 height 35
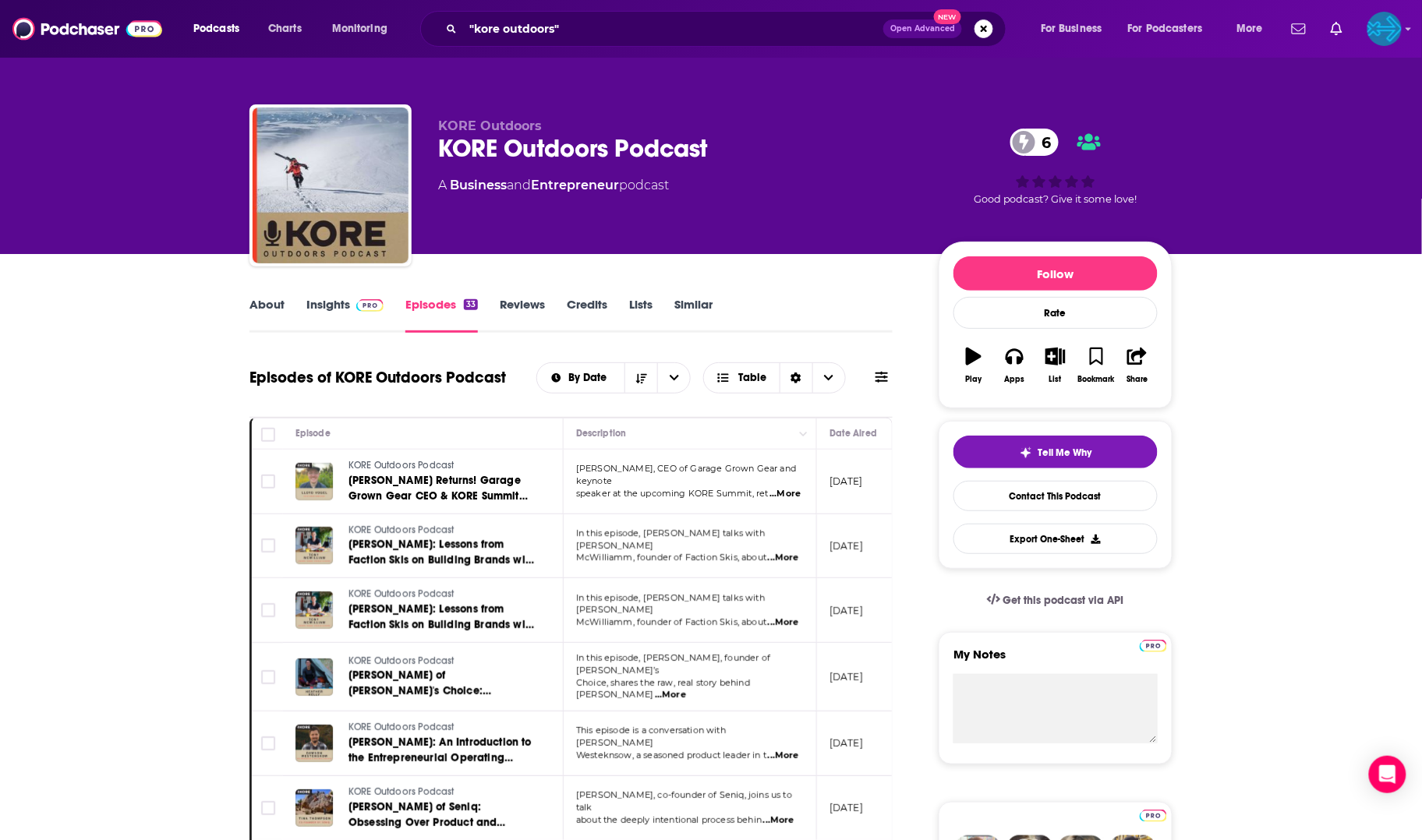
click at [333, 303] on link "Insights" at bounding box center [345, 314] width 78 height 35
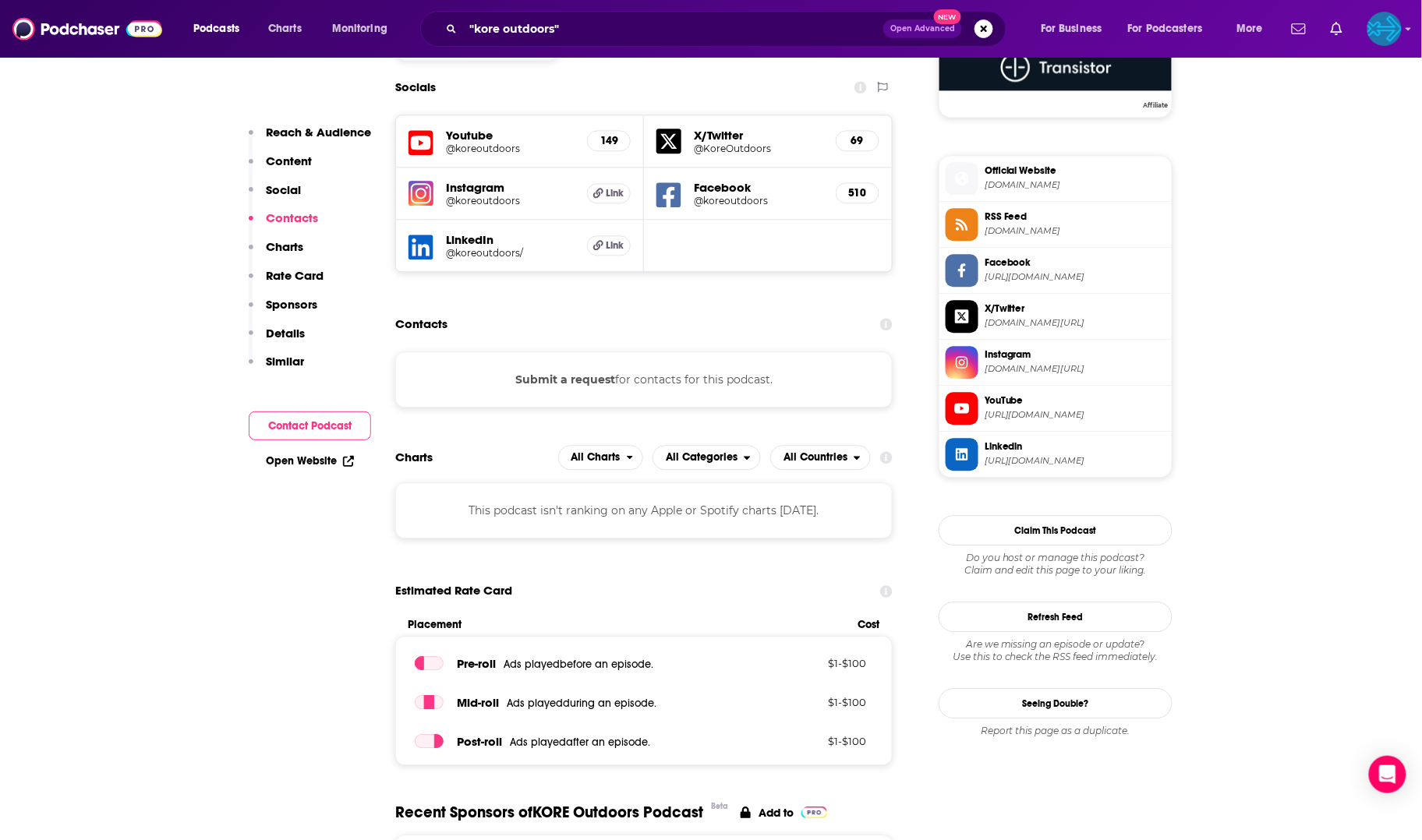
scroll to position [1442, 0]
